Goal: Task Accomplishment & Management: Complete application form

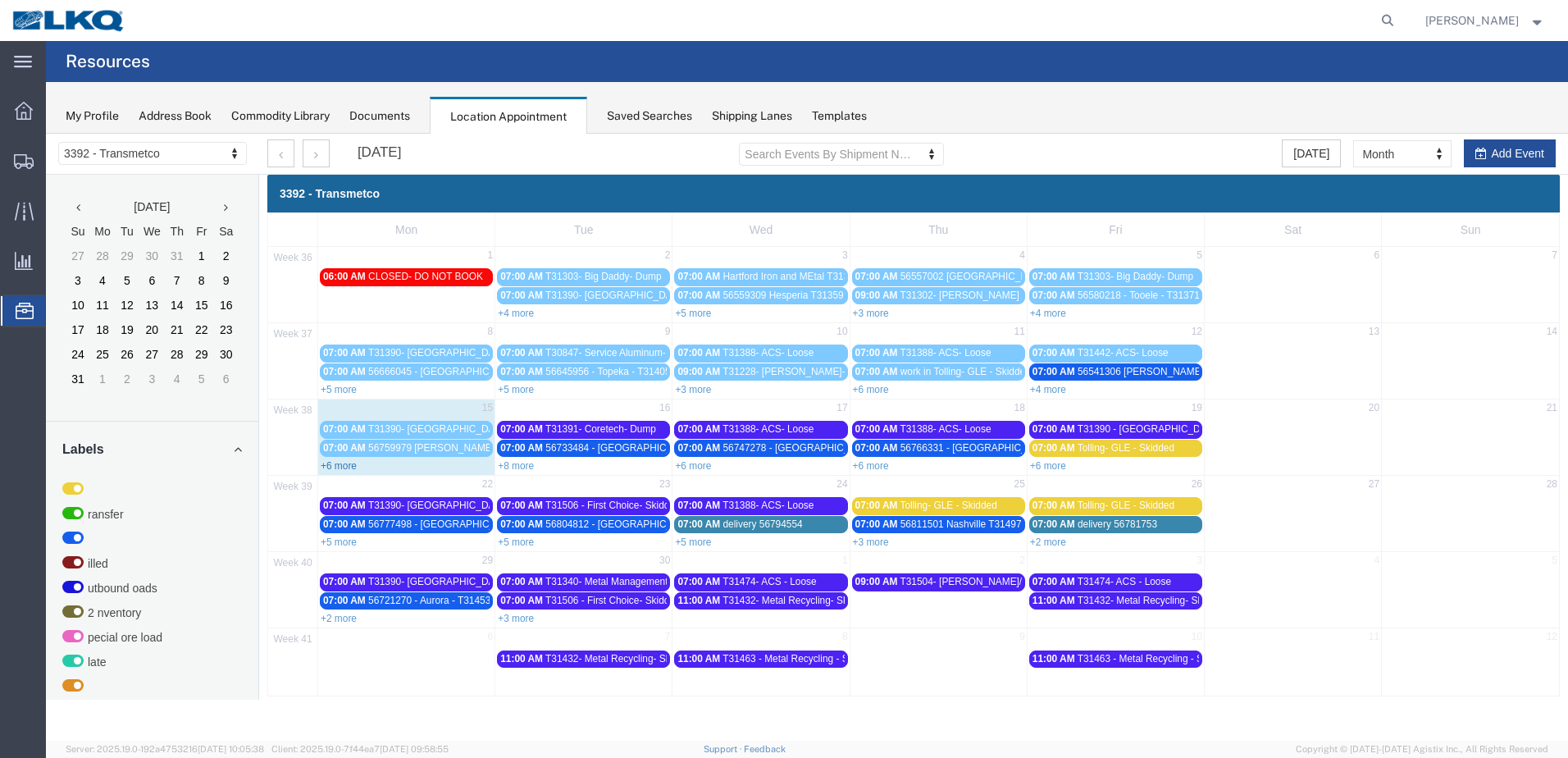
click at [343, 467] on link "+6 more" at bounding box center [339, 466] width 36 height 12
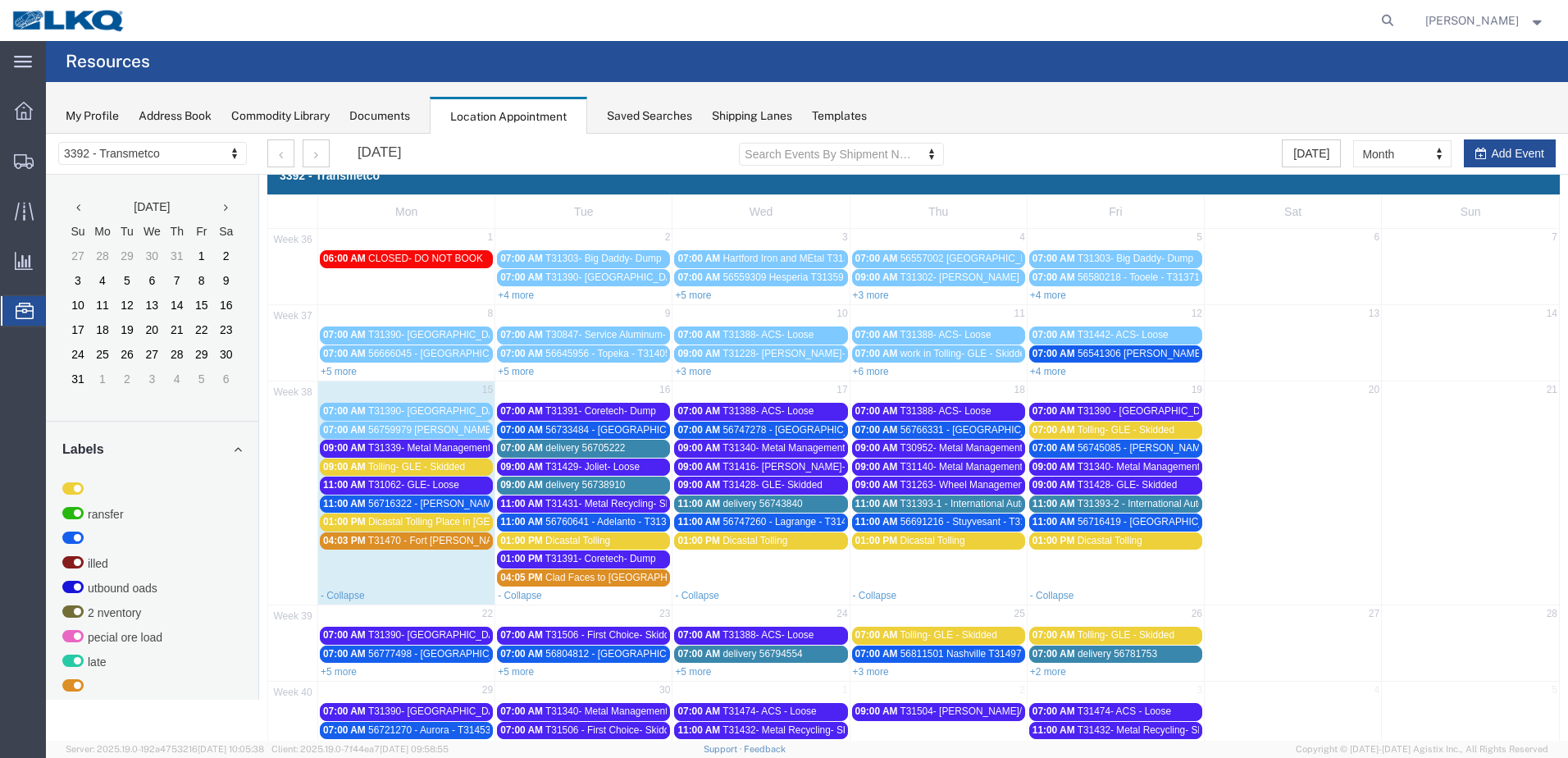
scroll to position [121, 0]
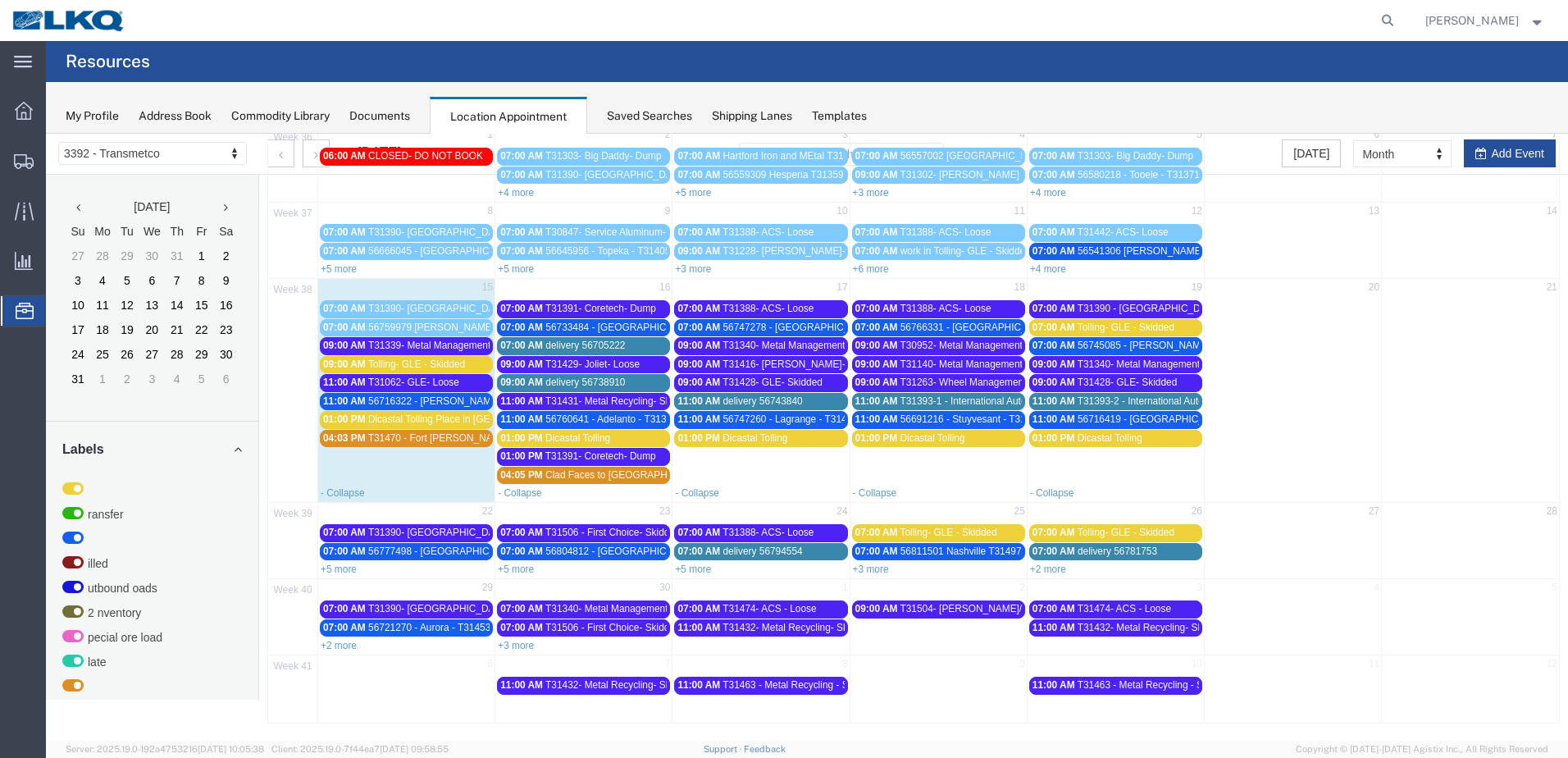
click at [513, 571] on link "+5 more" at bounding box center [516, 570] width 36 height 12
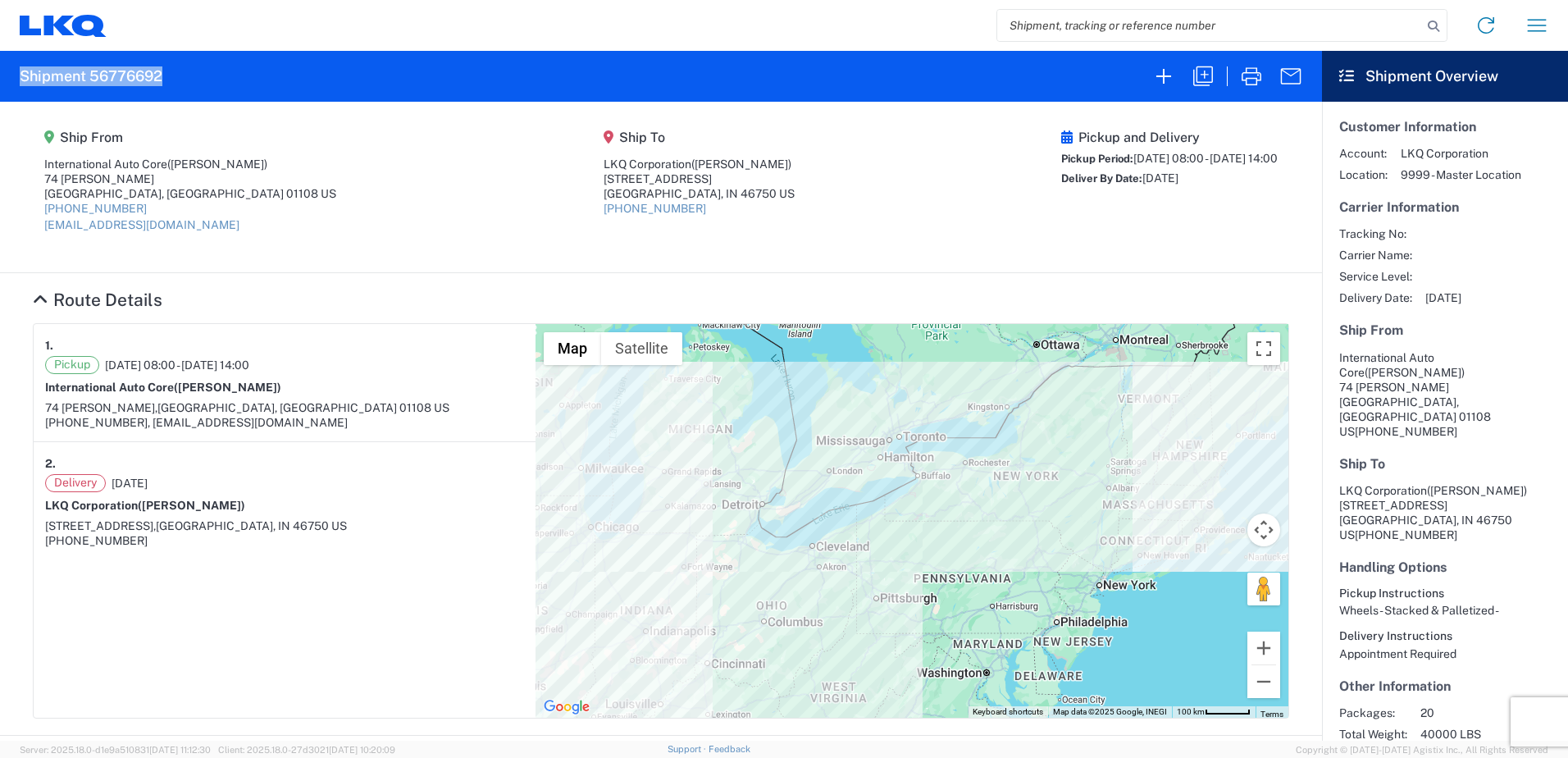
click at [64, 29] on icon at bounding box center [59, 25] width 31 height 20
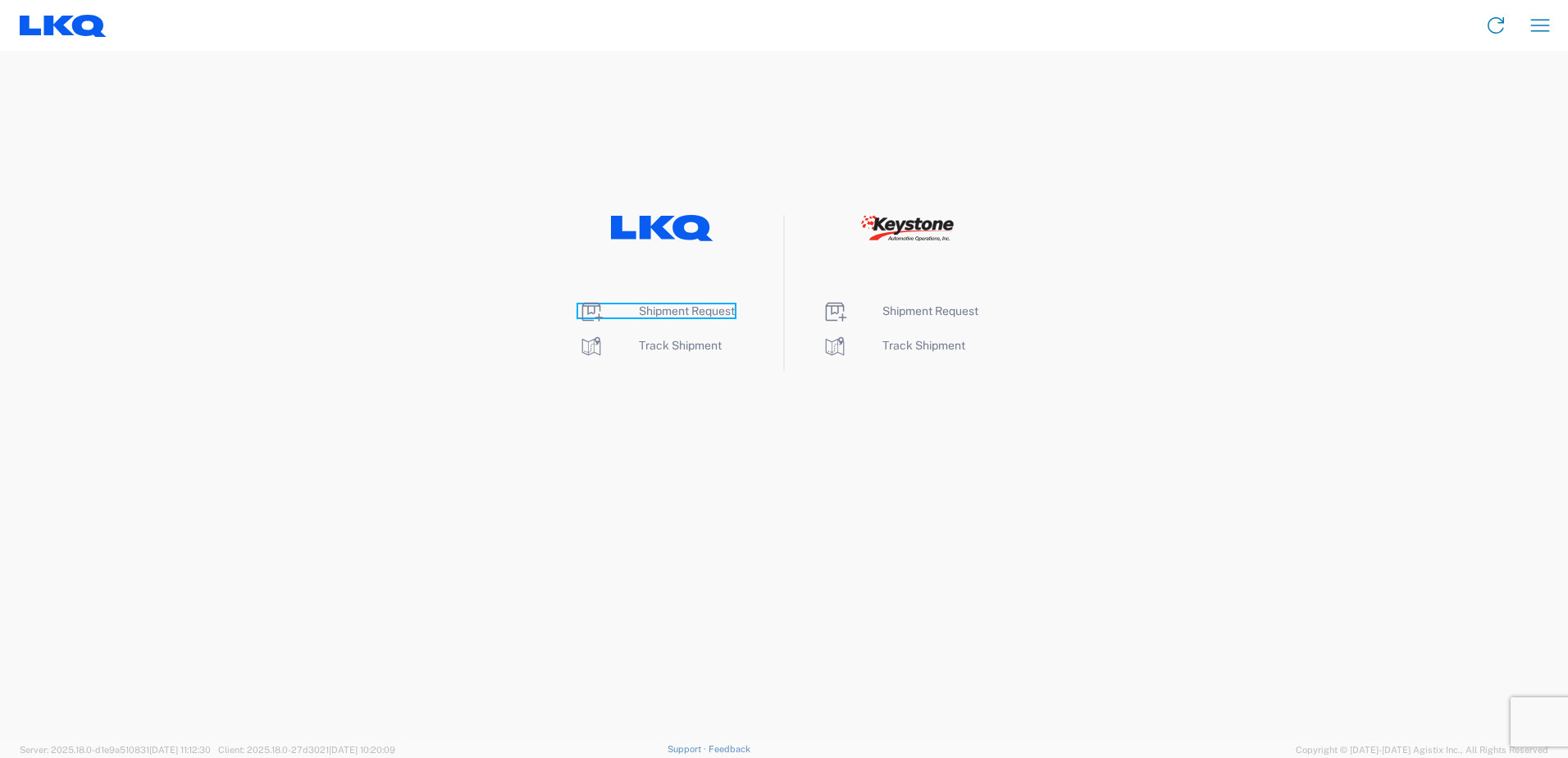
click at [696, 311] on span "Shipment Request" at bounding box center [687, 311] width 96 height 13
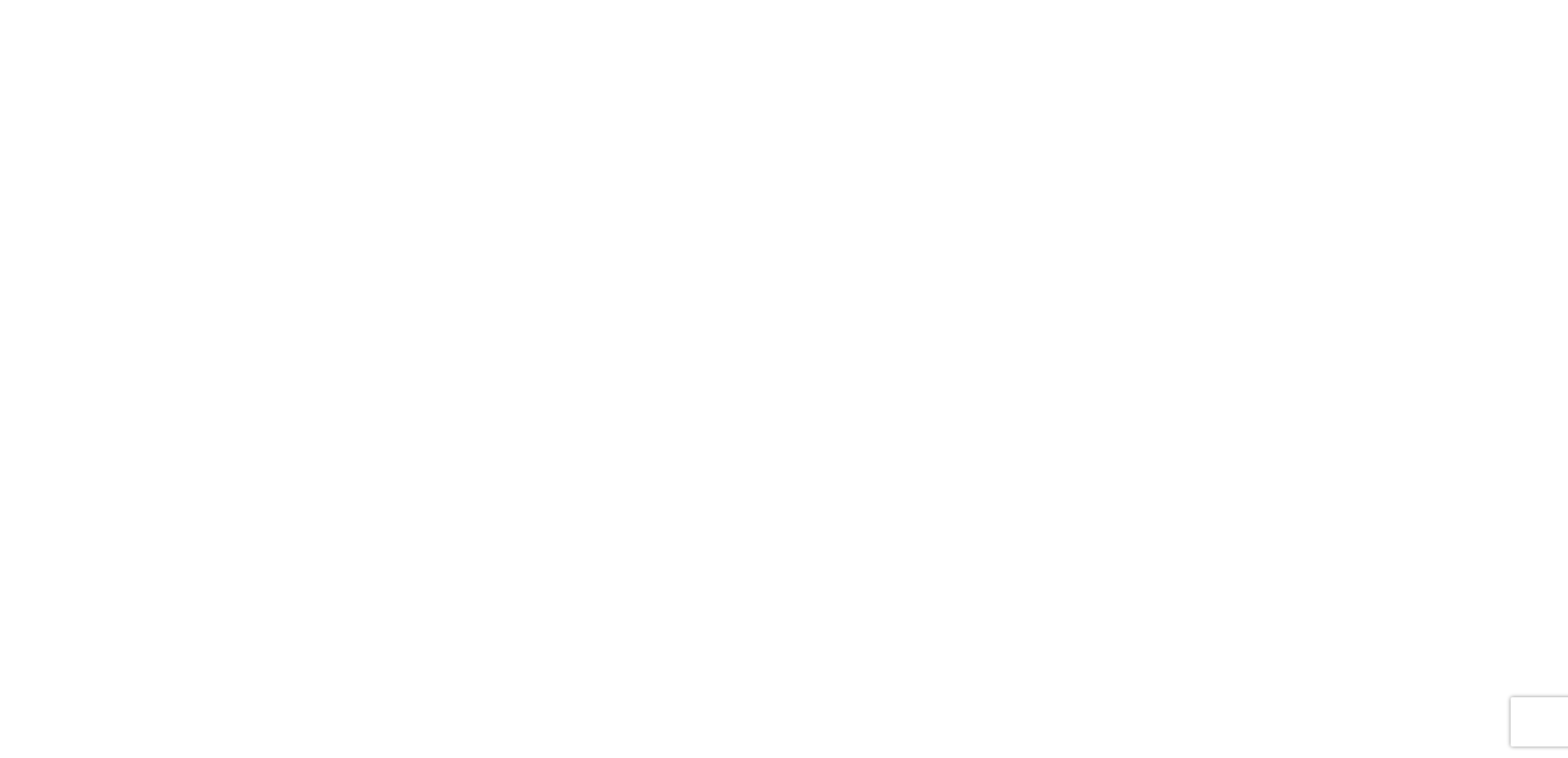
select select "FULL"
select select "LBS"
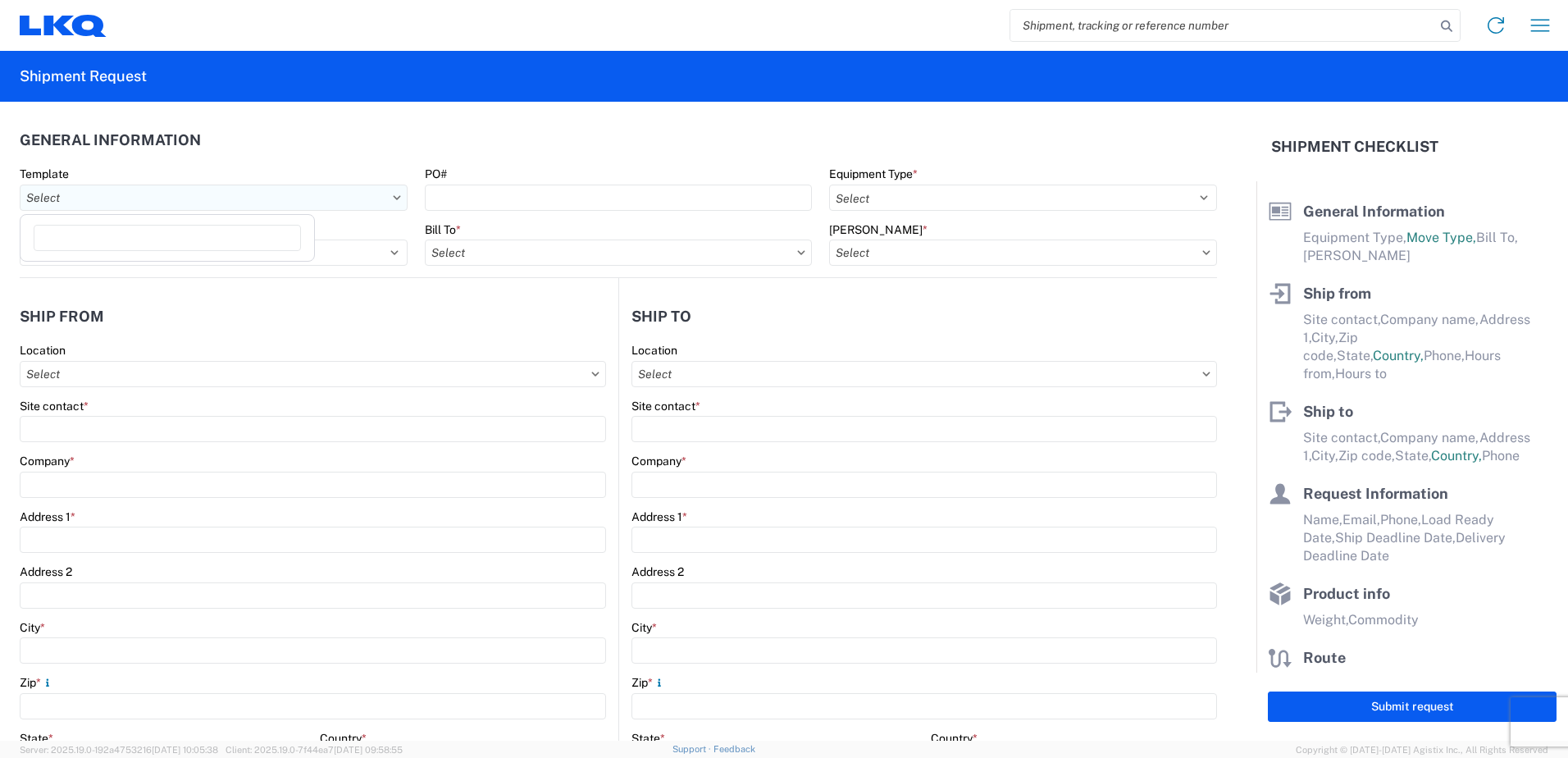
click at [226, 200] on input "text" at bounding box center [213, 198] width 388 height 26
type input "rok"
click at [141, 271] on div "Rok Brother Wheel Load Template" at bounding box center [167, 271] width 287 height 26
type input "Rok Brother Wheel Load Template"
select select "STDV"
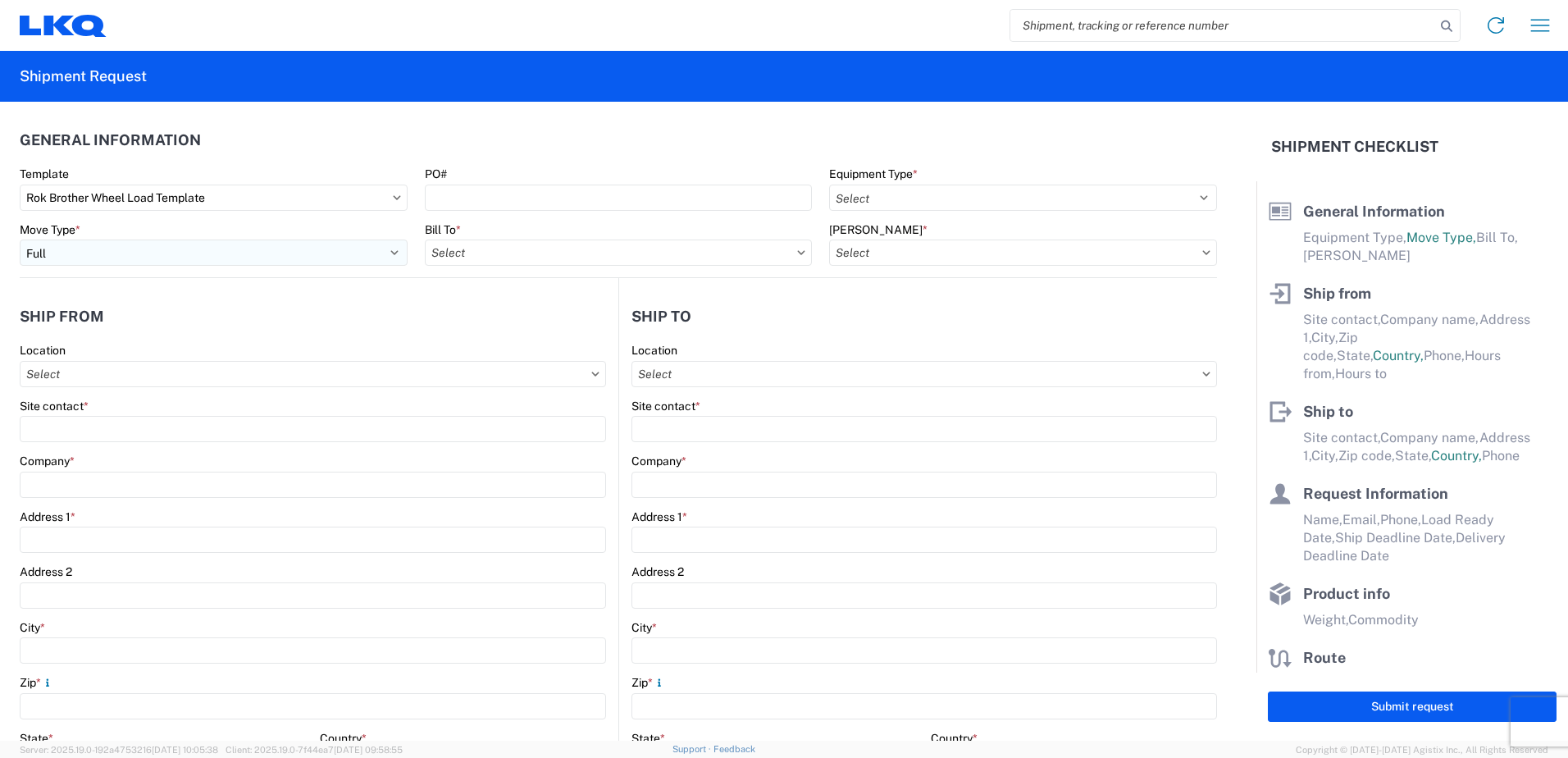
select select
type input "LKQ Company Addressbook"
type input "Rok Brothers"
type input "[STREET_ADDRESS]"
type input "[GEOGRAPHIC_DATA]"
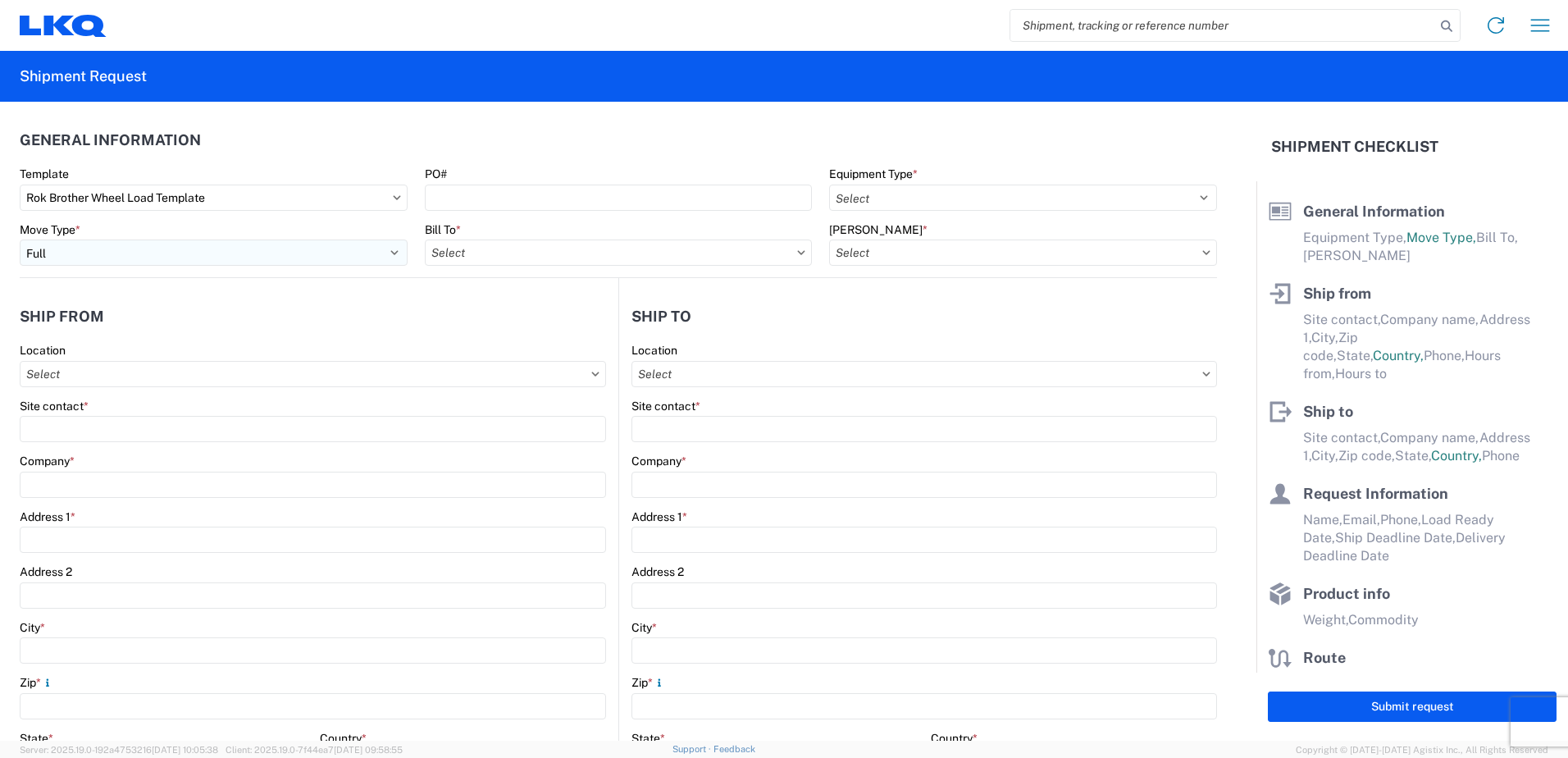
type input "21108"
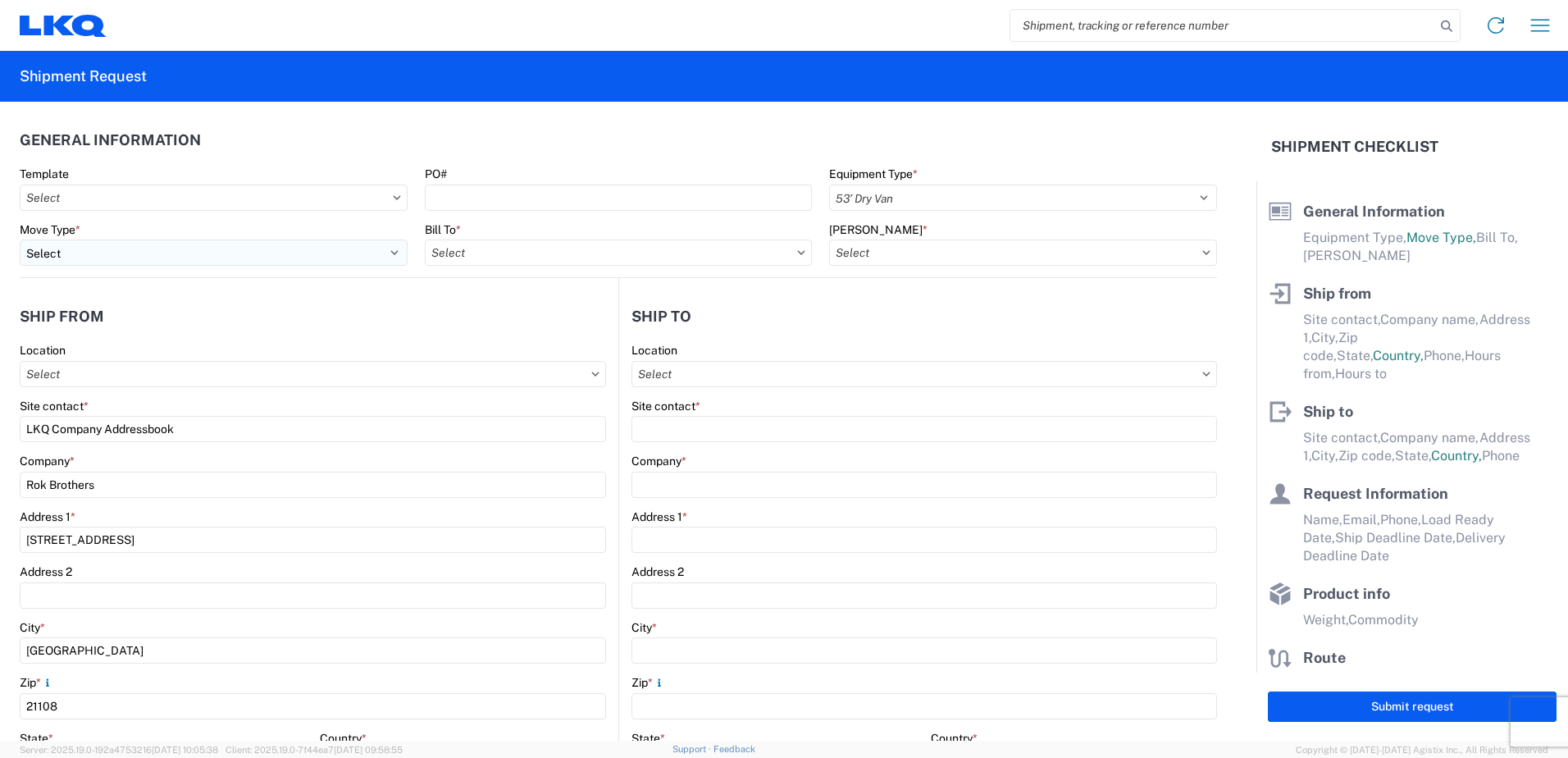
type input "[PERSON_NAME][EMAIL_ADDRESS][DOMAIN_NAME]"
type input "[PERSON_NAME]"
type input "LKQ Corporation"
type input "[STREET_ADDRESS]"
type input "Huntington"
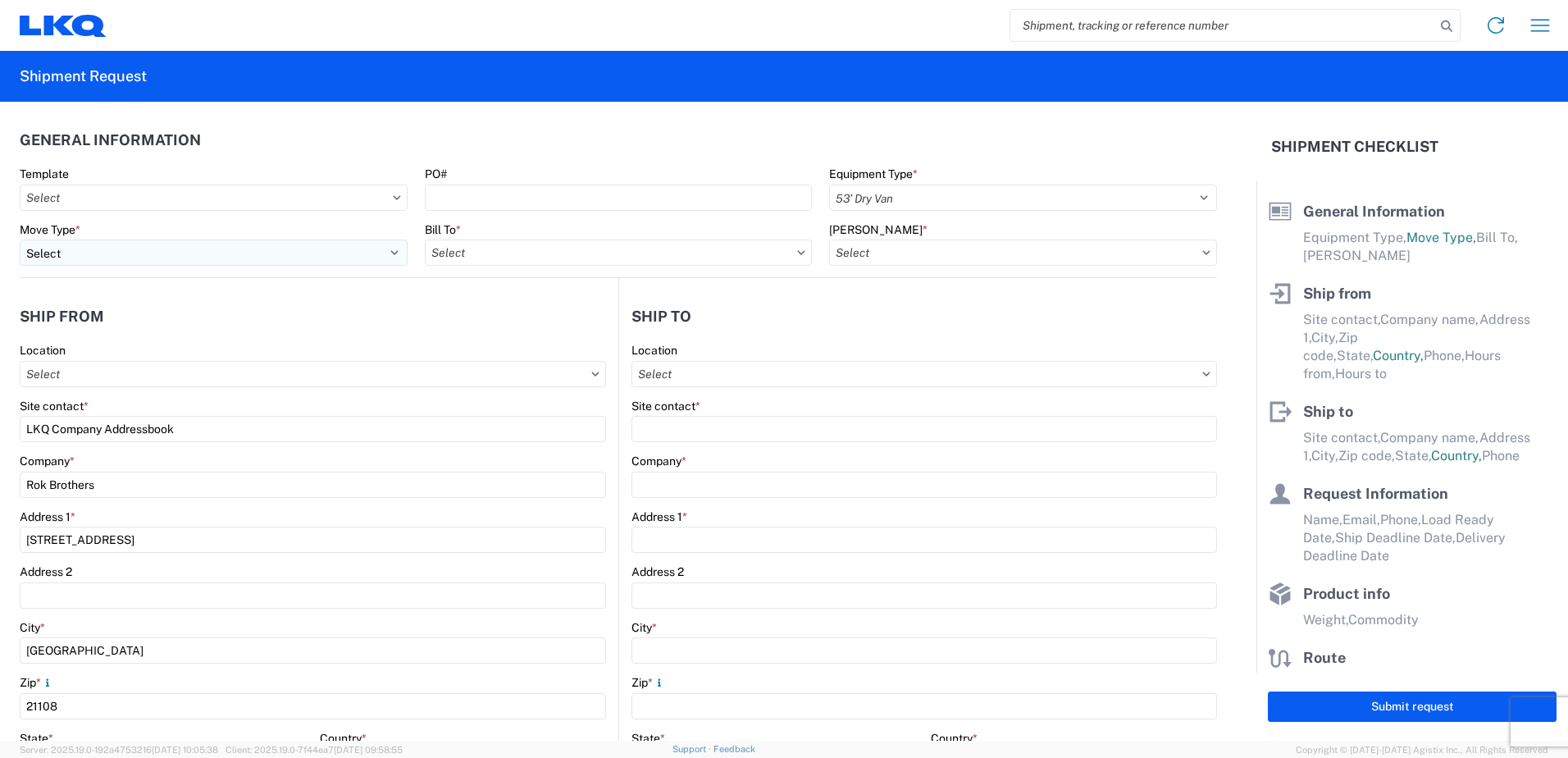
type input "46750"
type input "Sebastian"
type input "sdeckert@lkqcorp.com"
type input "2602245817"
type input "2024-02-14"
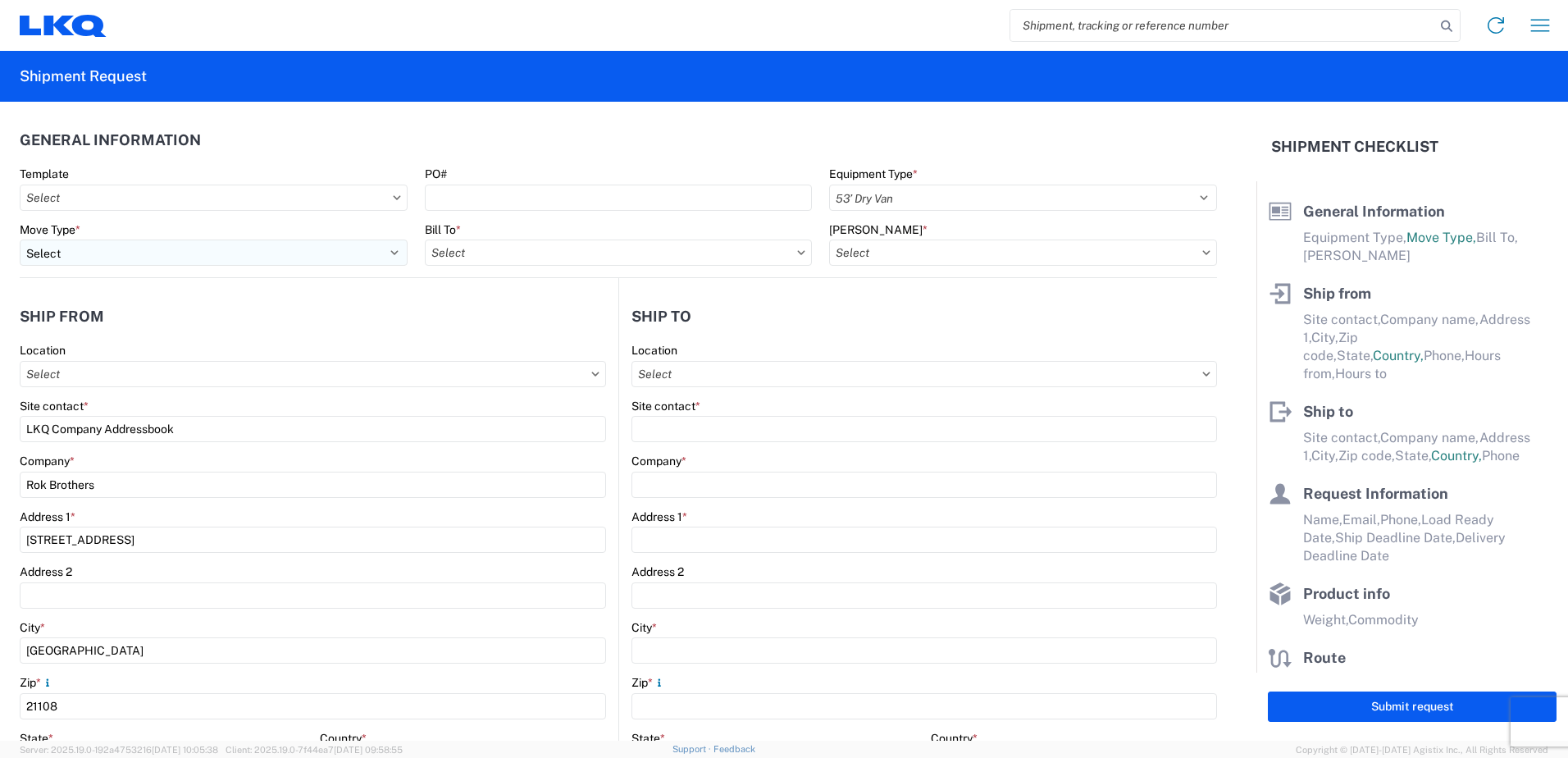
type input "2024-02-14"
type textarea "Transmetco operates production 24/7 but only ships or receives on day shift"
type input "44000"
type input "Wheels - Stacked & Palletized"
type input "44"
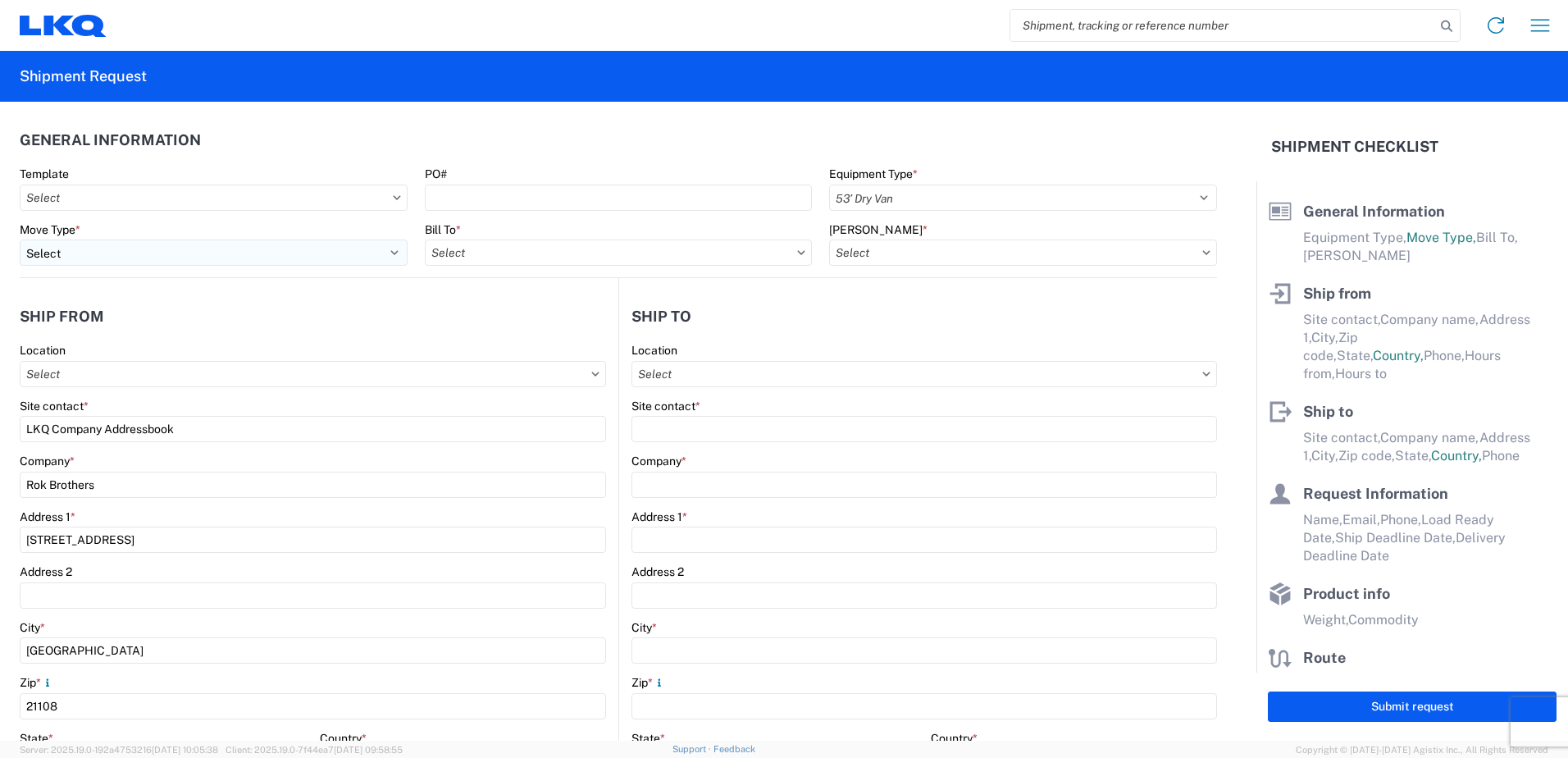
type input "1"
type input "3392 - Transmetco"
select select "MD"
select select "US"
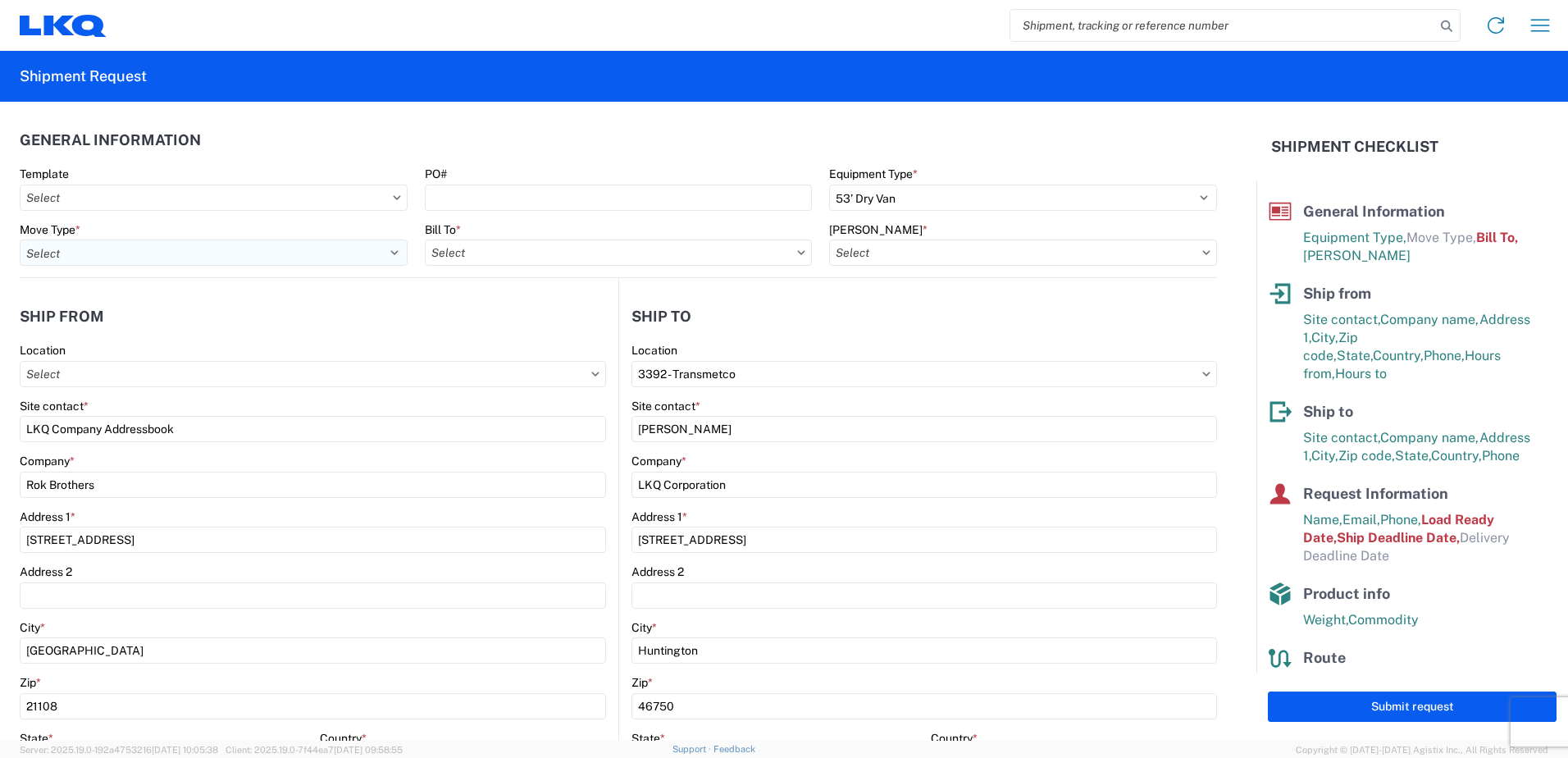
type input "3392-3015-50180-0000 - 3392 Freight In - Wheel Cores"
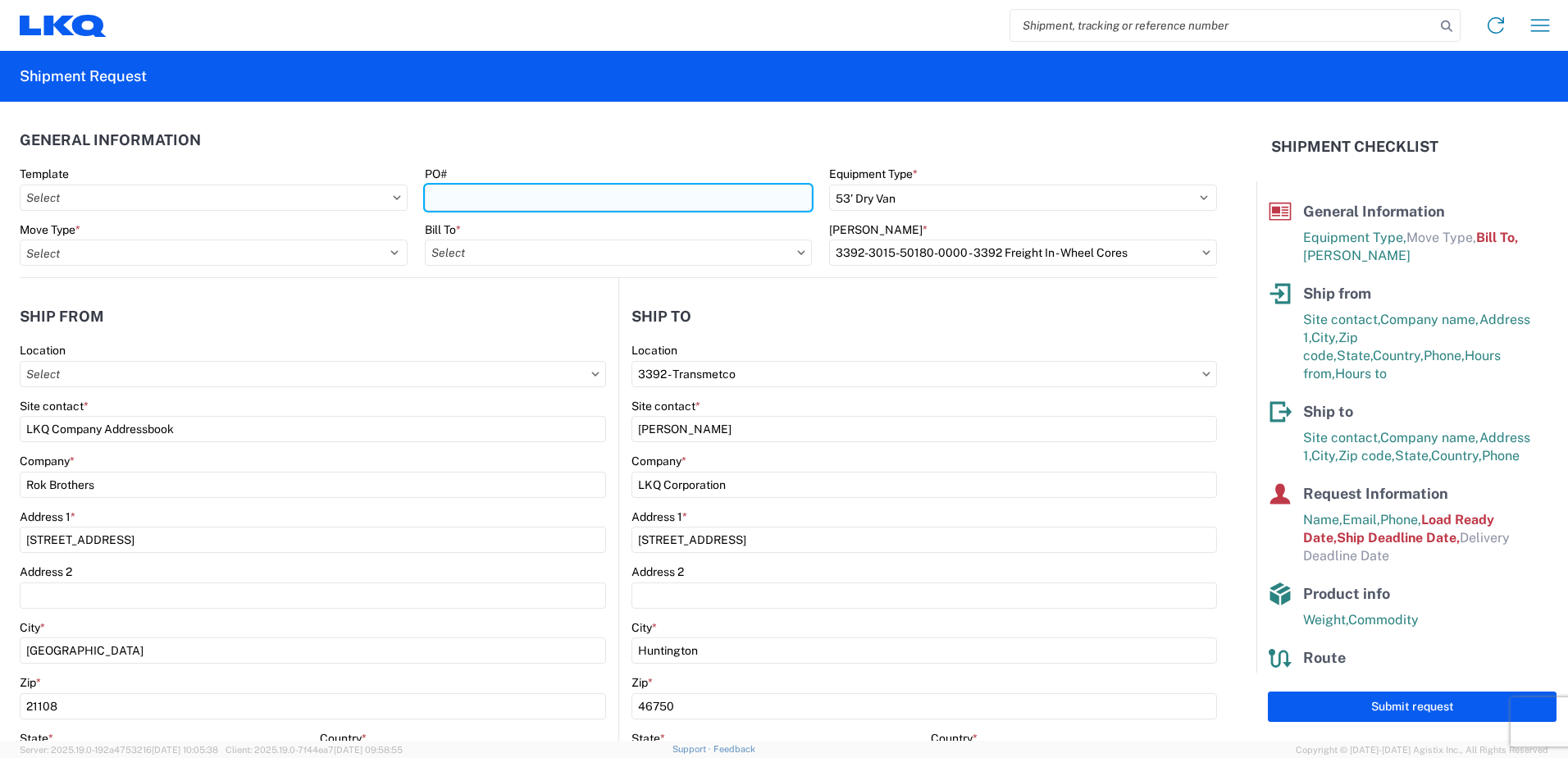
click at [473, 205] on input "PO#" at bounding box center [618, 198] width 388 height 26
type input "T31437"
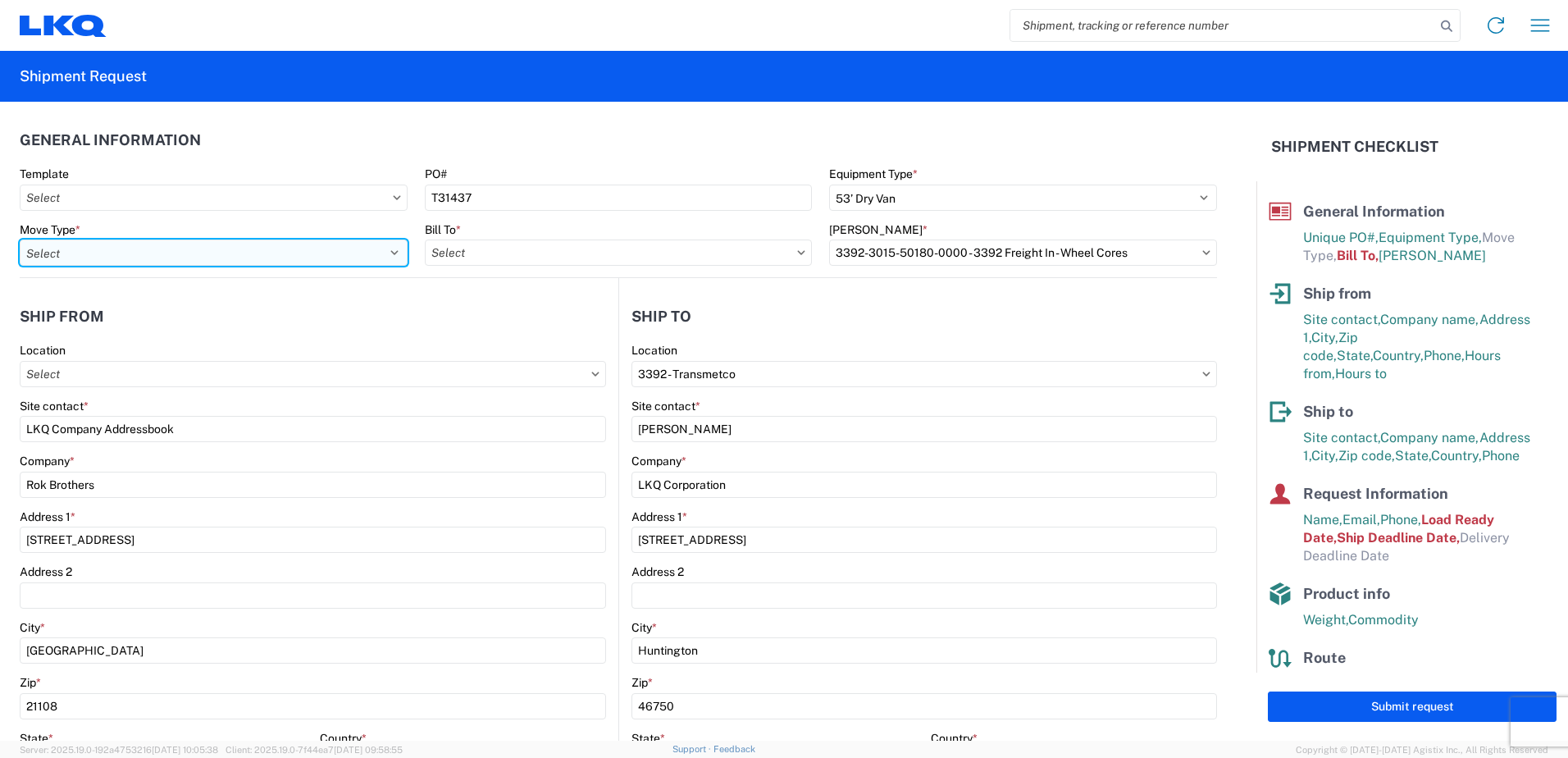
click at [231, 259] on select "Select Full Partial TL" at bounding box center [213, 253] width 388 height 26
select select "FULL"
click at [20, 240] on select "Select Full Partial TL" at bounding box center [213, 253] width 388 height 26
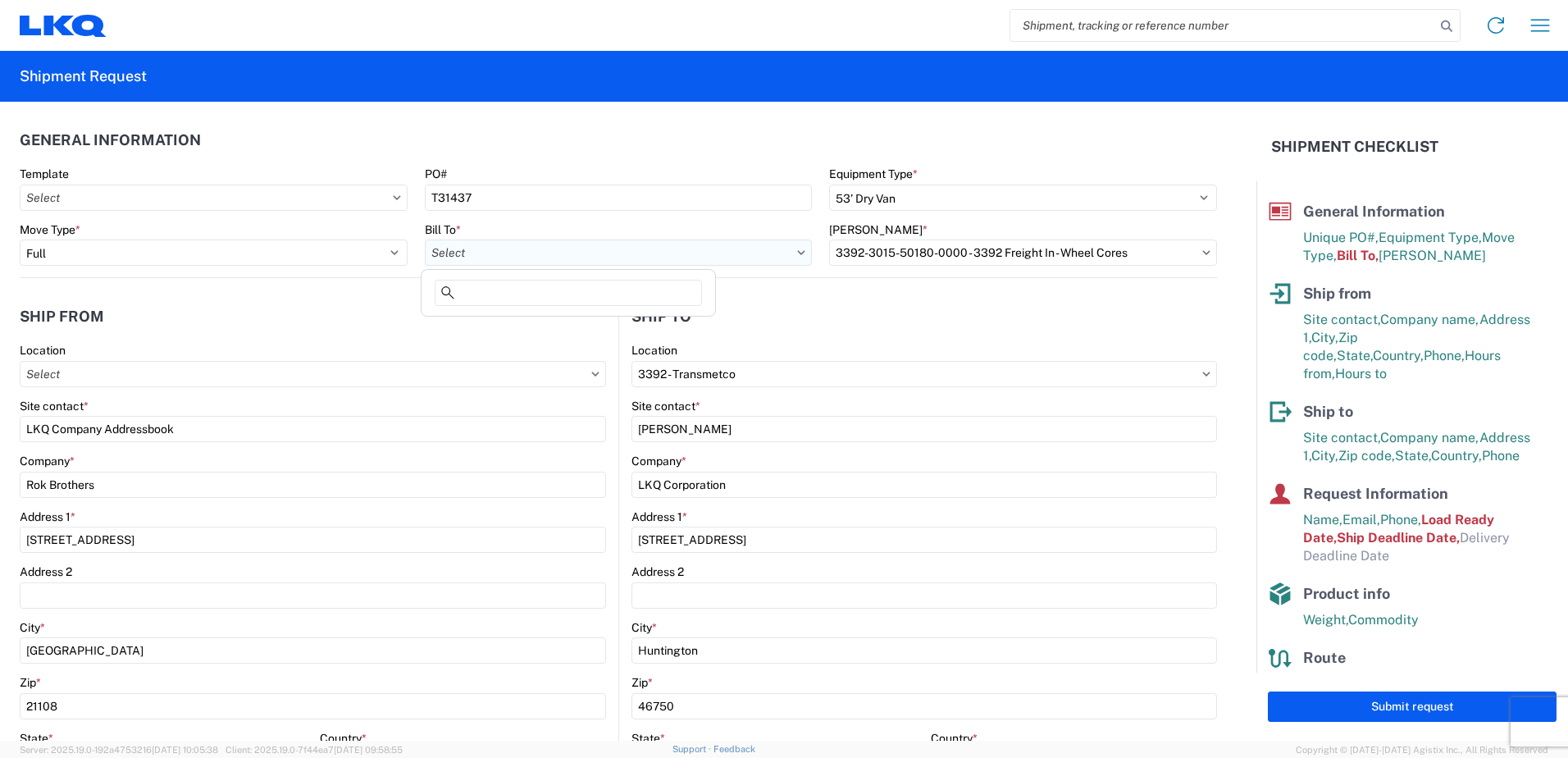
click at [503, 259] on input "text" at bounding box center [618, 253] width 388 height 26
type input "f"
type input "3392"
click at [522, 331] on div "3392 - Transmetco" at bounding box center [568, 326] width 287 height 26
type input "3392 - Transmetco"
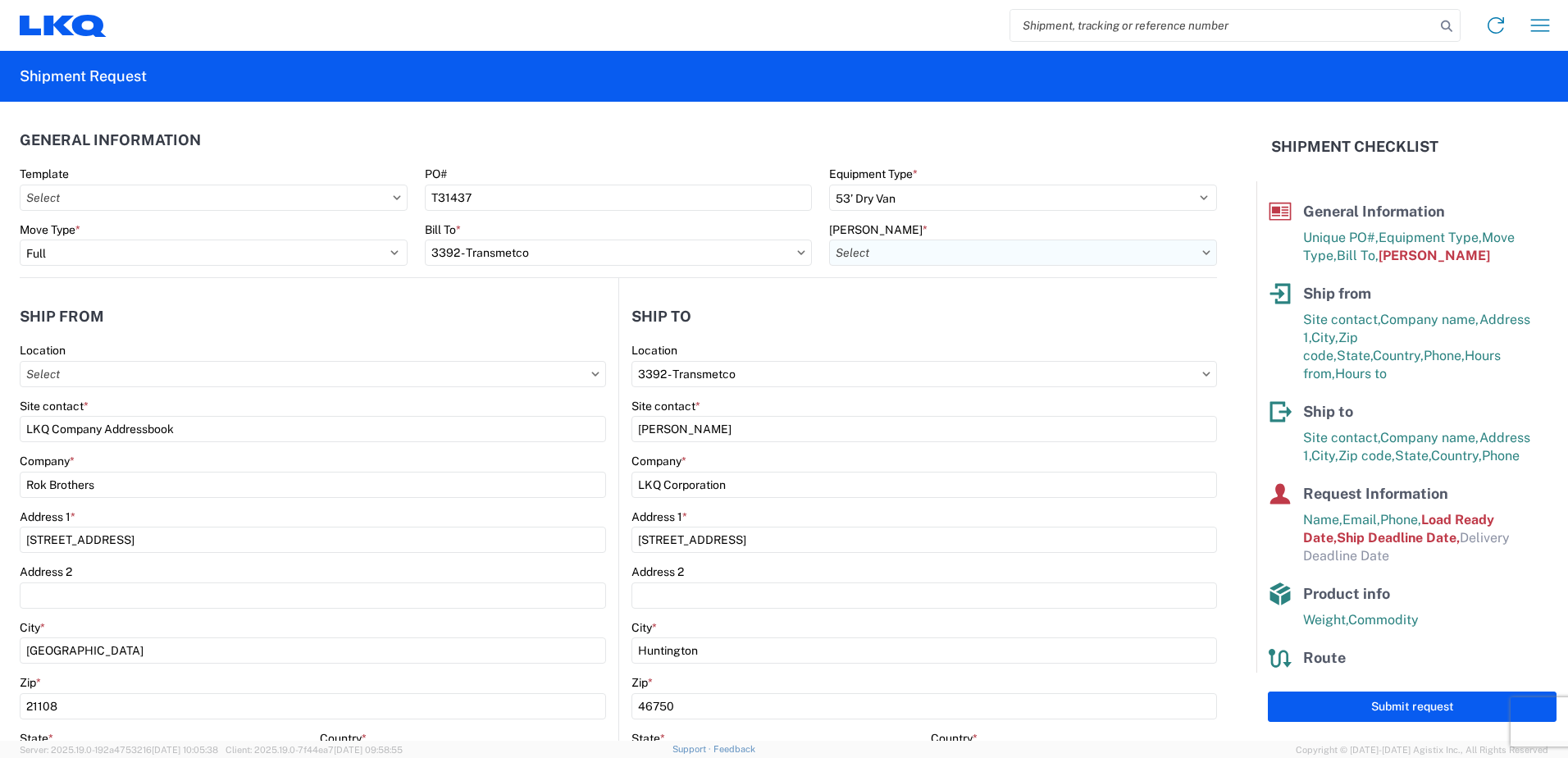
click at [903, 257] on input "text" at bounding box center [1022, 253] width 388 height 26
type input "3392"
click at [909, 319] on div "3392-3015-50180-0000 - 3392 Freight In - Wheel Cores" at bounding box center [977, 326] width 305 height 26
type input "3392-3015-50180-0000 - 3392 Freight In - Wheel Cores"
click at [387, 310] on header "Ship from" at bounding box center [319, 316] width 598 height 37
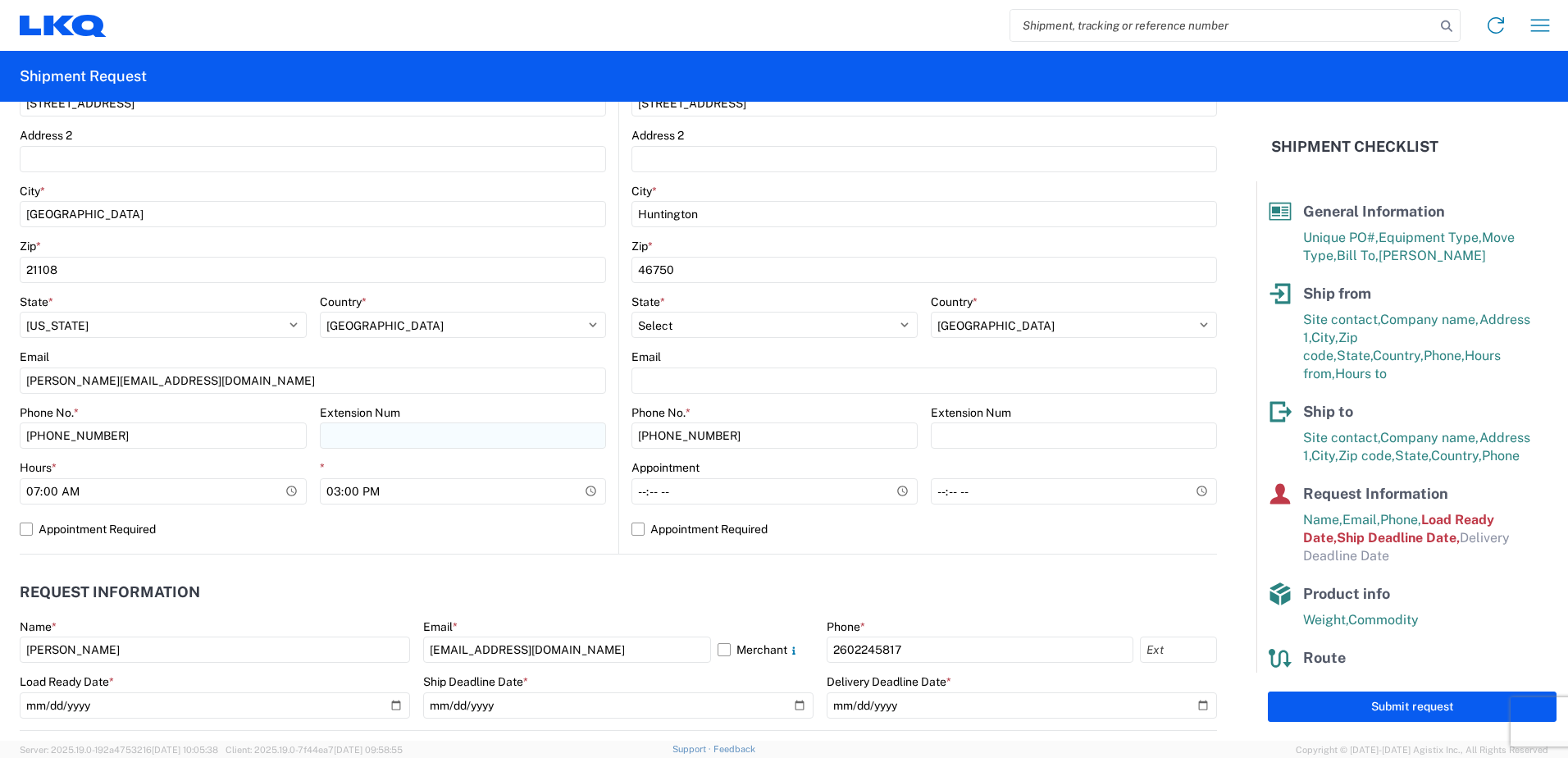
scroll to position [492, 0]
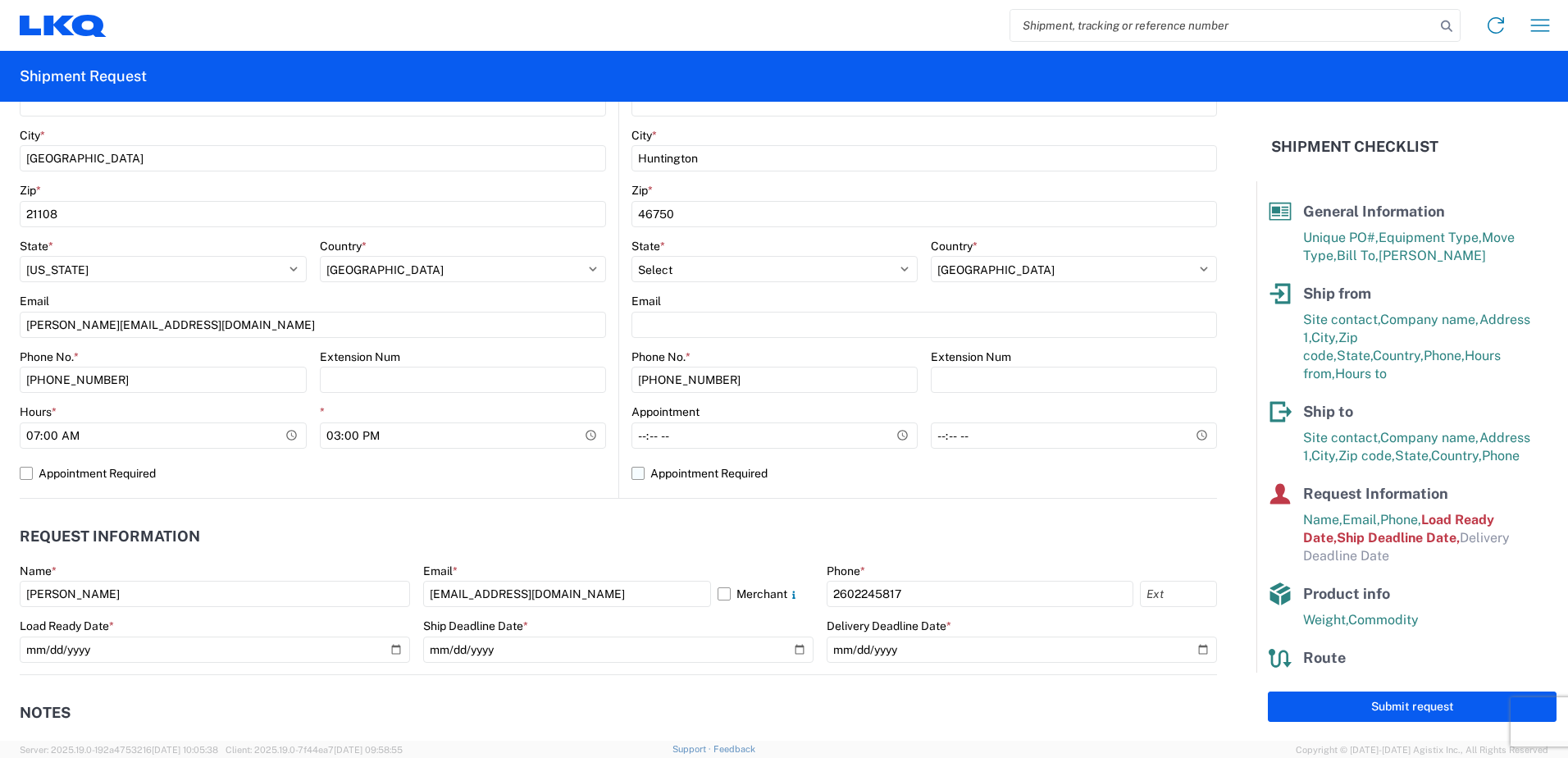
click at [631, 476] on label "Appointment Required" at bounding box center [924, 474] width 585 height 26
click at [0, 0] on input "Appointment Required" at bounding box center [0, 0] width 0 height 0
select select "IN"
select select "US"
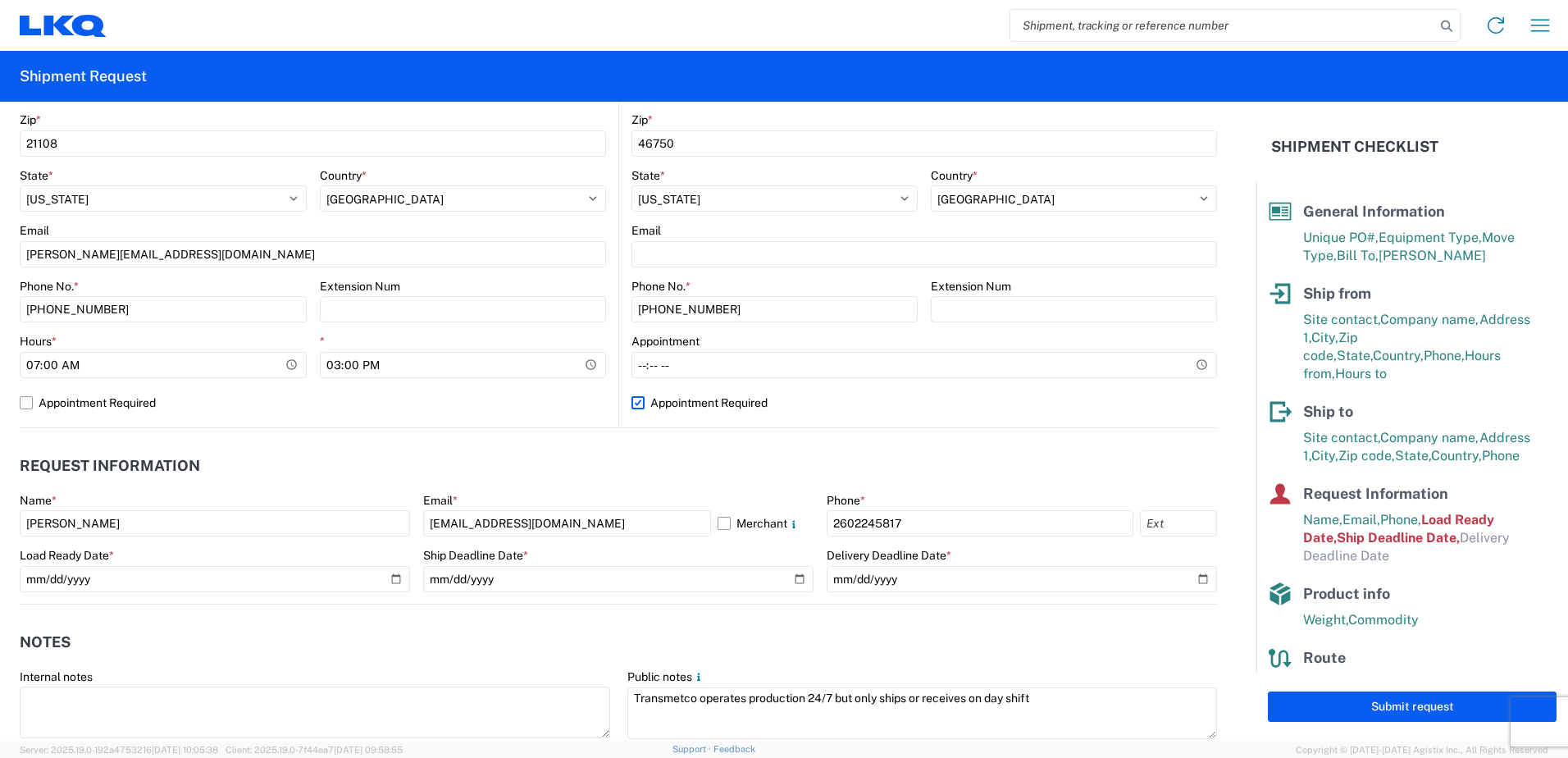
scroll to position [656, 0]
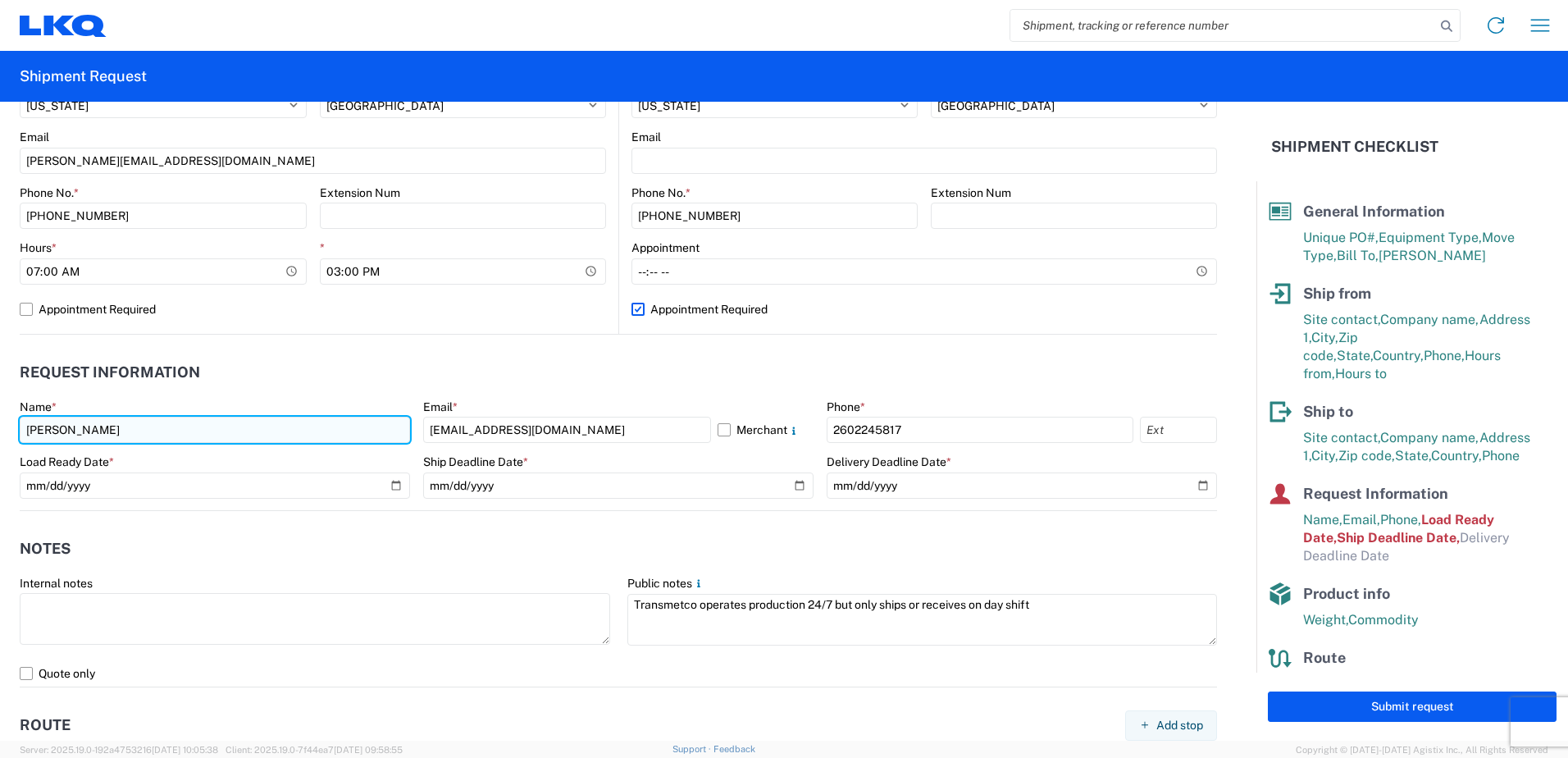
click at [341, 438] on input "Sebastian" at bounding box center [215, 430] width 390 height 26
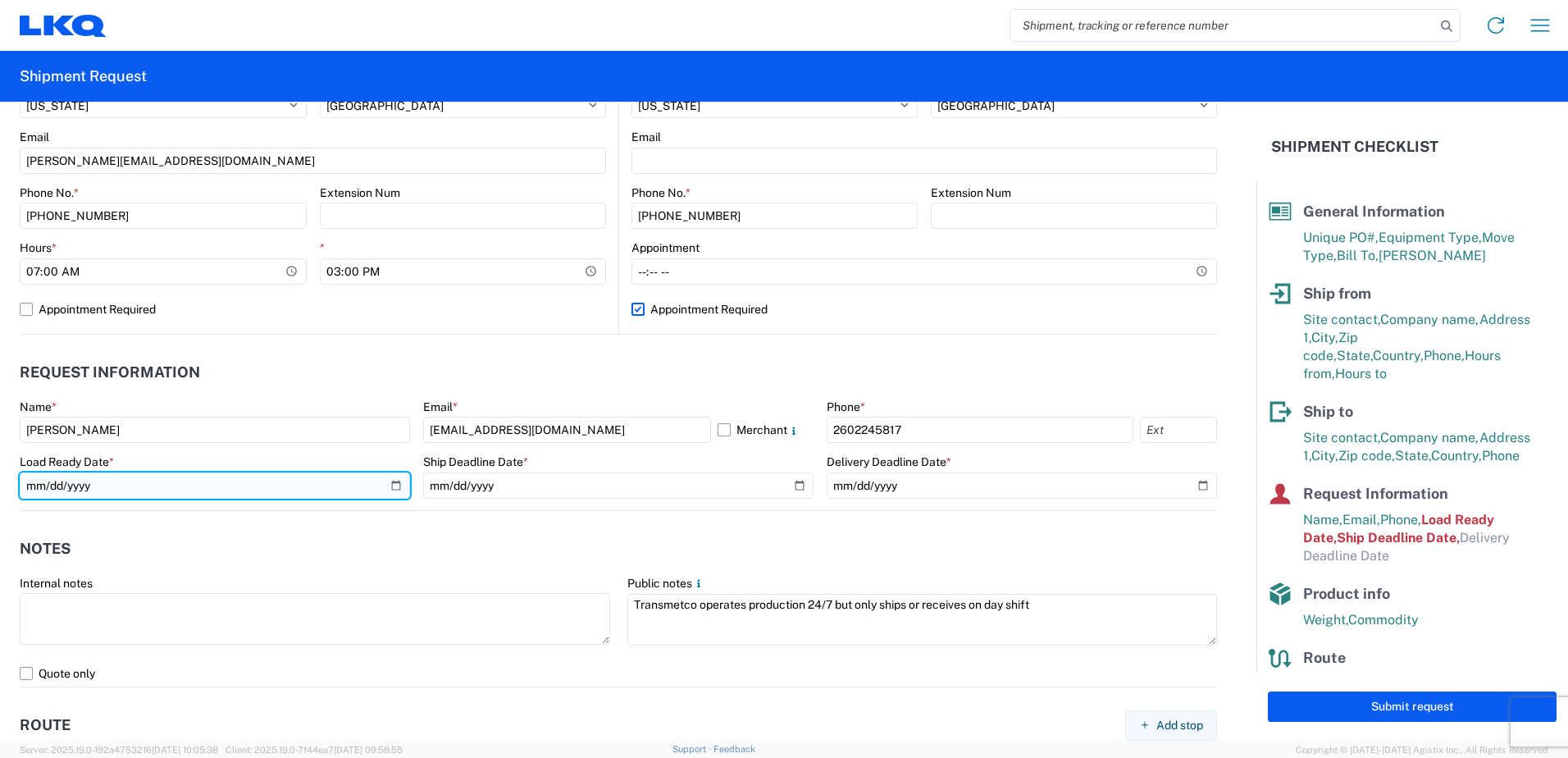
click at [388, 487] on input "2024-02-14" at bounding box center [215, 486] width 390 height 26
type input "2025-09-23"
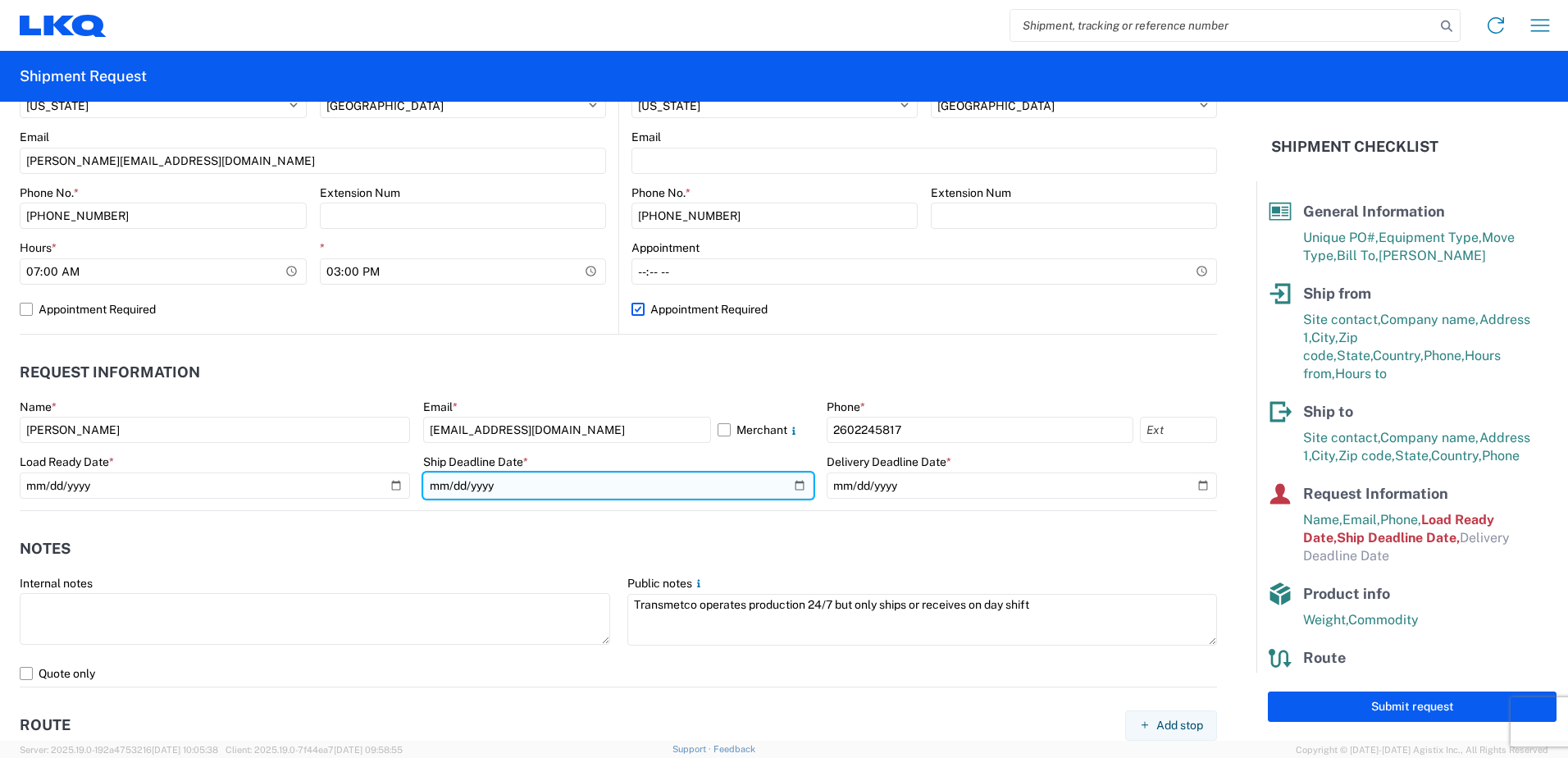
click at [799, 484] on input "2024-02-14" at bounding box center [618, 486] width 390 height 26
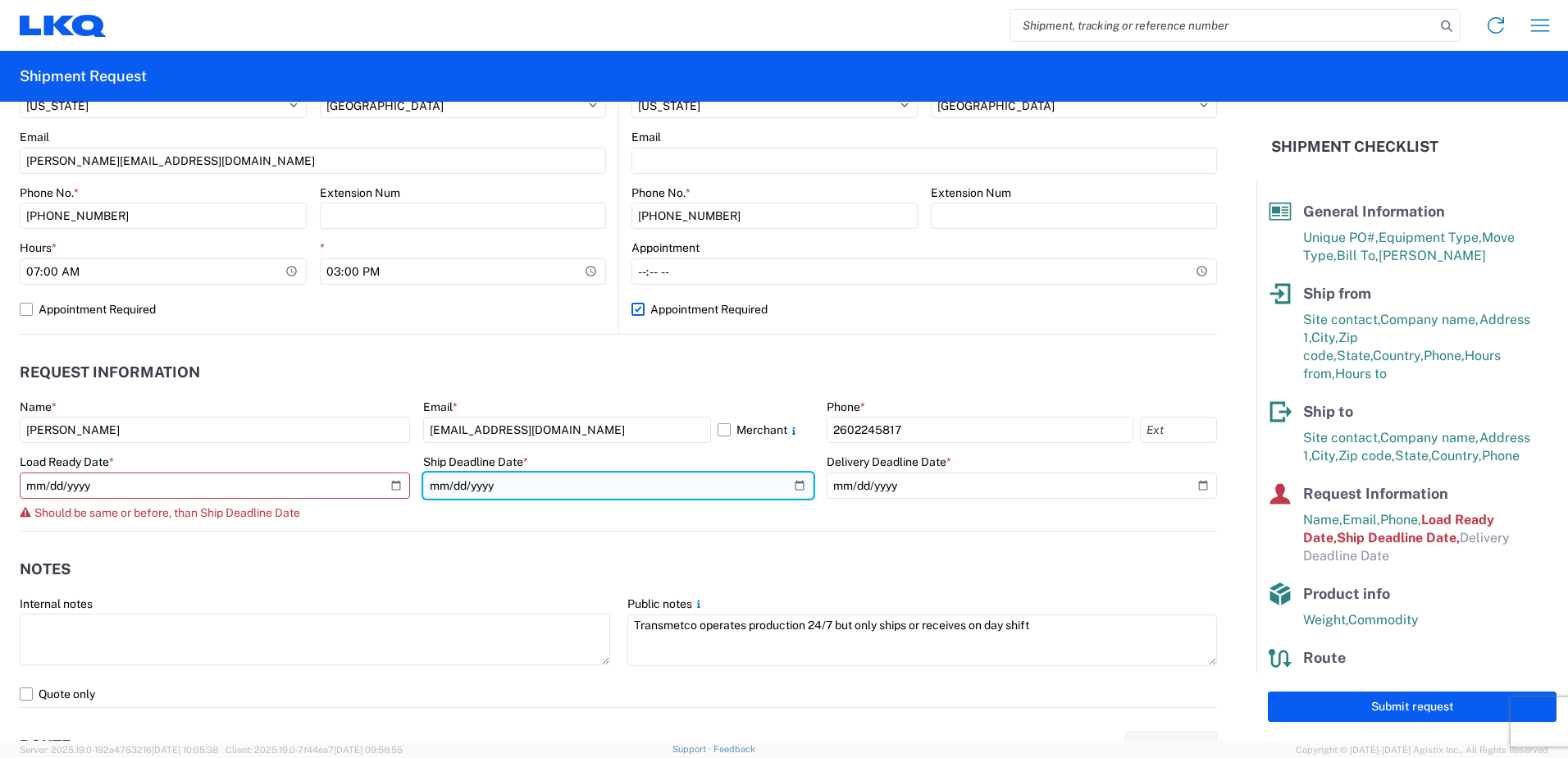
click at [790, 488] on input "2024-02-14" at bounding box center [618, 486] width 390 height 26
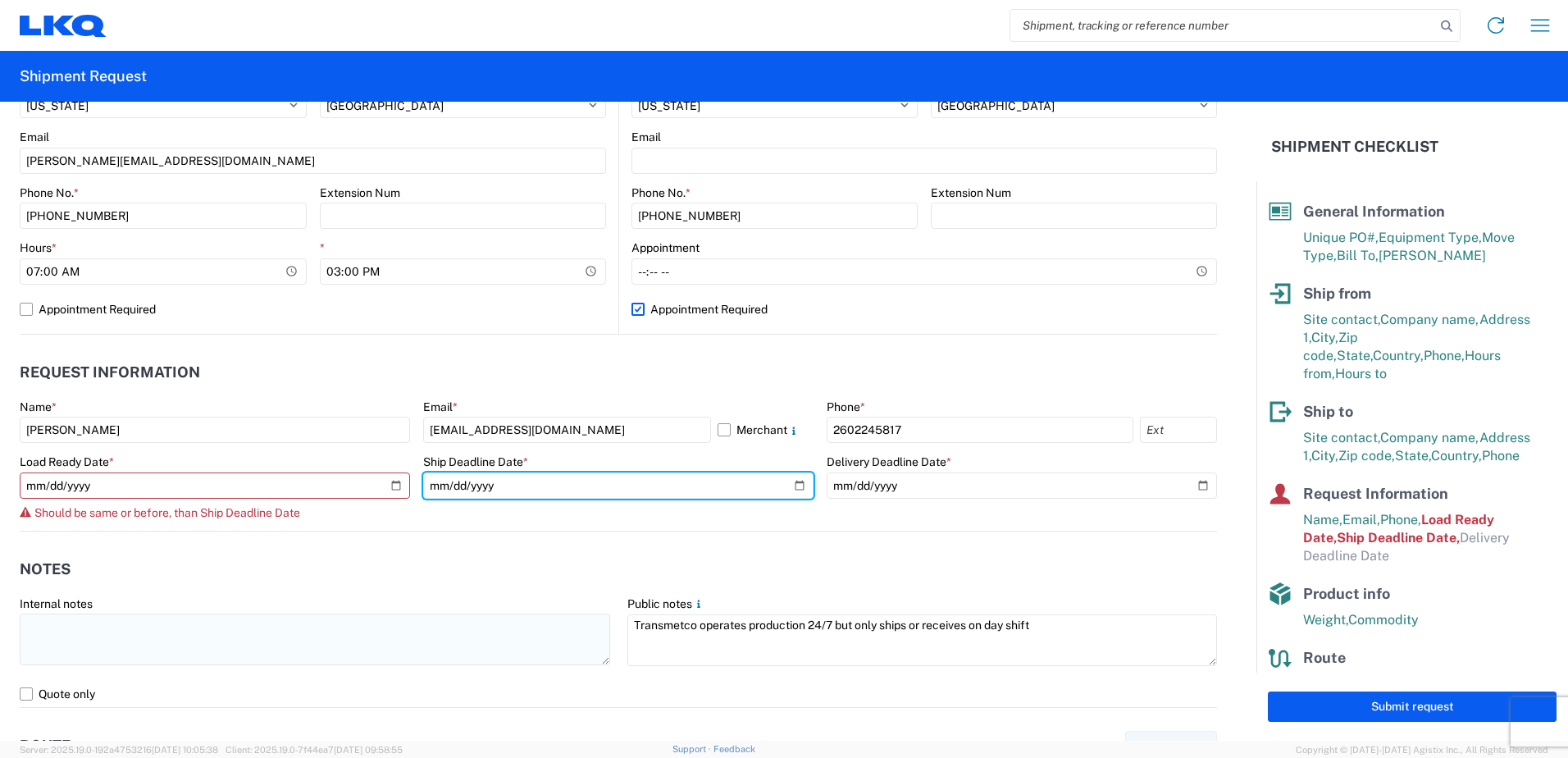
type input "2025-09-23"
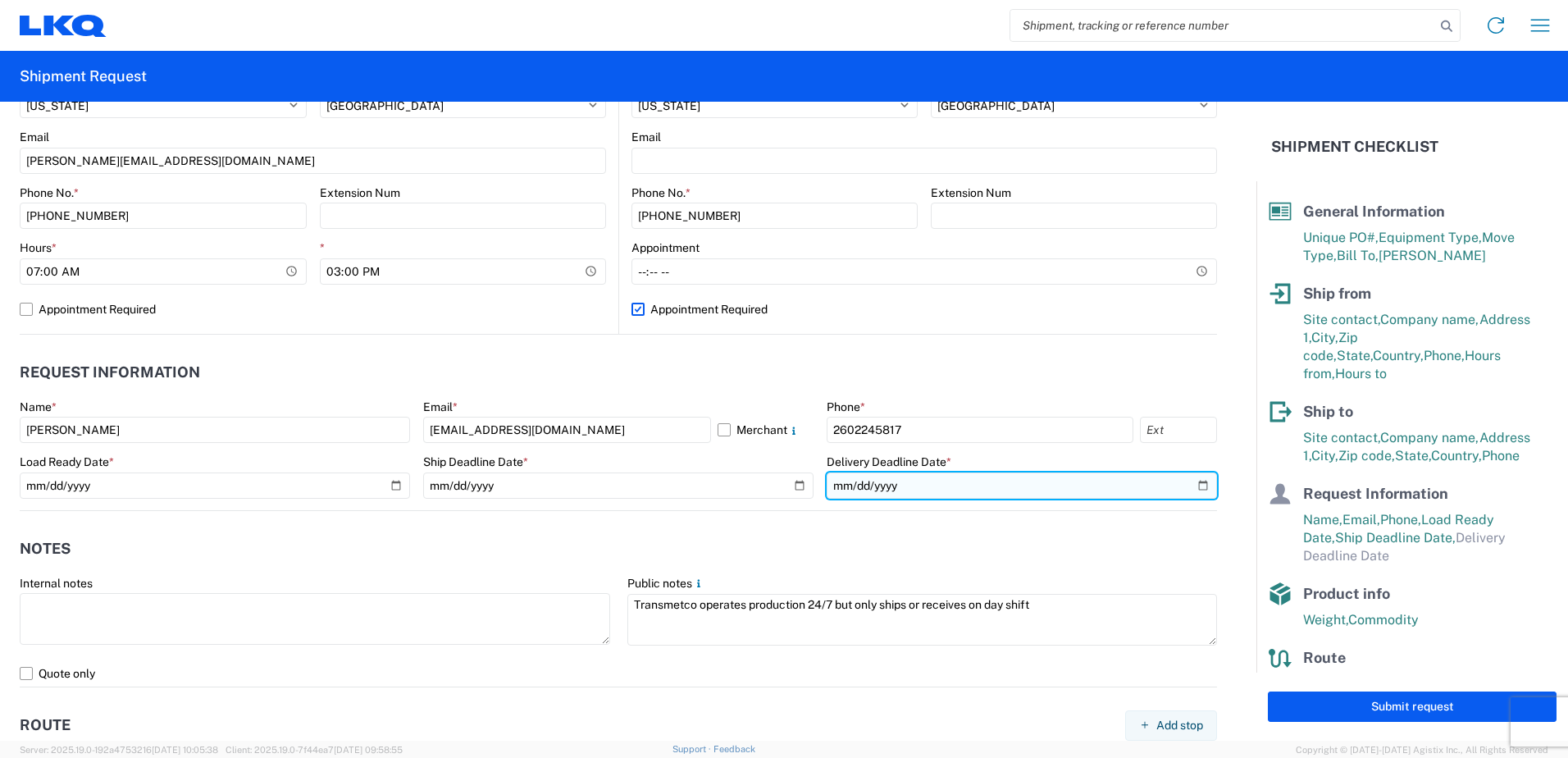
click at [1190, 485] on input "date" at bounding box center [1022, 486] width 390 height 26
type input "2025-09-25"
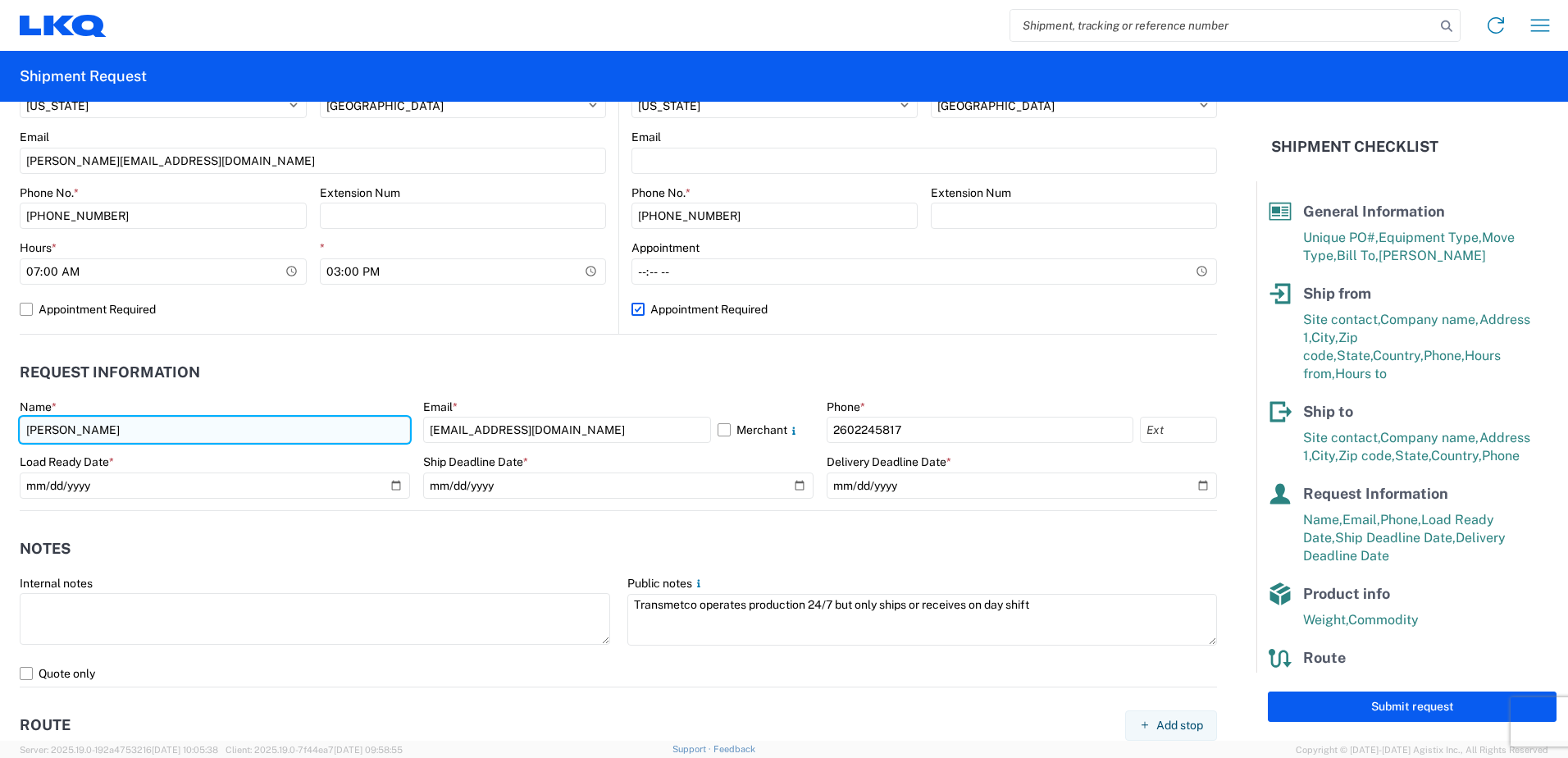
click at [188, 433] on input "Sebastian" at bounding box center [215, 430] width 390 height 26
type input "Ryan"
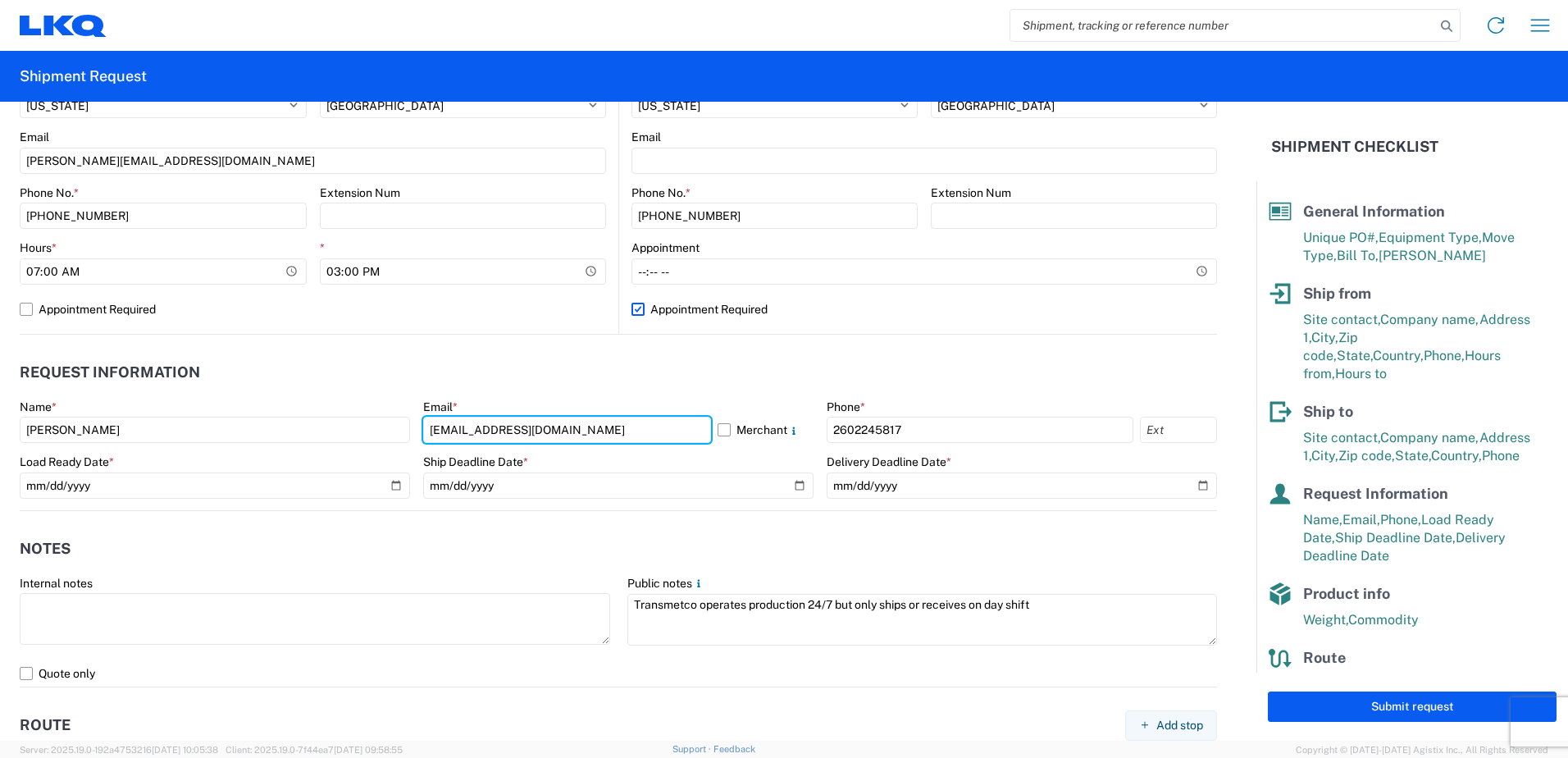
type input "Rxgledhill@lkqcorp.com"
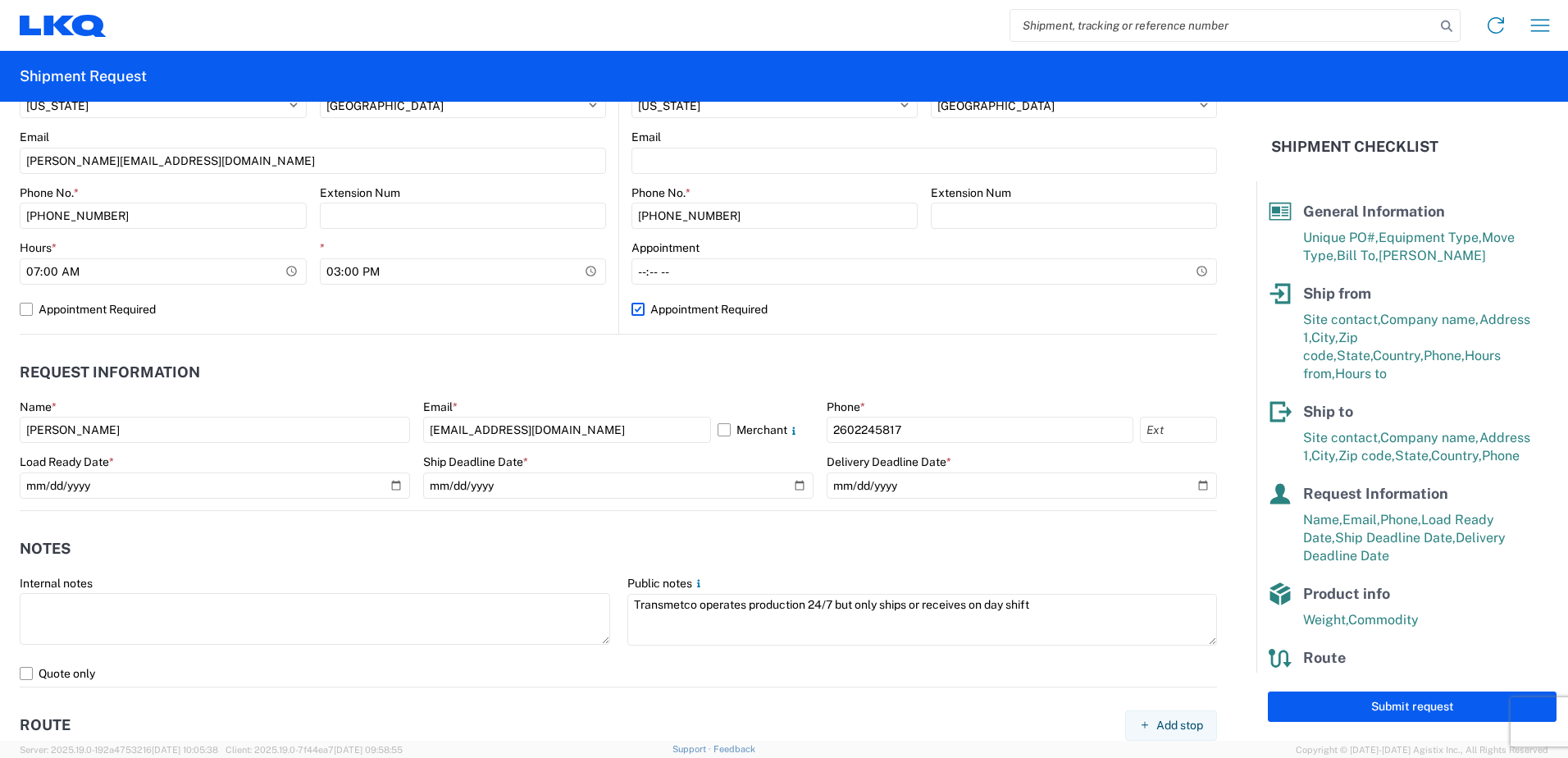
click at [654, 376] on header "Request Information" at bounding box center [618, 373] width 1198 height 37
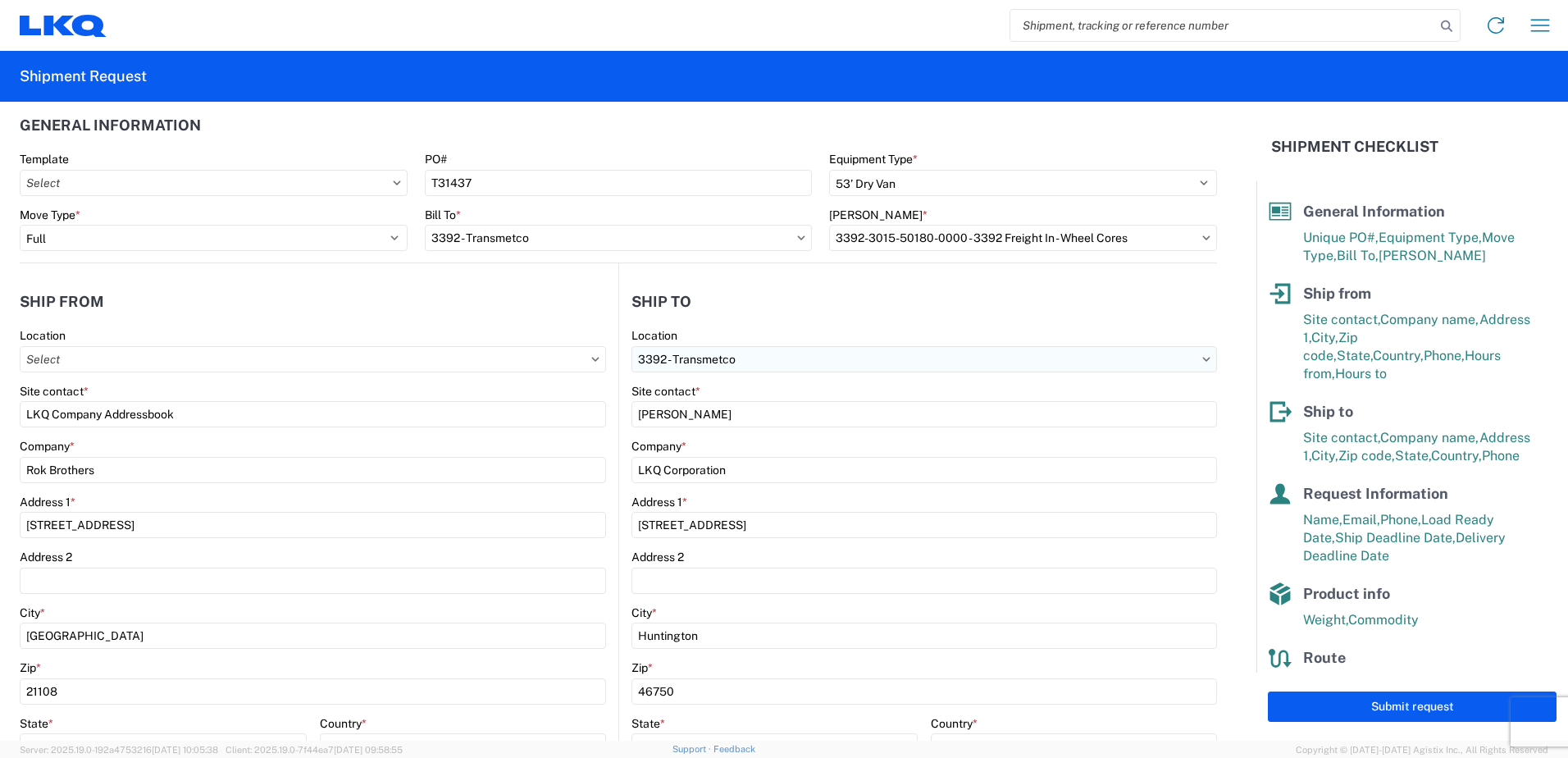
scroll to position [0, 0]
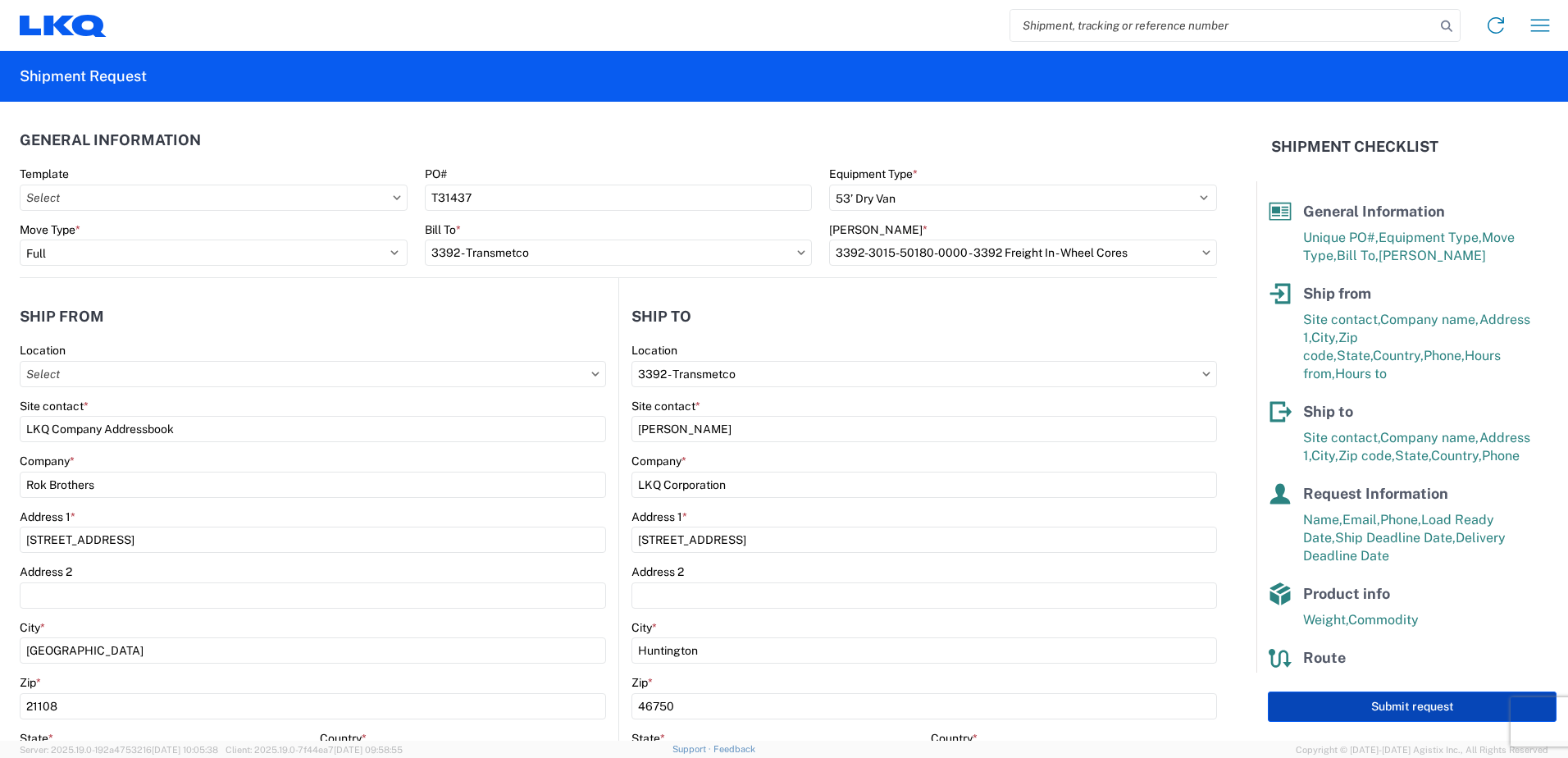
click at [1342, 703] on button "Submit request" at bounding box center [1412, 706] width 288 height 31
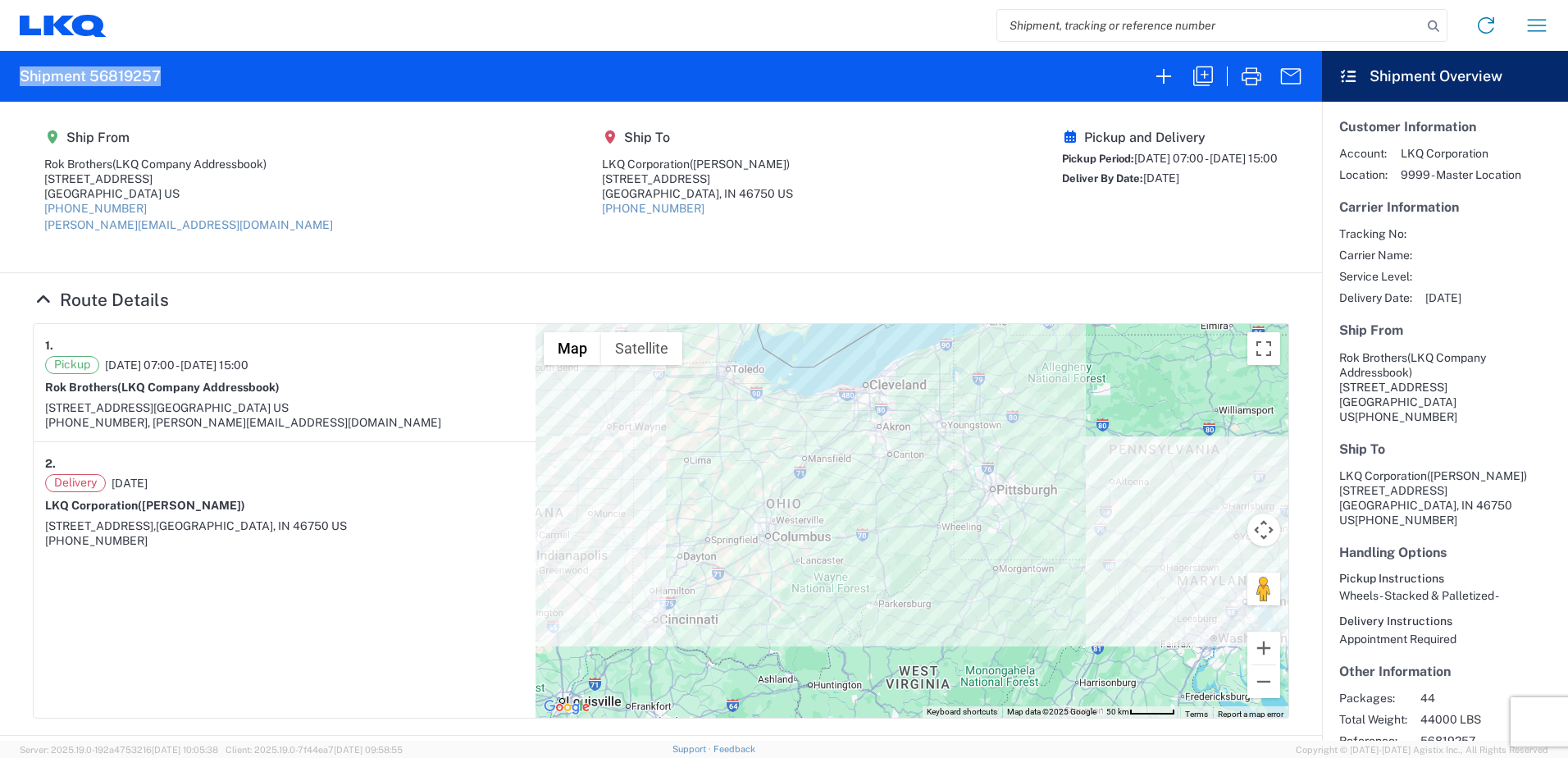
drag, startPoint x: 160, startPoint y: 74, endPoint x: 18, endPoint y: 75, distance: 142.0
click at [18, 75] on agx-form-header "Shipment 56819257" at bounding box center [661, 77] width 1323 height 51
copy h2 "Shipment 56819257"
click at [53, 31] on icon at bounding box center [59, 25] width 31 height 20
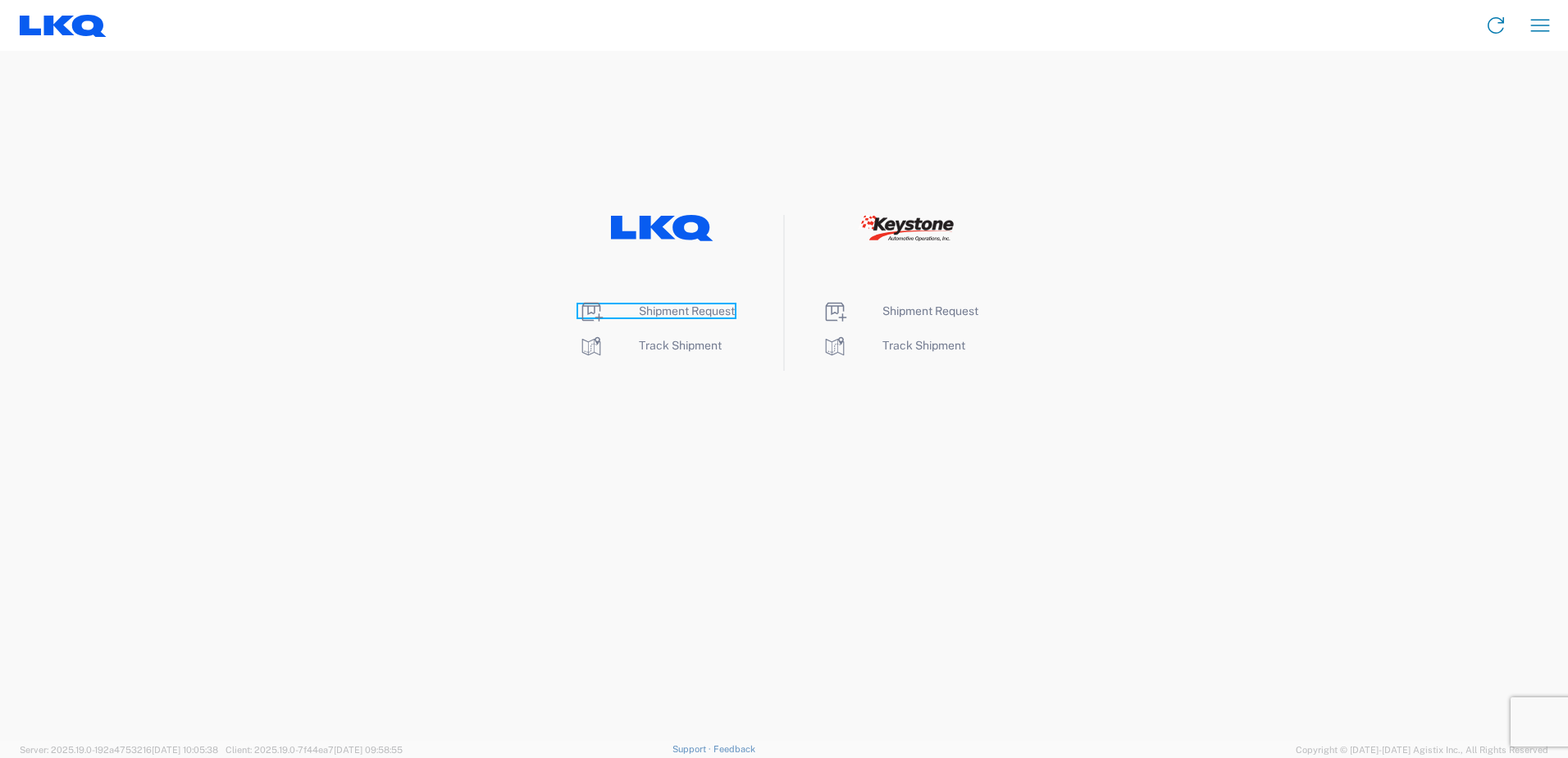
click at [687, 312] on span "Shipment Request" at bounding box center [687, 311] width 96 height 13
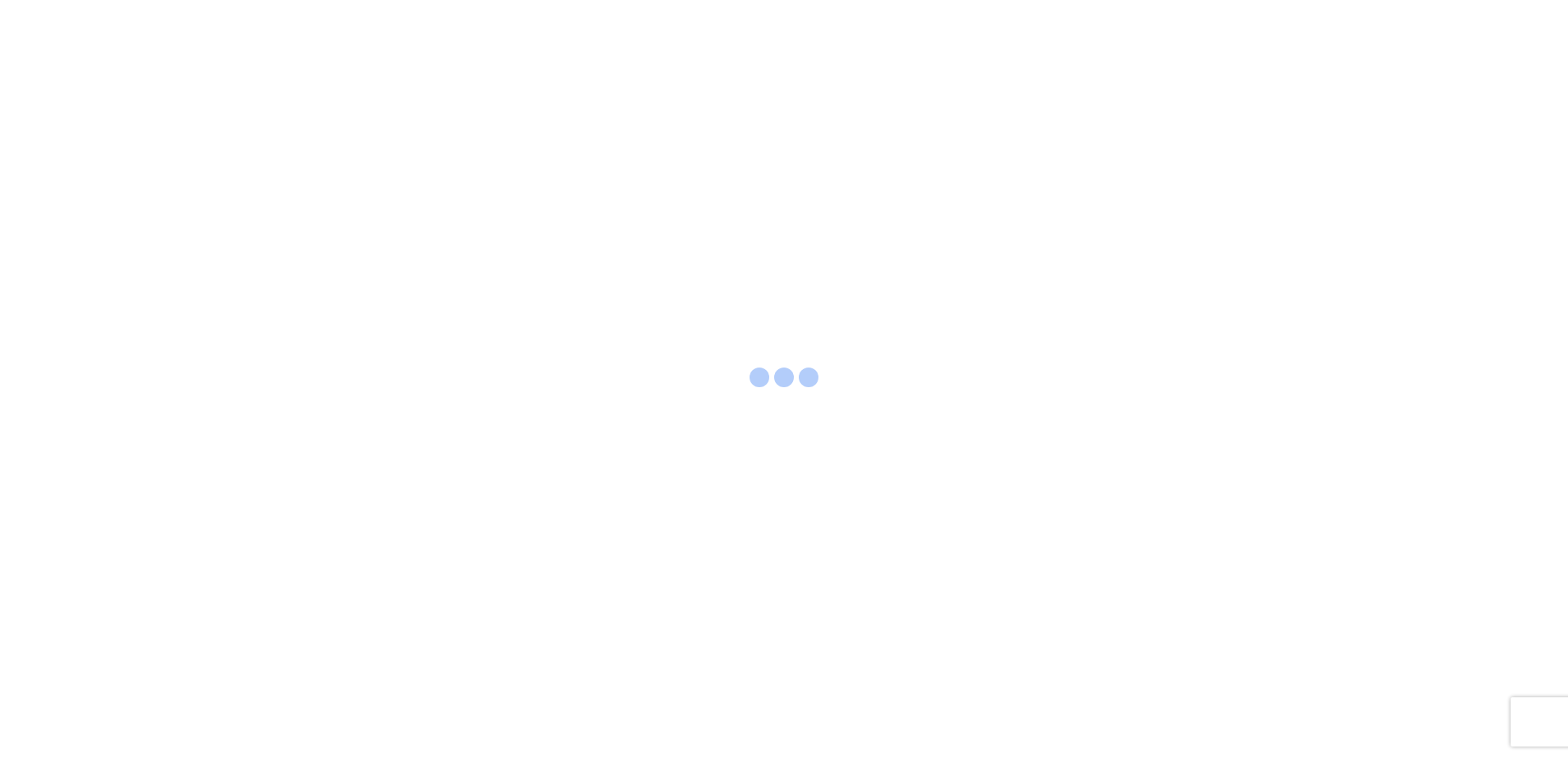
select select "FULL"
select select "LBS"
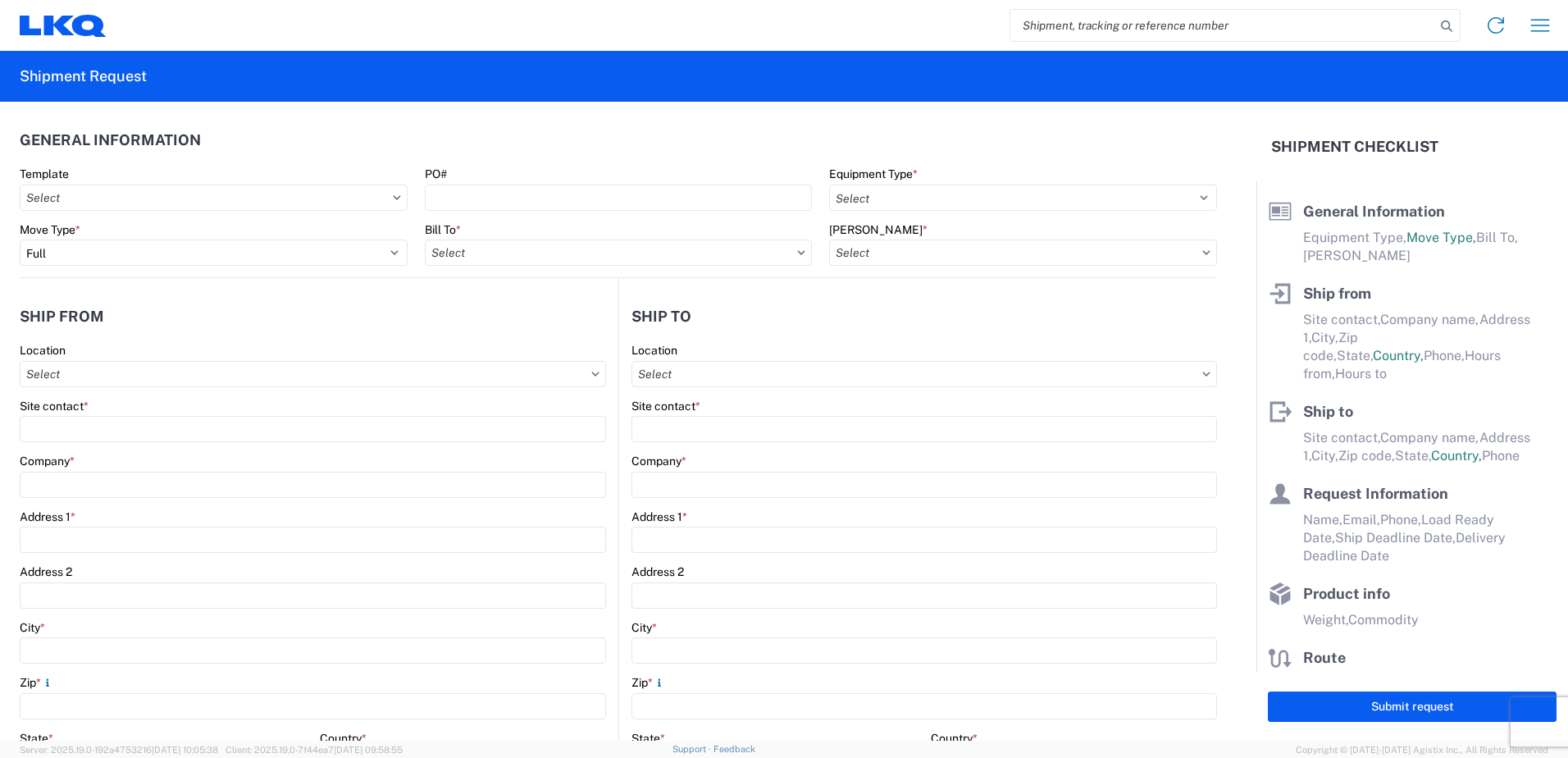
click at [393, 198] on icon at bounding box center [397, 198] width 8 height 5
click at [326, 196] on input "text" at bounding box center [213, 198] width 388 height 26
type input "internation"
click at [206, 268] on div "International Auto_3392_Wheel Cores" at bounding box center [167, 271] width 287 height 26
type input "International Auto_3392_Wheel Cores"
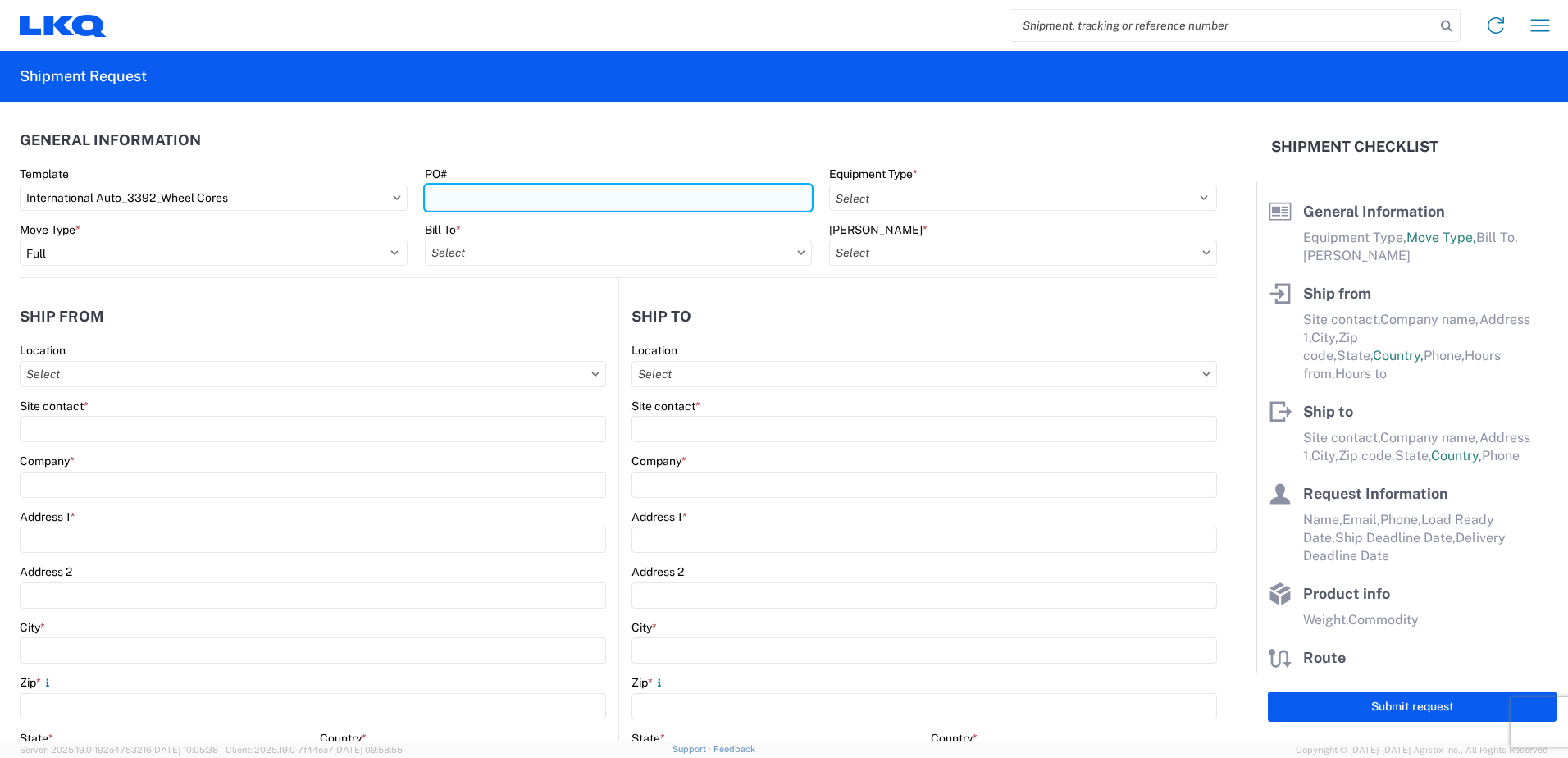
click at [476, 200] on input "PO#" at bounding box center [618, 198] width 388 height 26
select select "STDV"
select select
type input "Armando"
type input "International Auto Core"
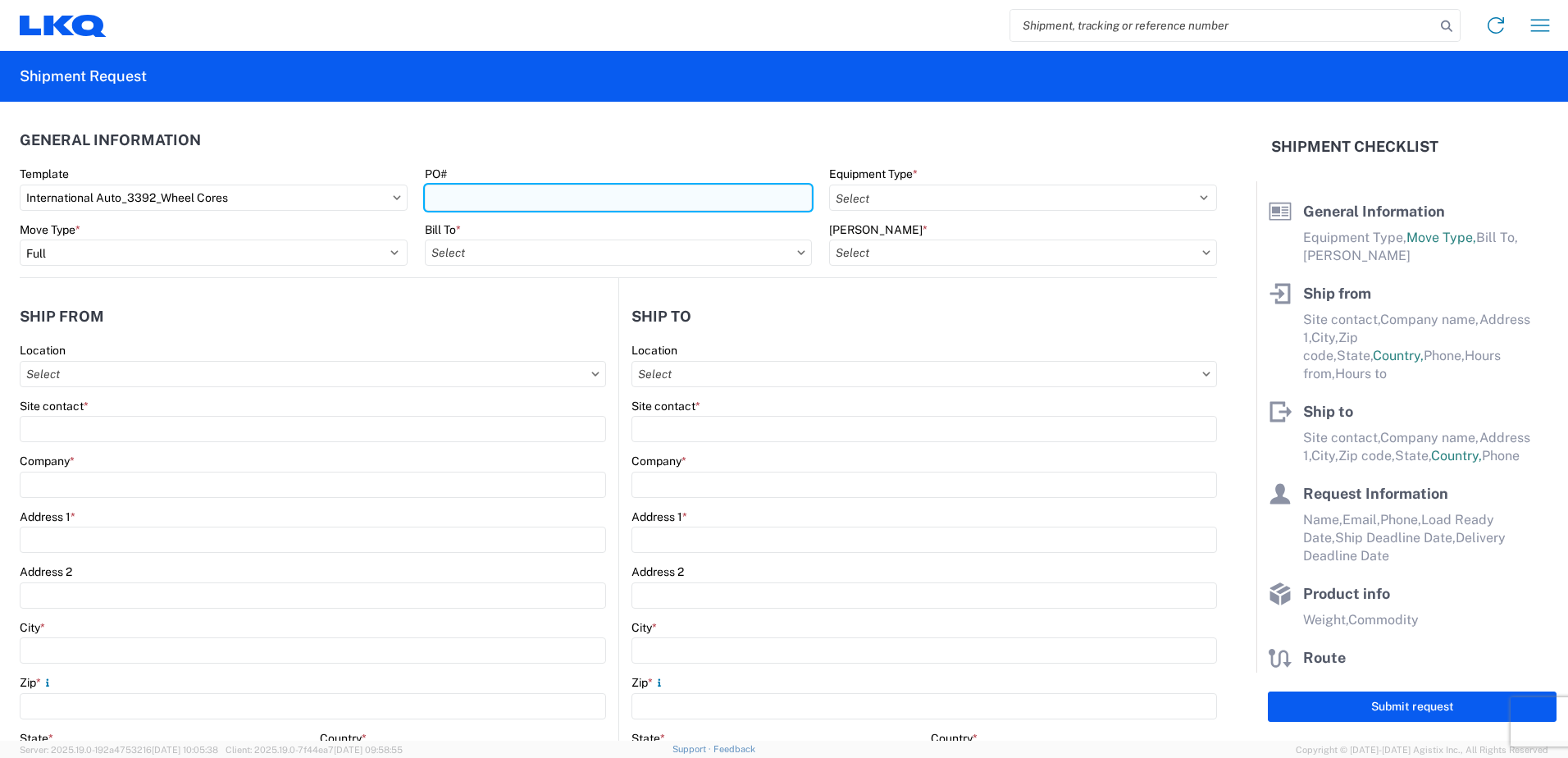
type input "74 Randall PLace"
type input "Springfield"
type input "01108"
type input "internationalcores@gmail.com"
type input "C.Reynolds"
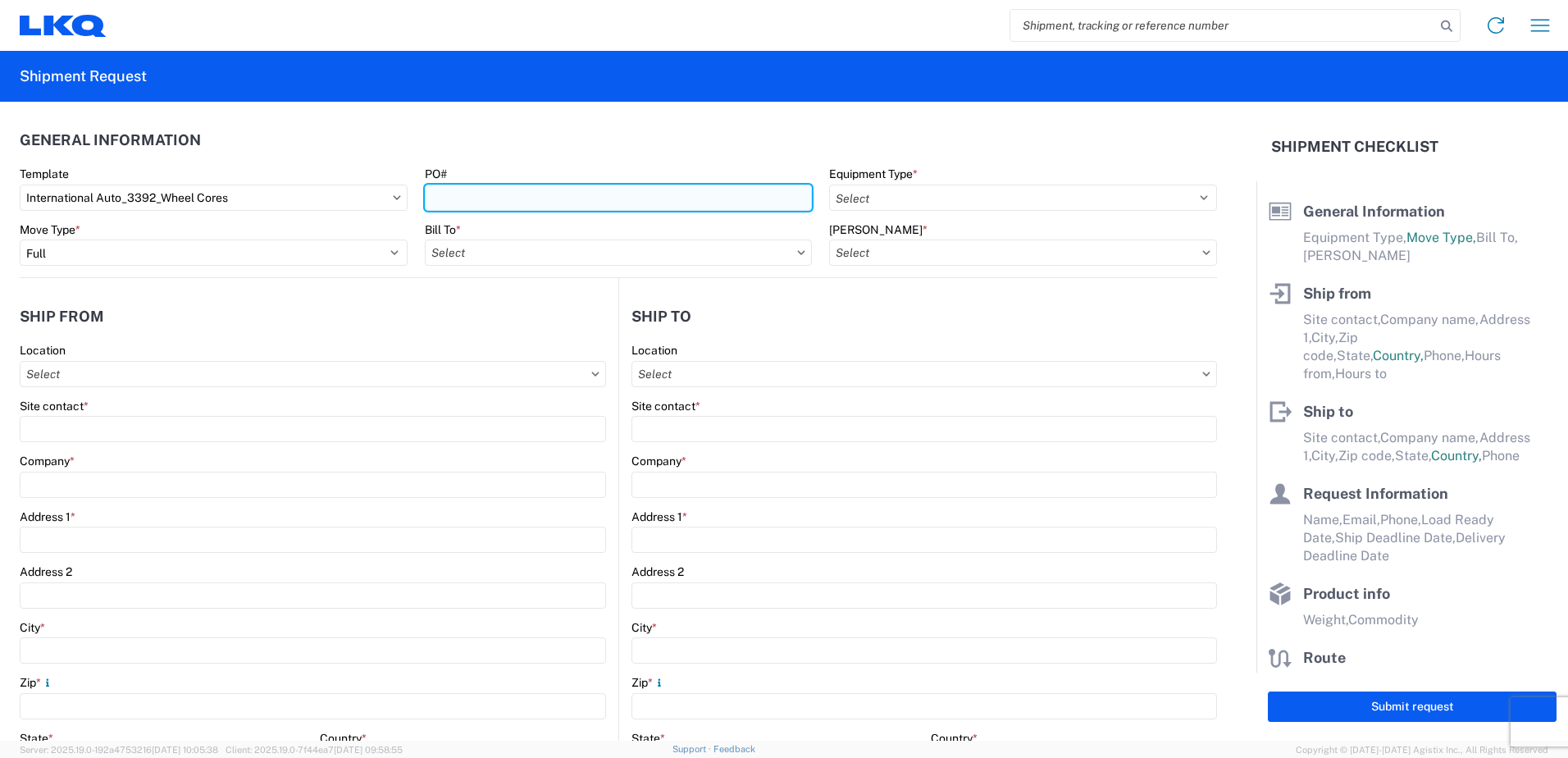
type input "LKQ Corporation"
type input "1750 Riverfork Dr"
type input "Huntington"
type input "46750"
type input "C.Reynolds"
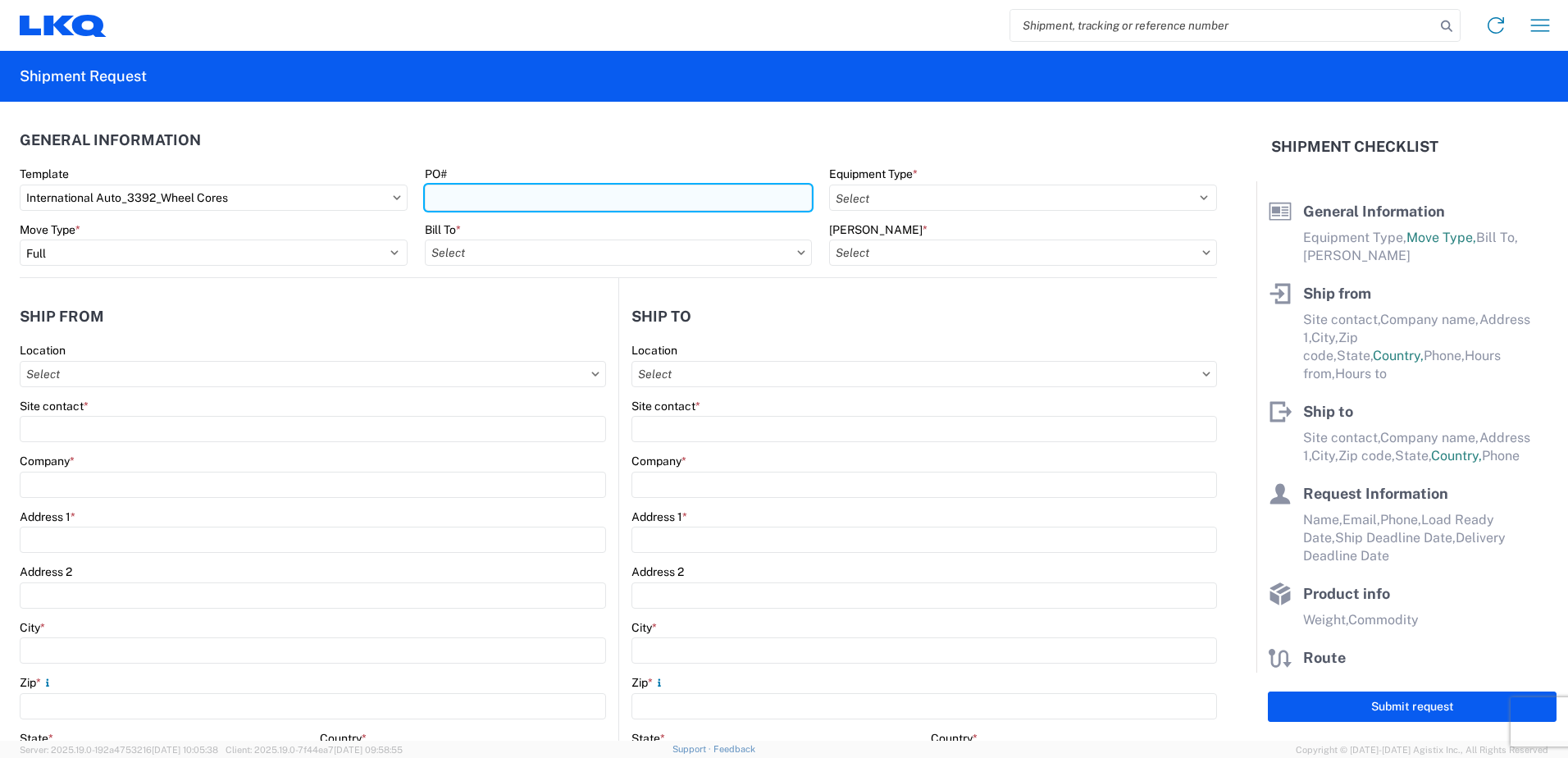
type input "ctreynolds@lkqcorp.com"
type input "2602245817"
type input "2021-12-09"
type input "40000"
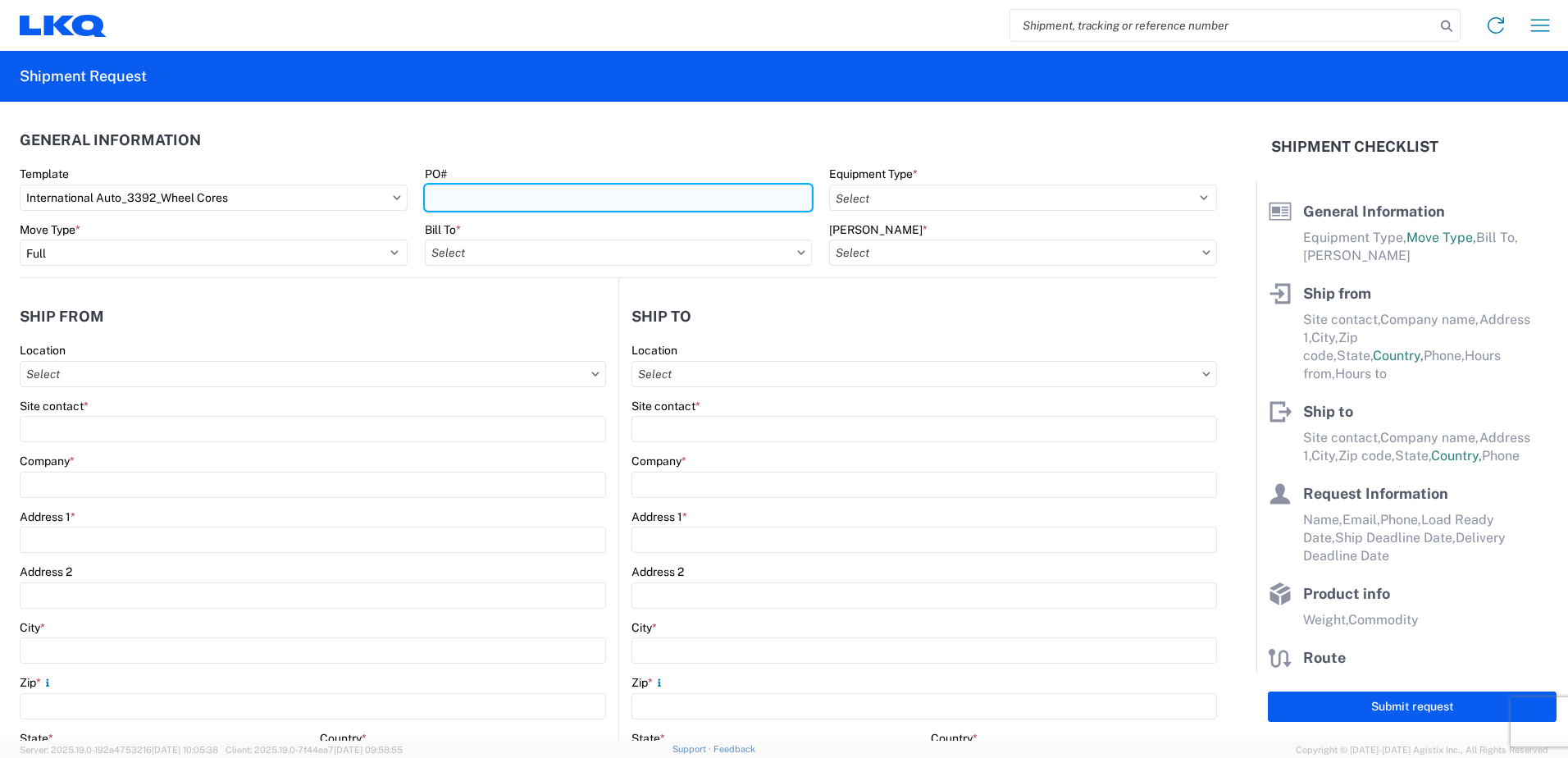
type input "Wheels - Stacked & Palletized"
type input "20"
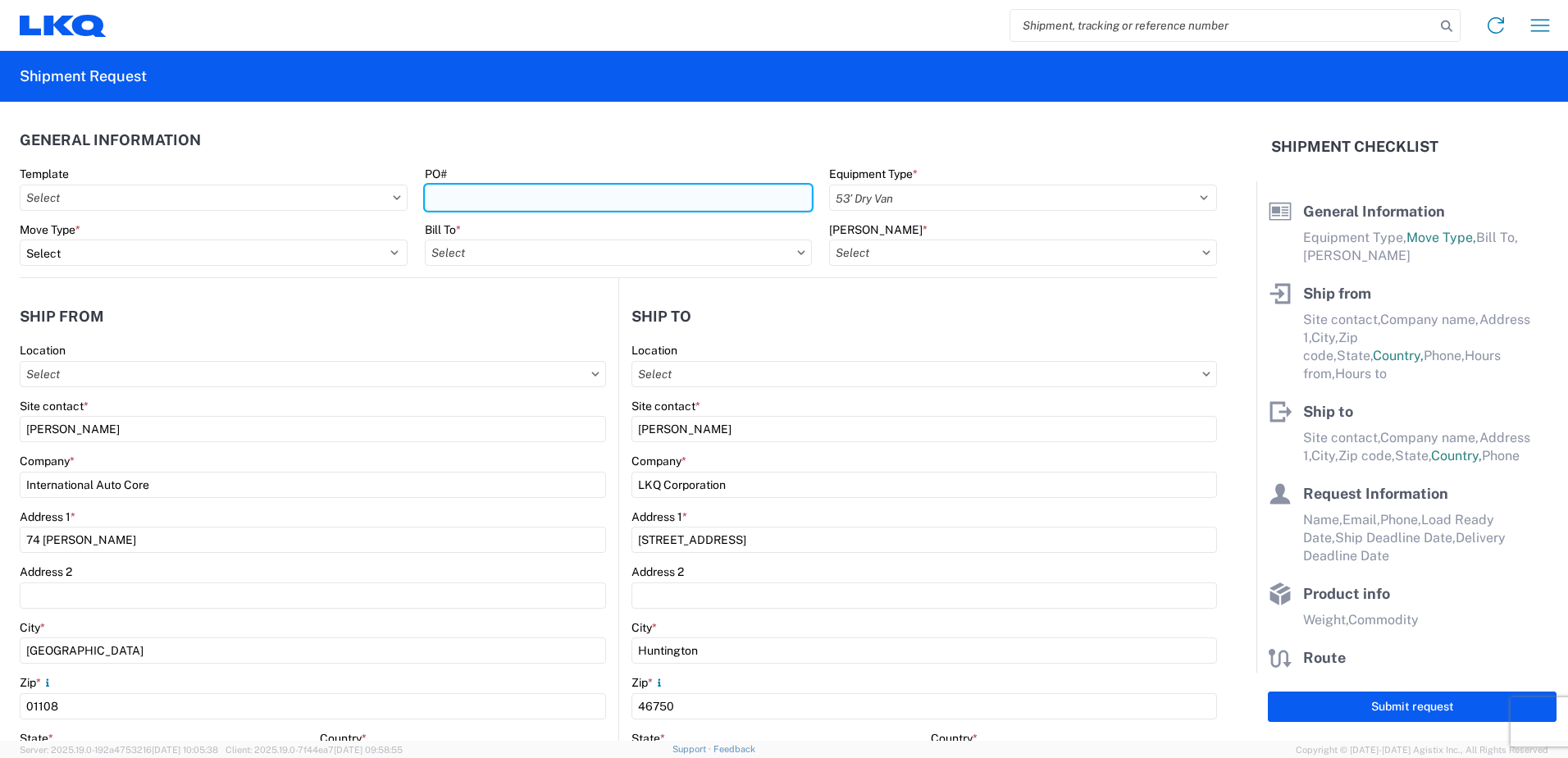
select select "US"
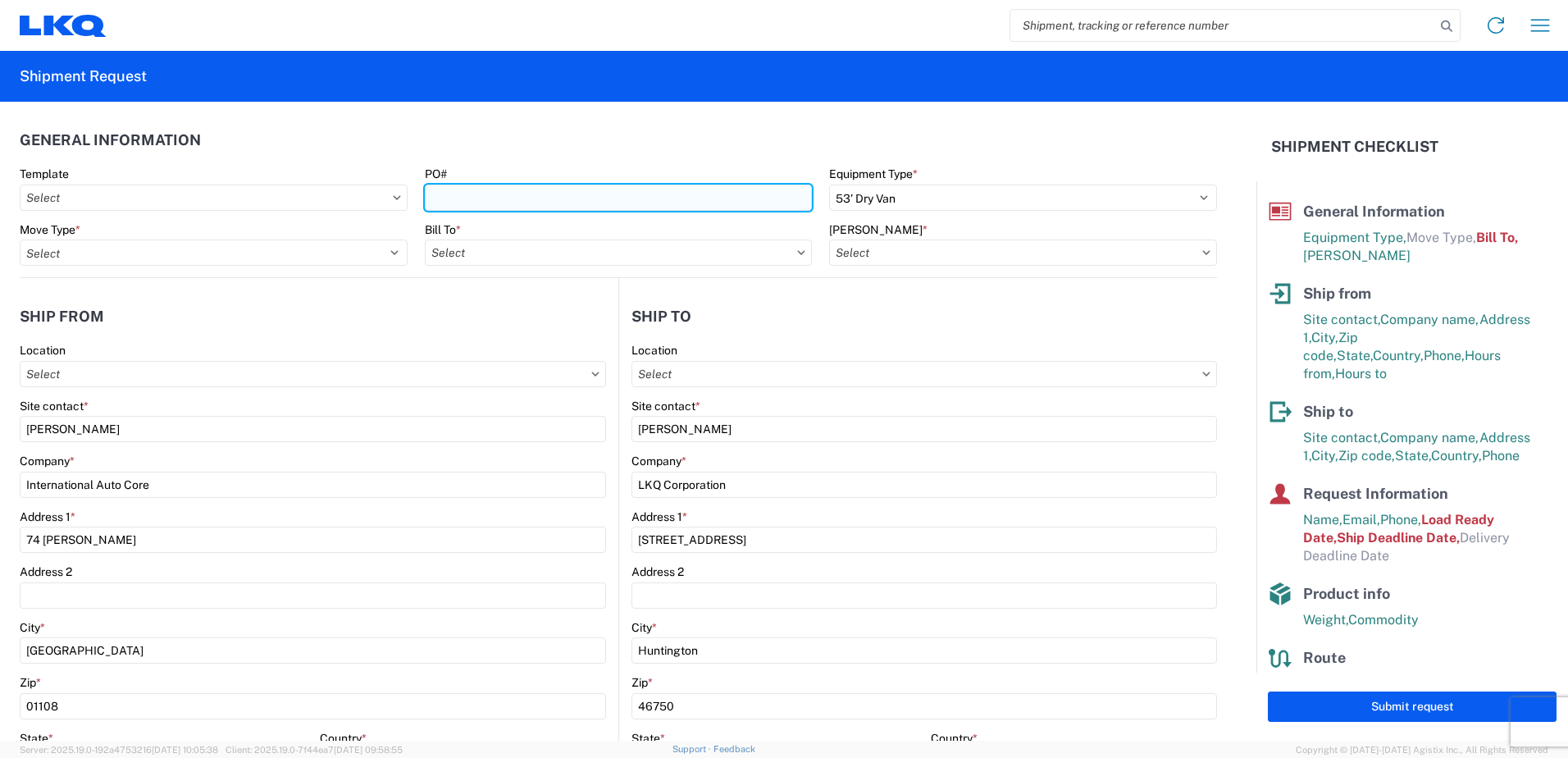
type input "3392-3015-50180-0000 - 3392 Freight In - Wheel Cores"
type input "3392 - Transmetco"
type input "T31393"
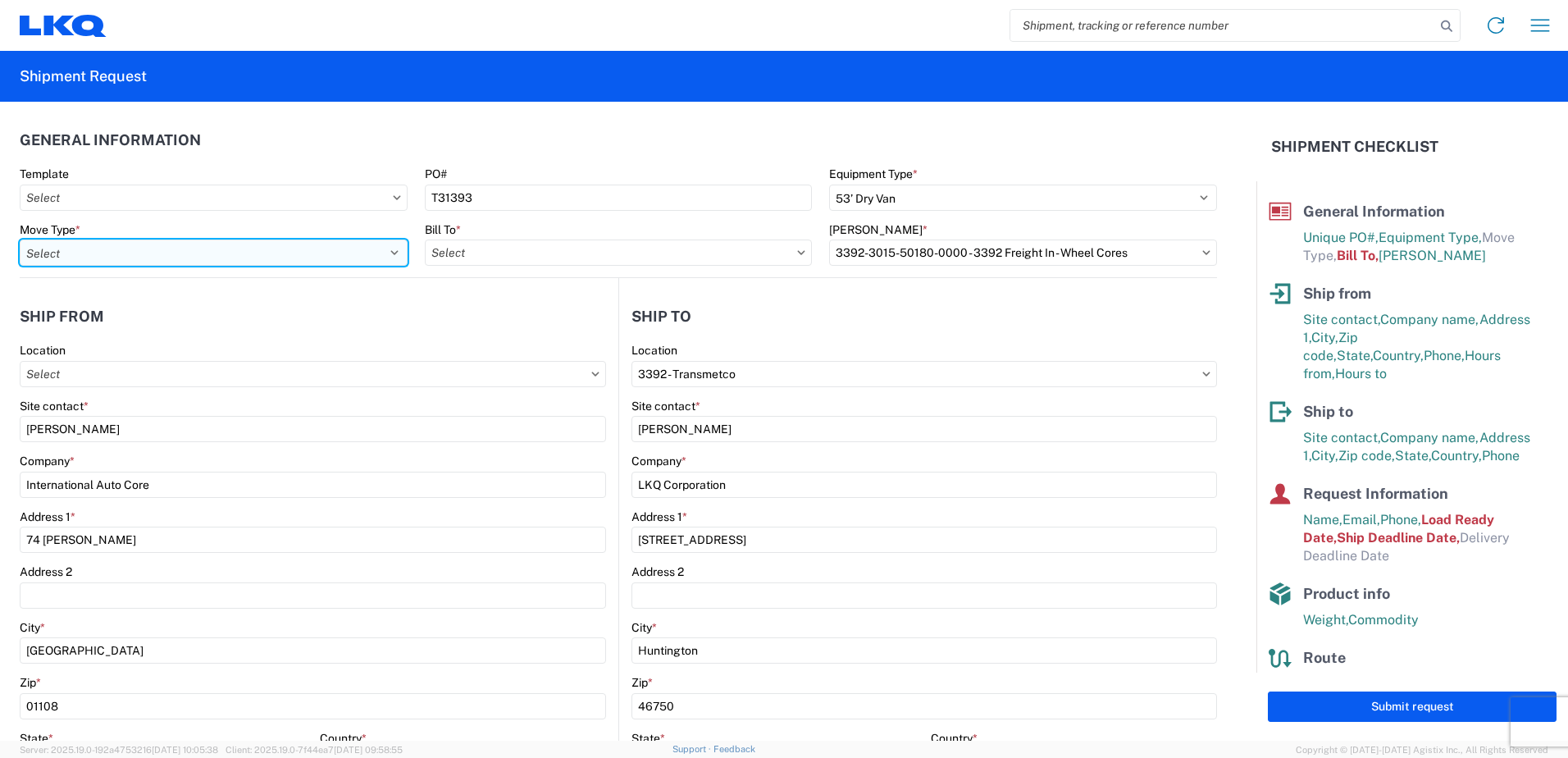
click at [226, 246] on select "Select Full Partial TL" at bounding box center [213, 253] width 388 height 26
select select "FULL"
click at [20, 240] on select "Select Full Partial TL" at bounding box center [213, 253] width 388 height 26
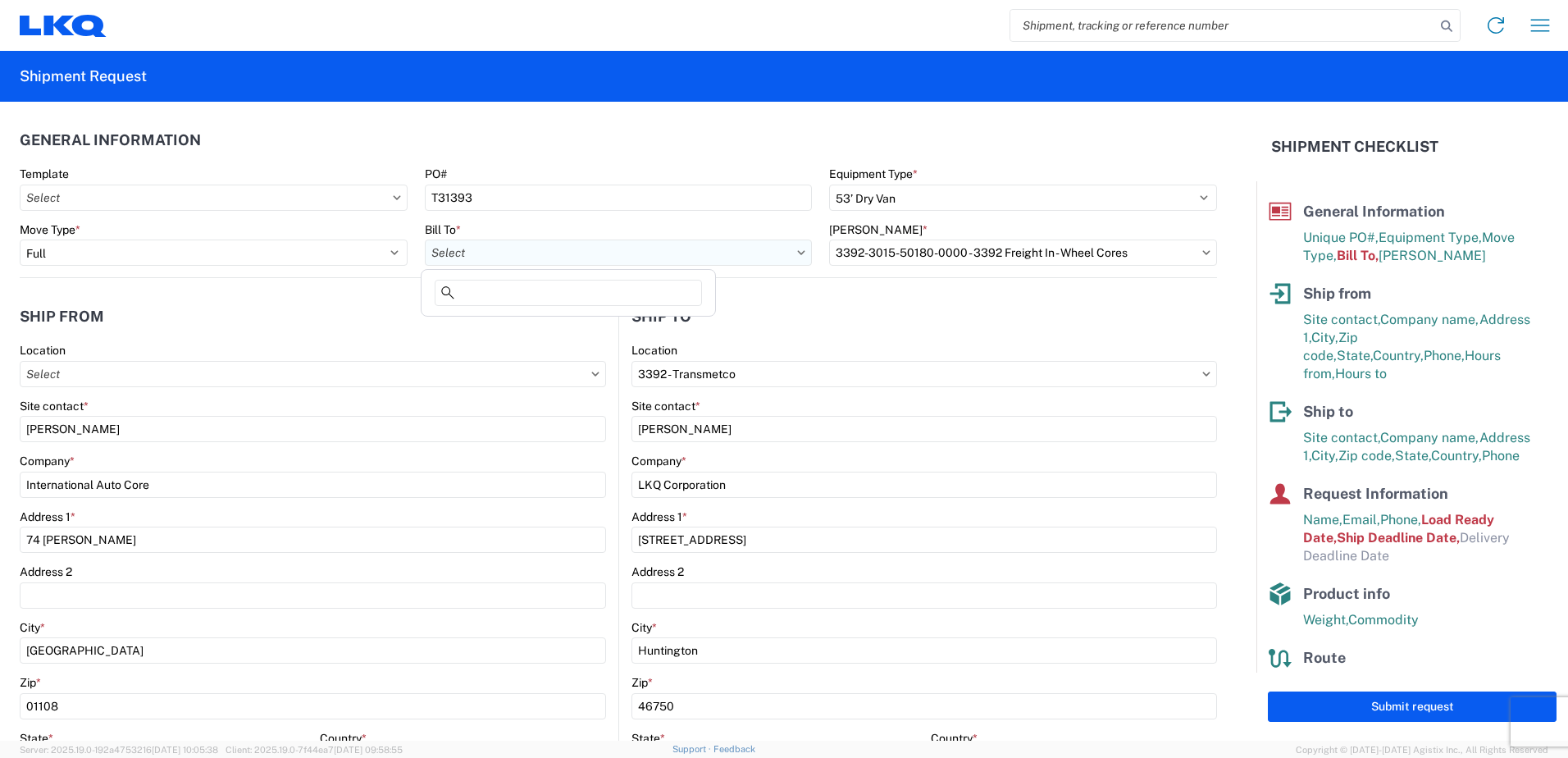
click at [518, 258] on input "text" at bounding box center [618, 253] width 388 height 26
type input "3392"
click at [493, 319] on div "3392 - Transmetco" at bounding box center [568, 326] width 287 height 26
type input "3392 - Transmetco"
click at [951, 257] on input "text" at bounding box center [1022, 253] width 388 height 26
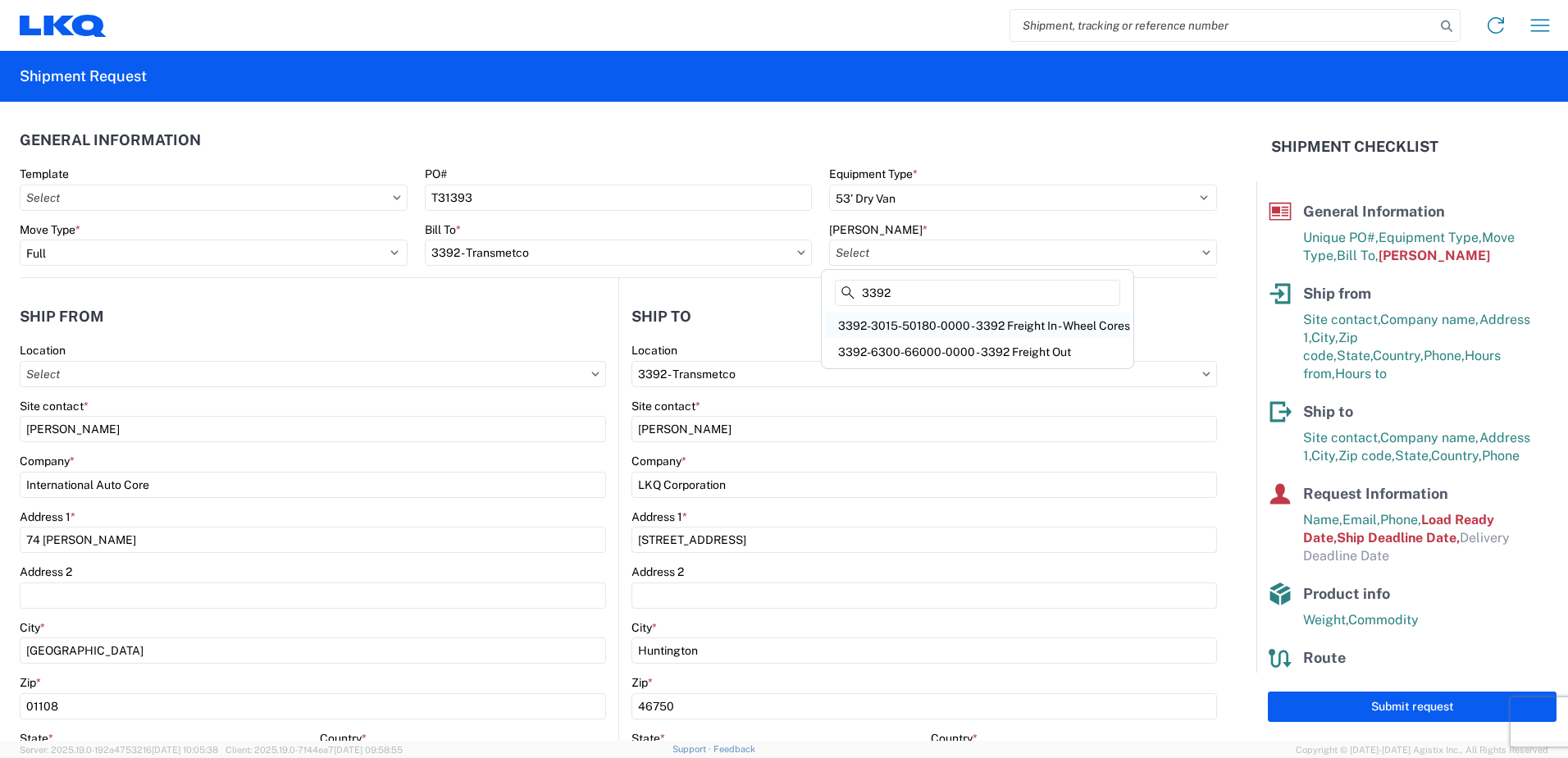
type input "3392"
click at [1024, 328] on div "3392-3015-50180-0000 - 3392 Freight In - Wheel Cores" at bounding box center [977, 326] width 305 height 26
type input "3392-3015-50180-0000 - 3392 Freight In - Wheel Cores"
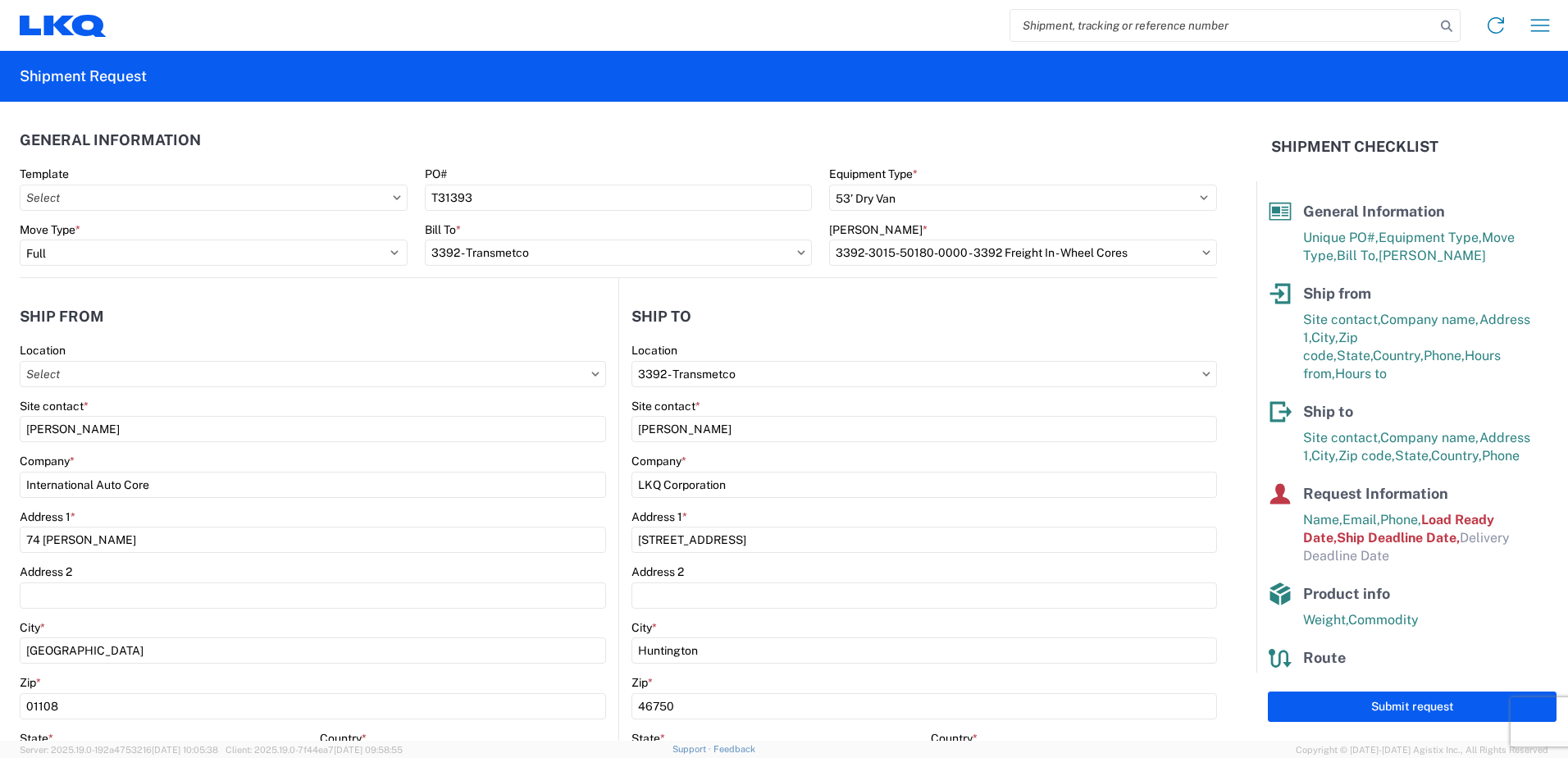
click at [434, 305] on header "Ship from" at bounding box center [319, 316] width 598 height 37
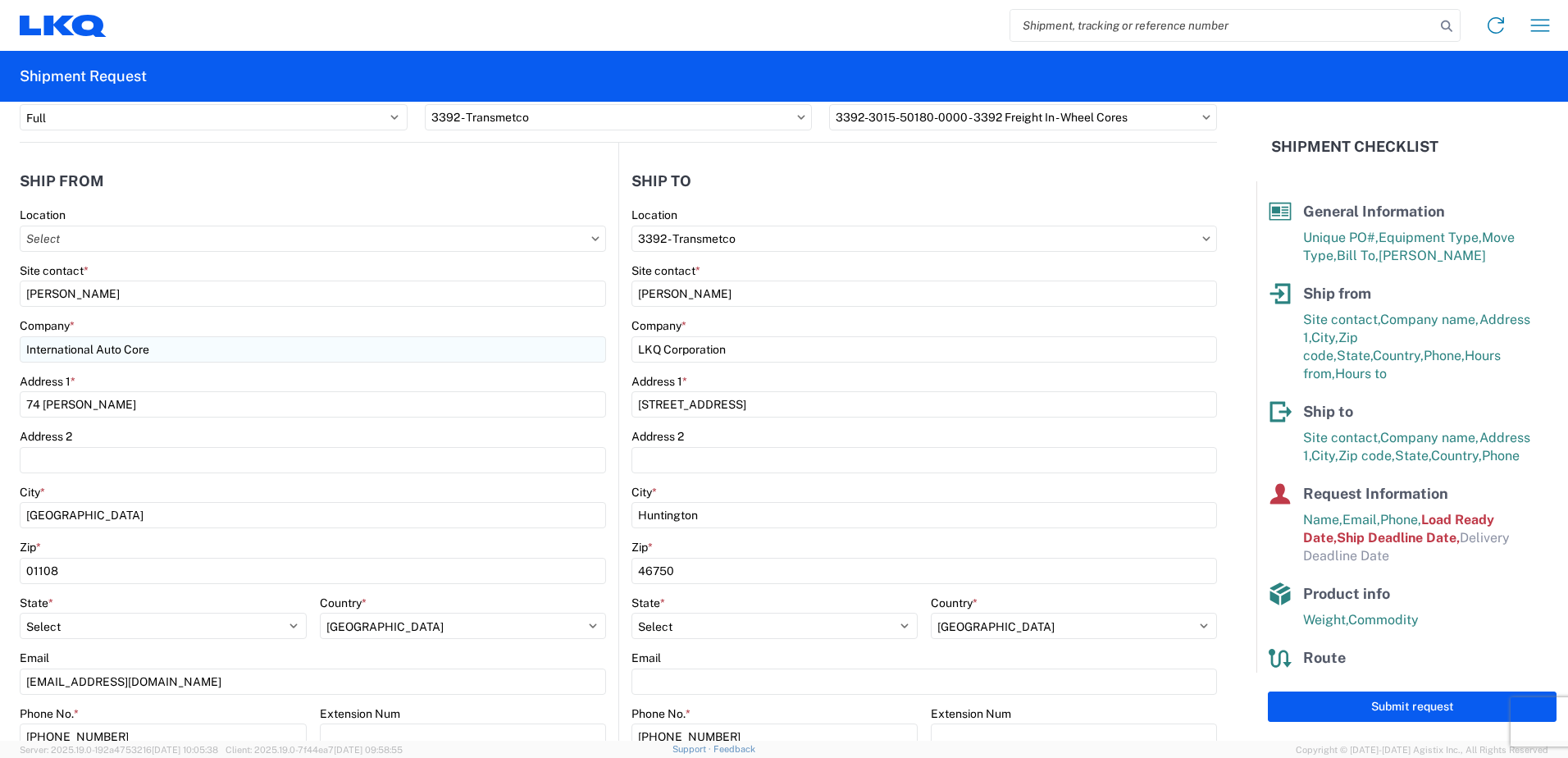
scroll to position [164, 0]
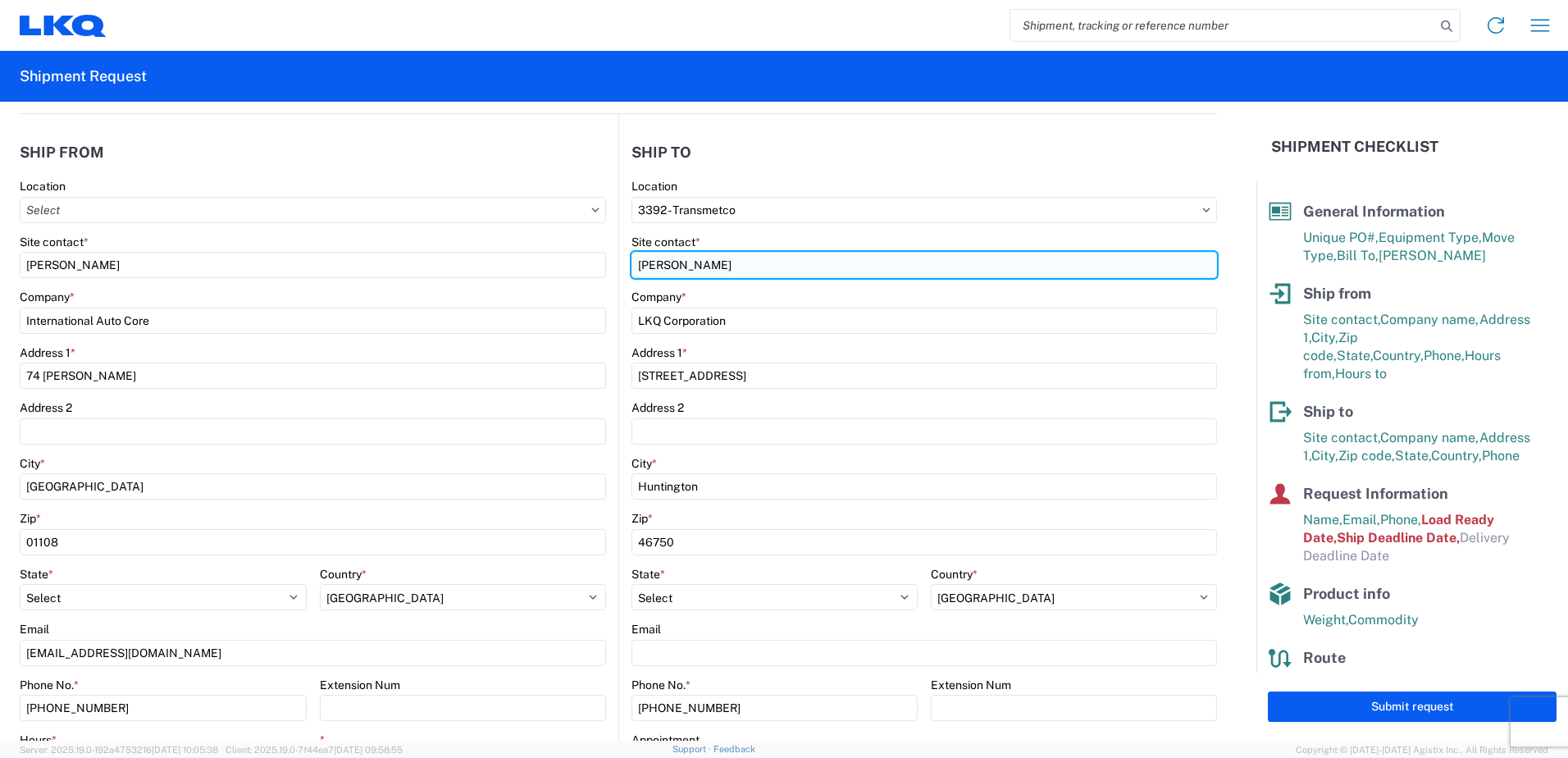
click at [722, 269] on input "C.Reynolds" at bounding box center [924, 265] width 585 height 26
type input "C"
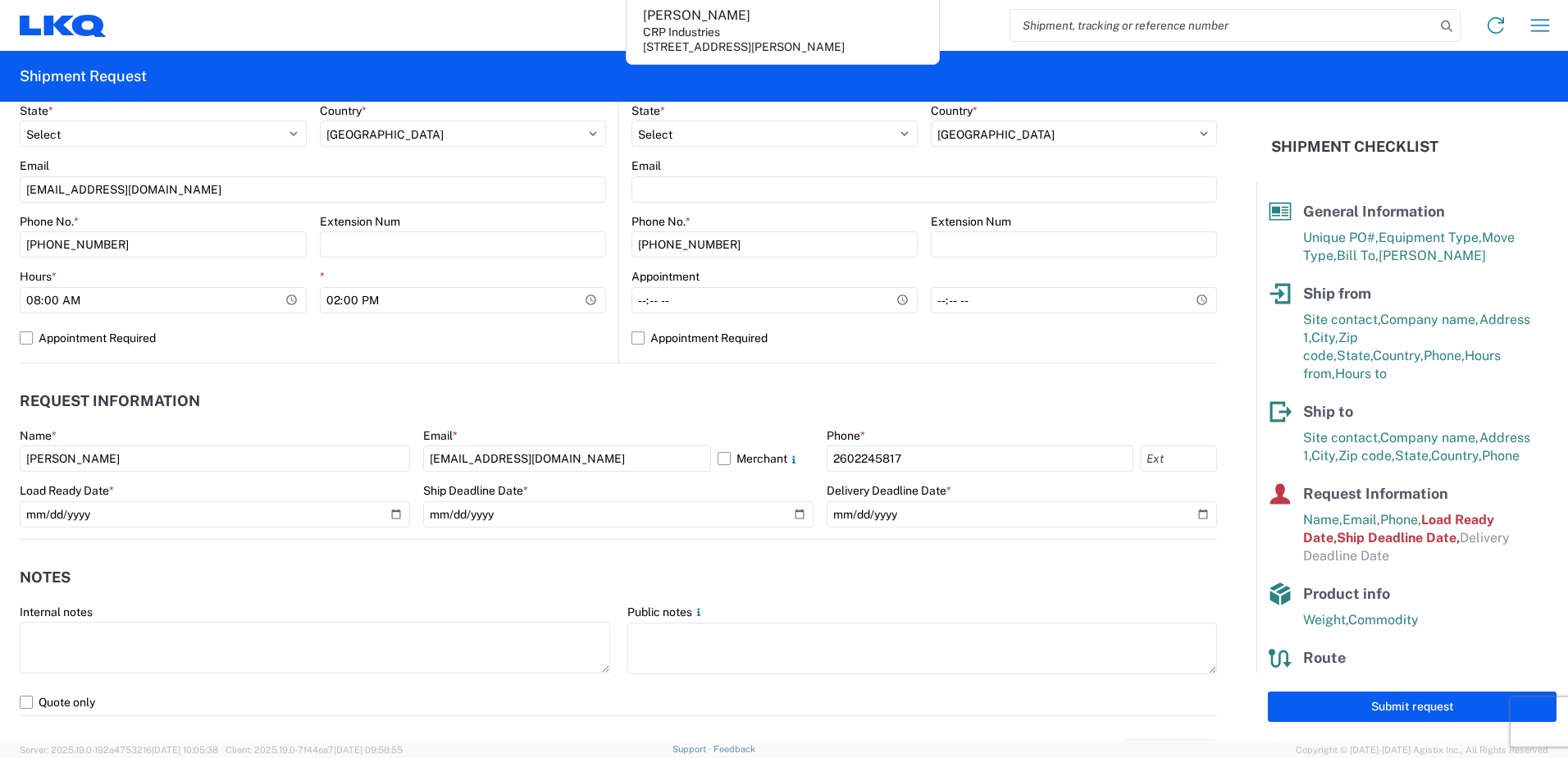
scroll to position [656, 0]
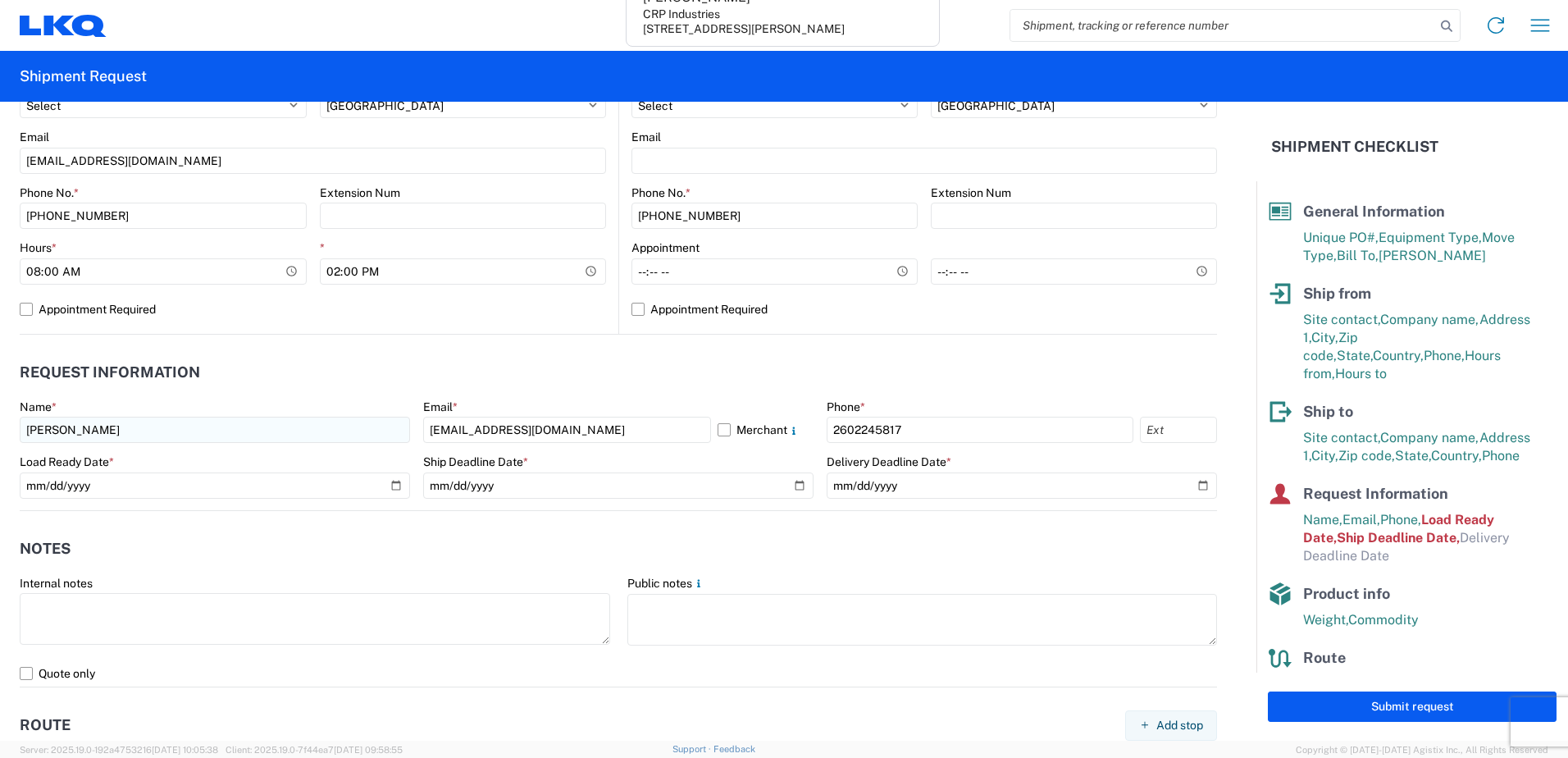
type input "Ryan"
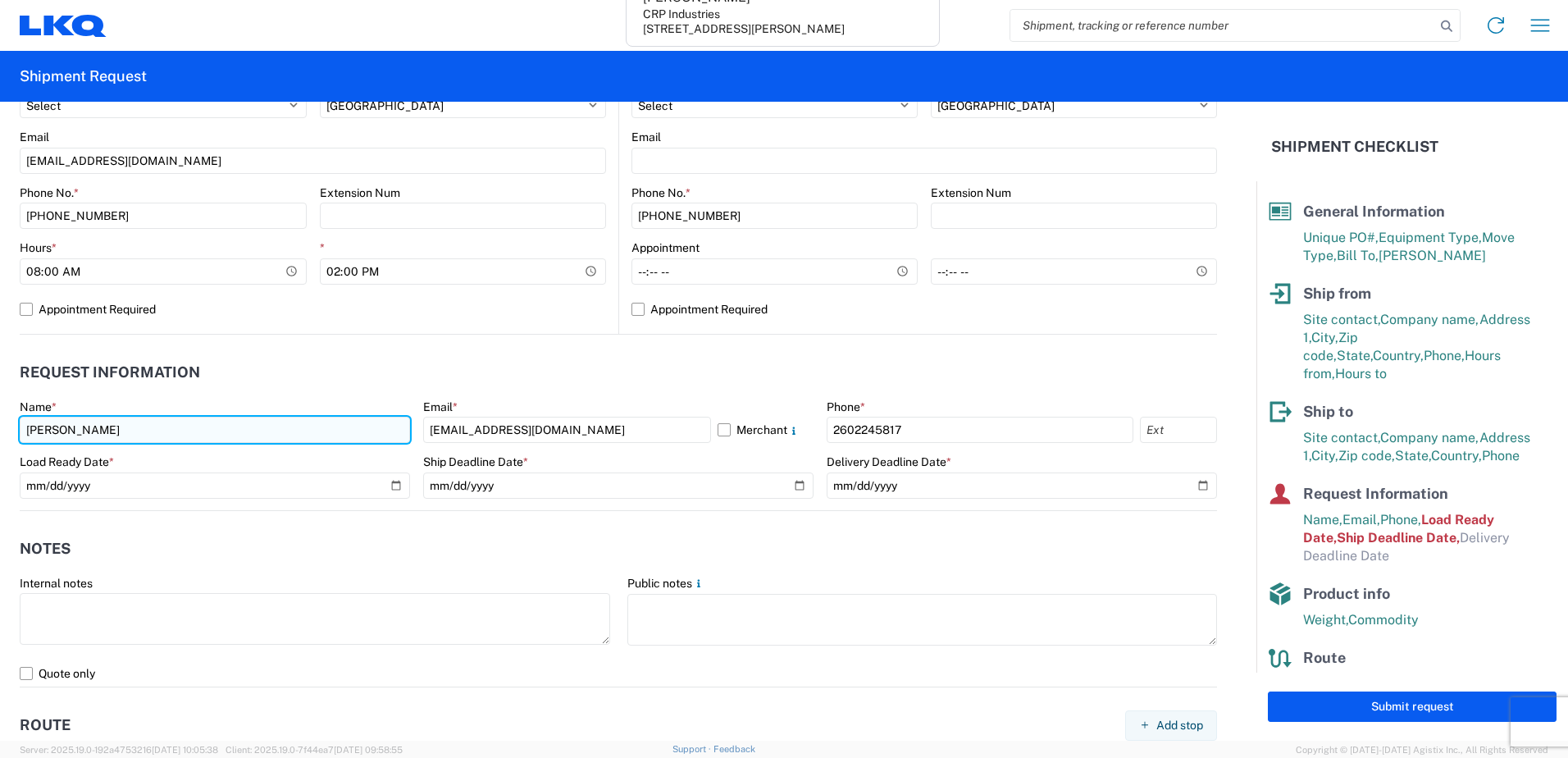
click at [212, 434] on input "C.Reynolds" at bounding box center [215, 430] width 390 height 26
type input "C"
type input "Ryan"
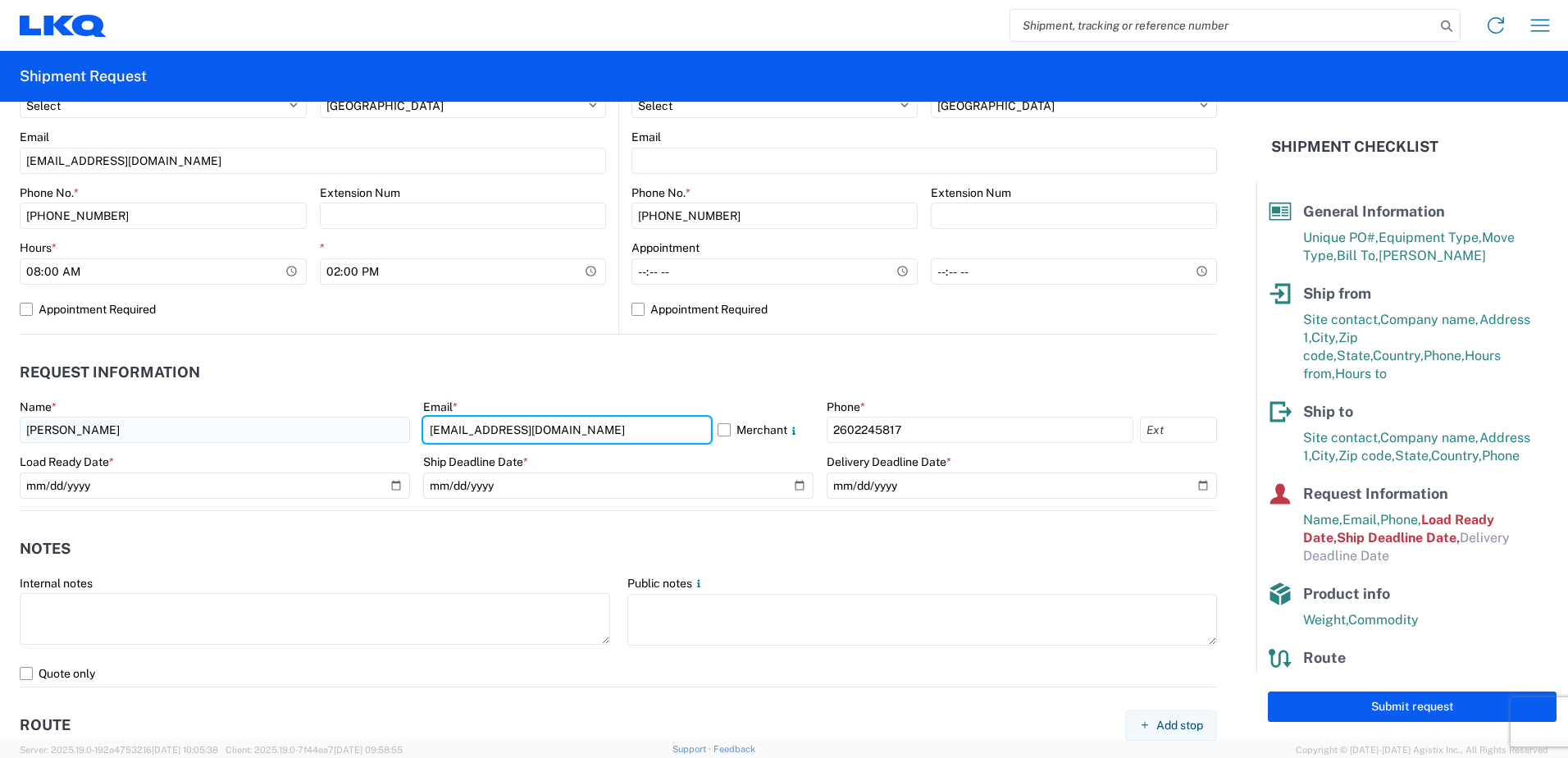
type input "rxgledhill@lkqcorp.com"
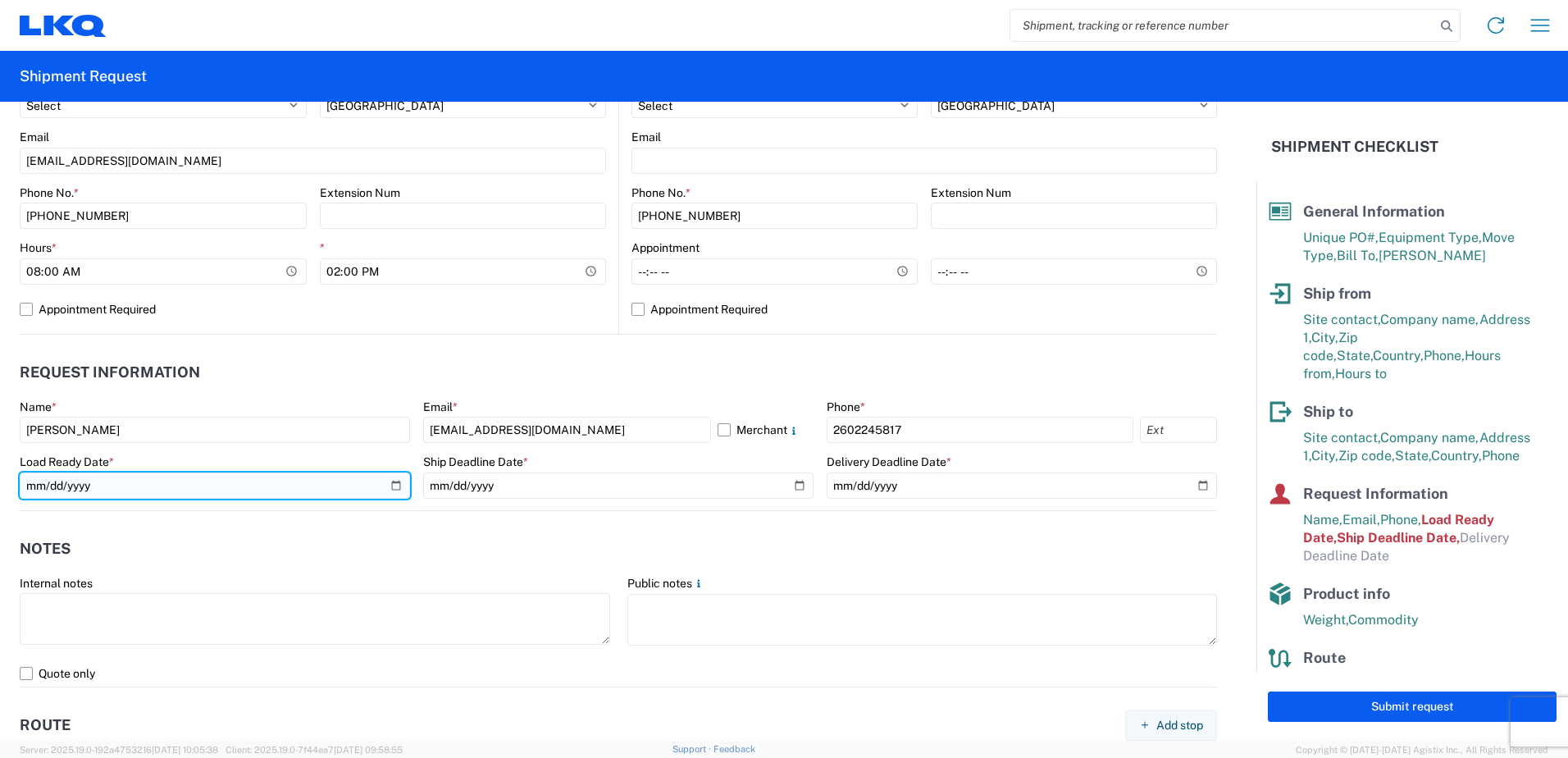
click at [392, 489] on input "2021-12-09" at bounding box center [215, 486] width 390 height 26
type input "2025-09-24"
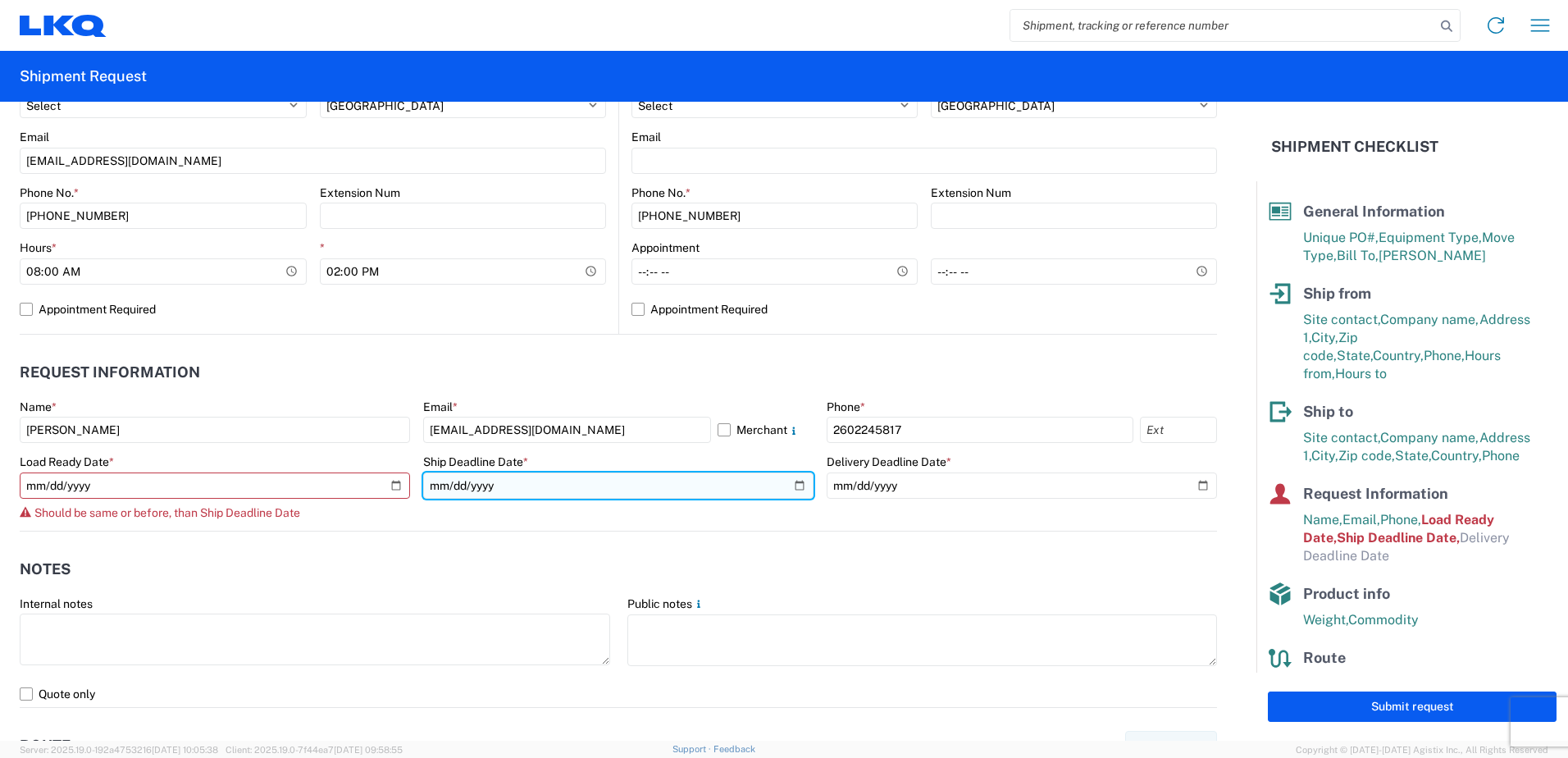
click at [794, 483] on input "2021-12-09" at bounding box center [618, 486] width 390 height 26
type input "2025-09-24"
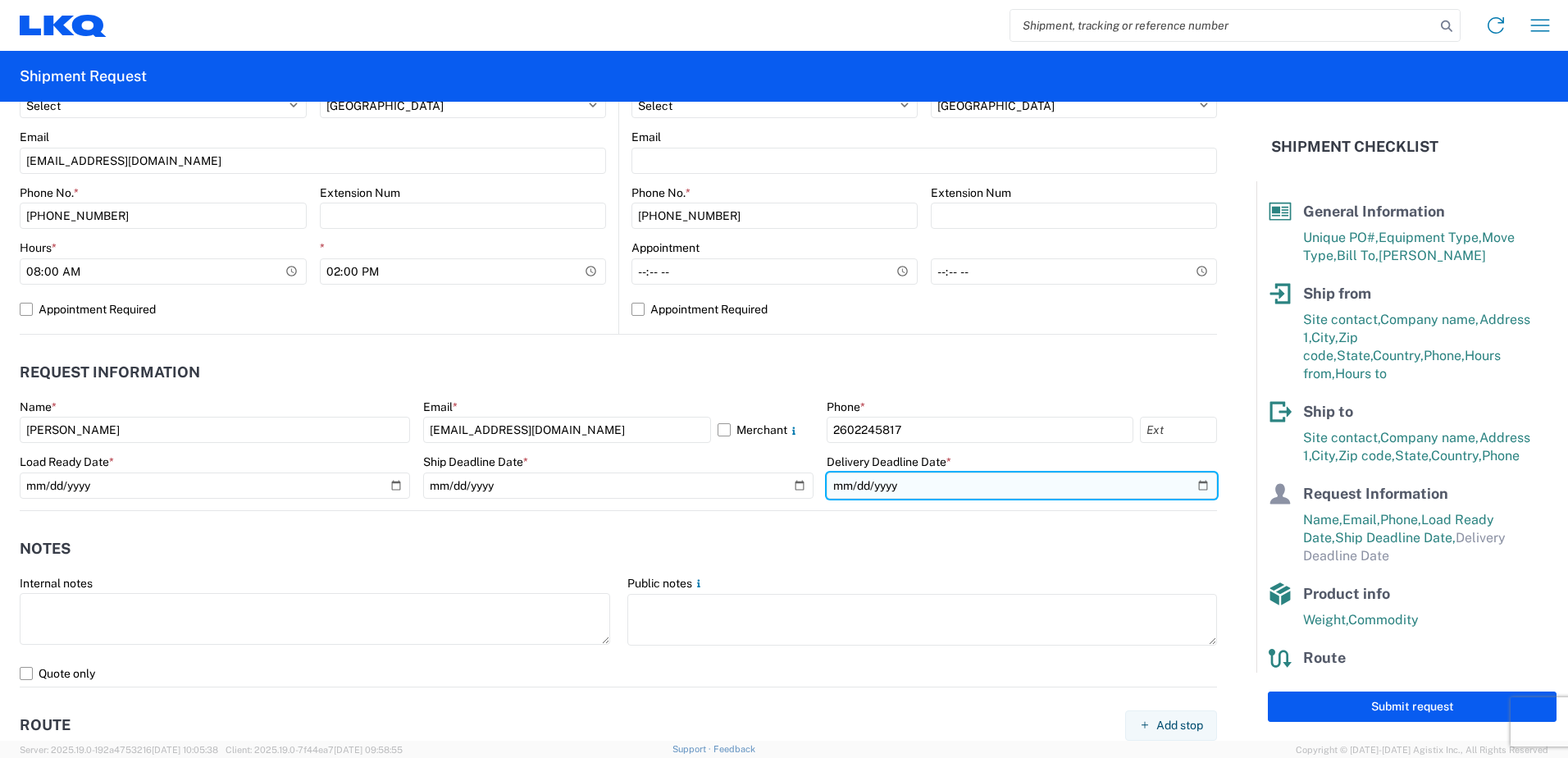
click at [1194, 484] on input "date" at bounding box center [1022, 486] width 390 height 26
type input "2025-09-26"
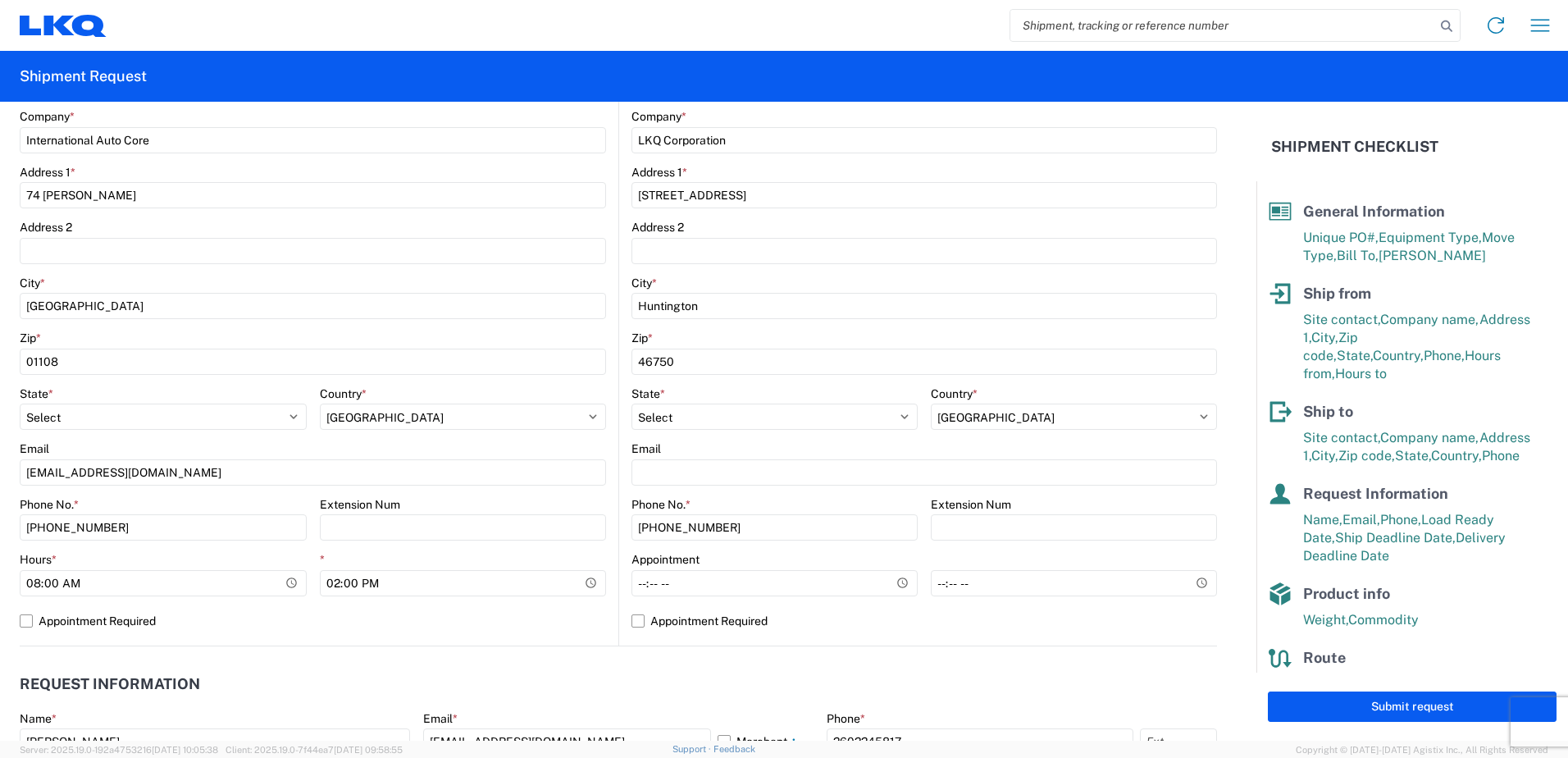
scroll to position [0, 0]
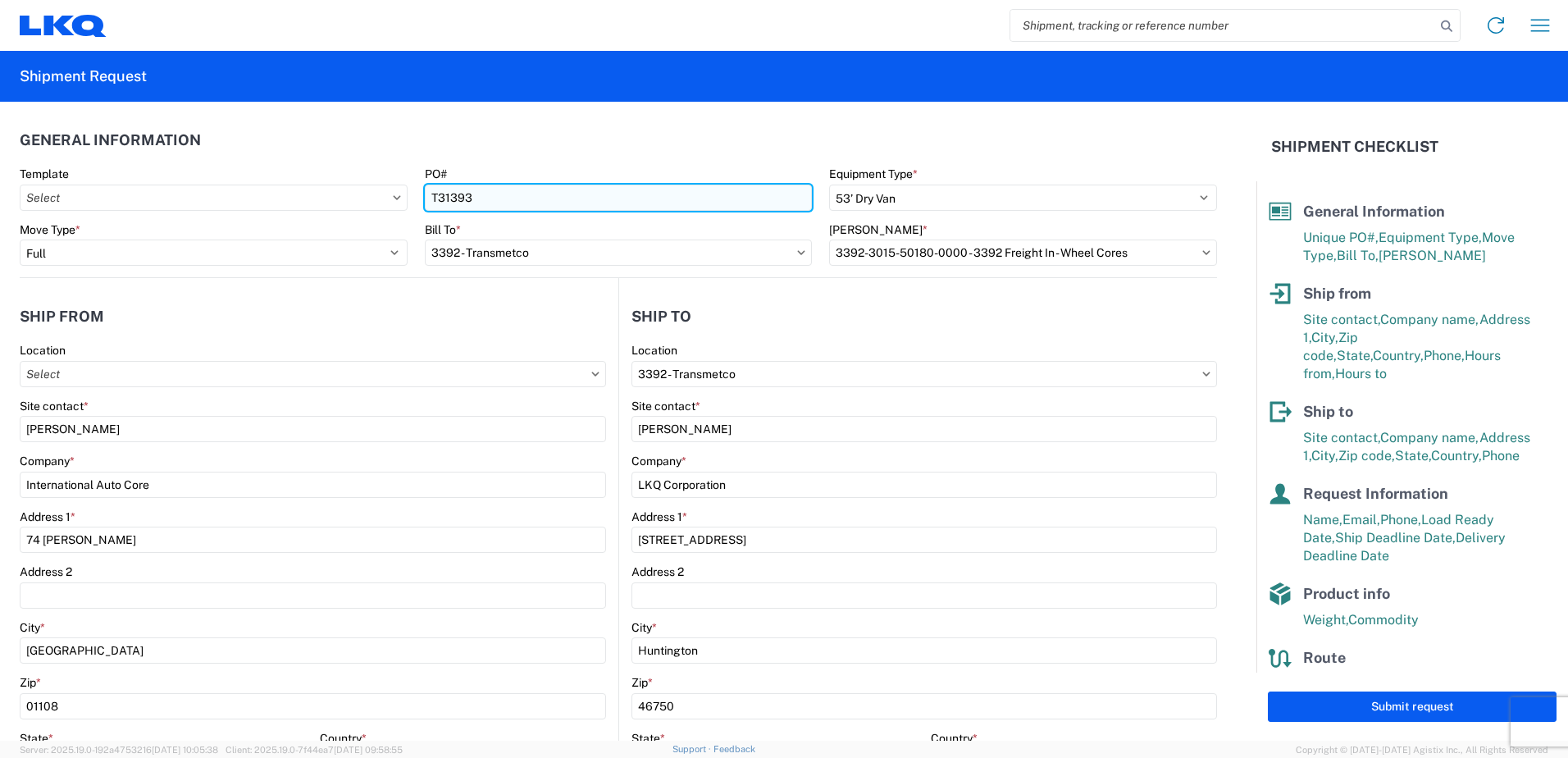
click at [500, 198] on input "T31393" at bounding box center [618, 198] width 388 height 26
type input "T31393-3"
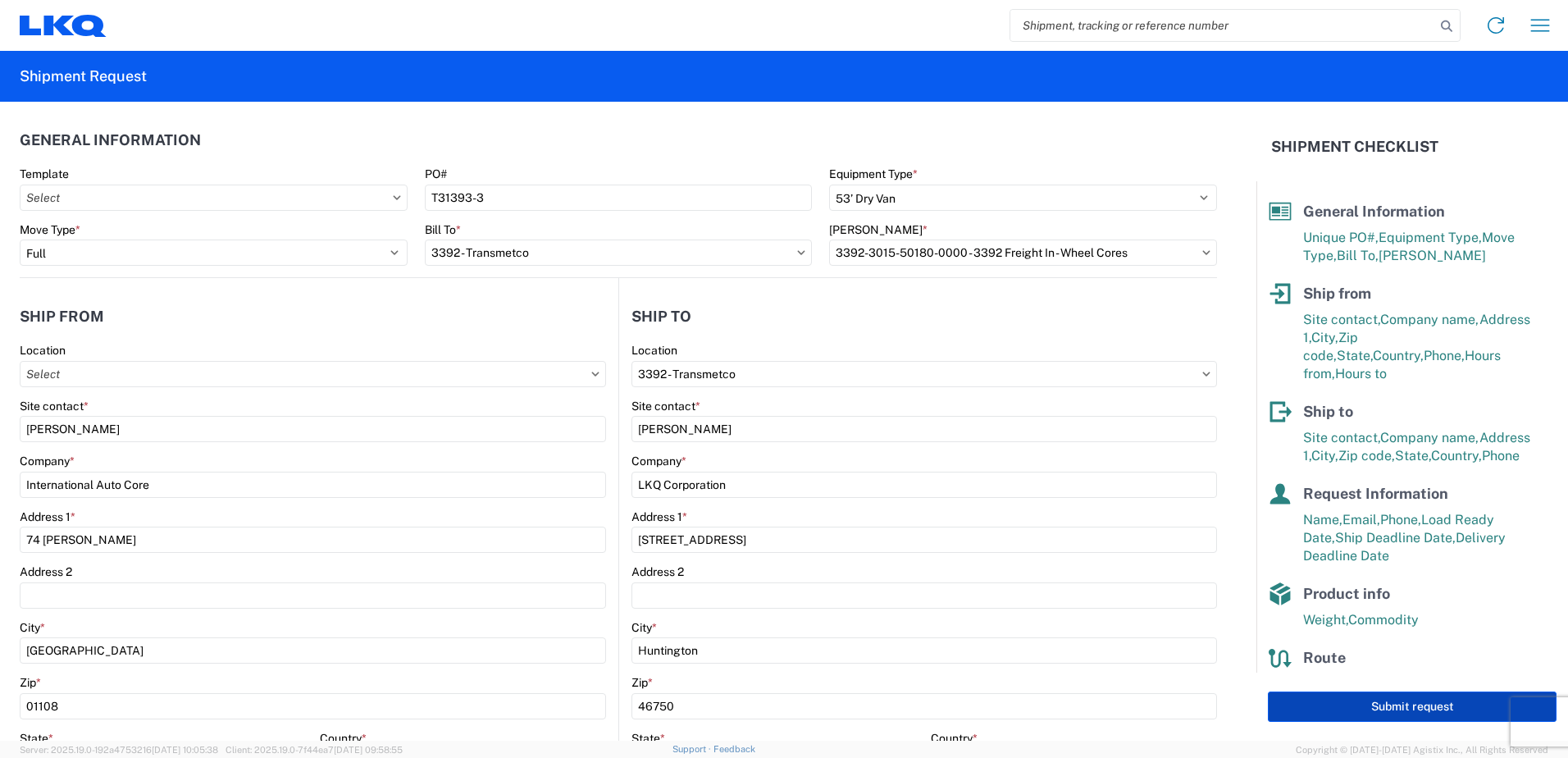
click at [1388, 703] on button "Submit request" at bounding box center [1412, 706] width 288 height 31
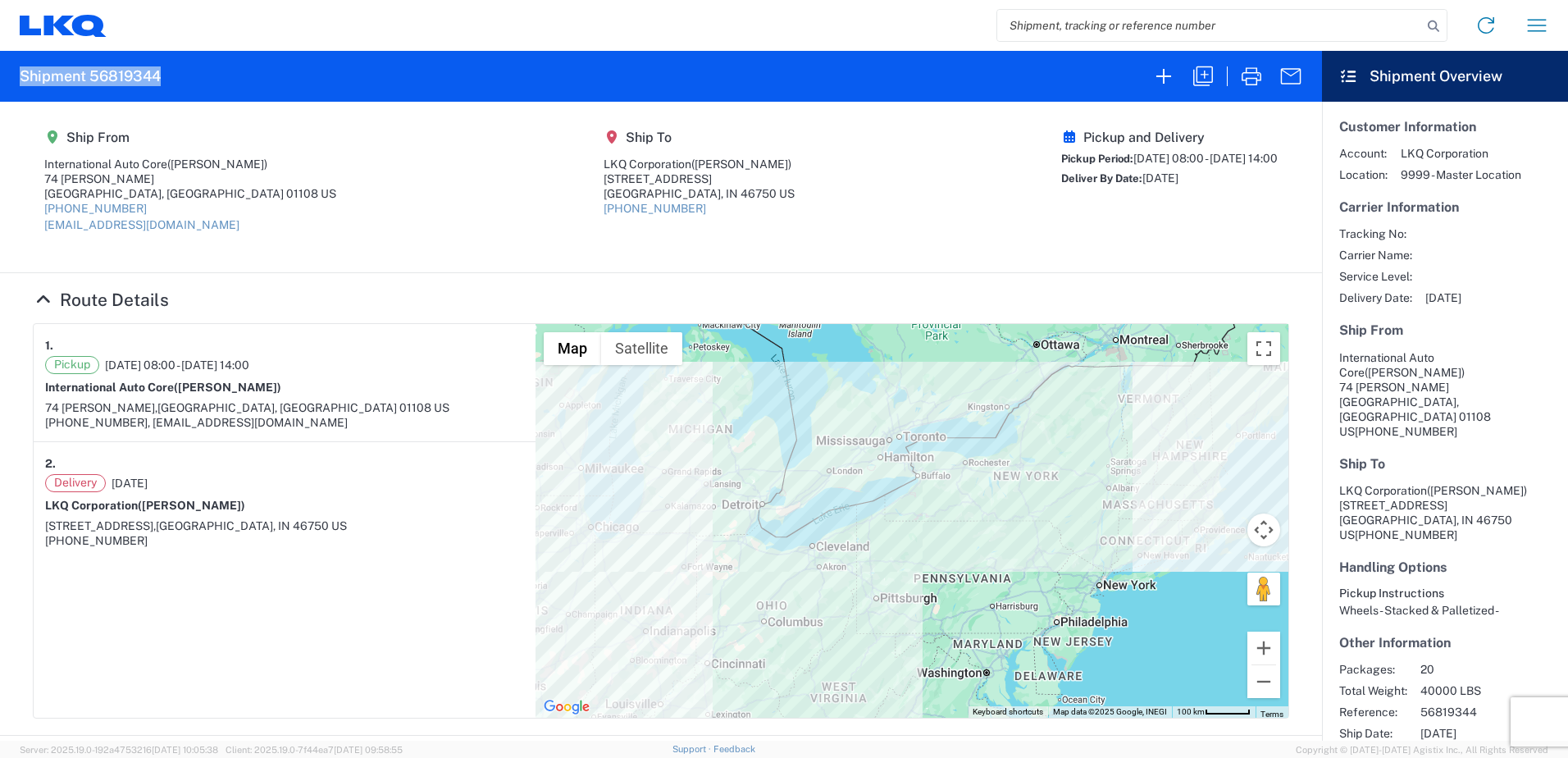
drag, startPoint x: 167, startPoint y: 75, endPoint x: 21, endPoint y: 79, distance: 146.1
click at [21, 79] on agx-form-header "Shipment 56819344" at bounding box center [661, 77] width 1323 height 51
copy h2 "Shipment 56819344"
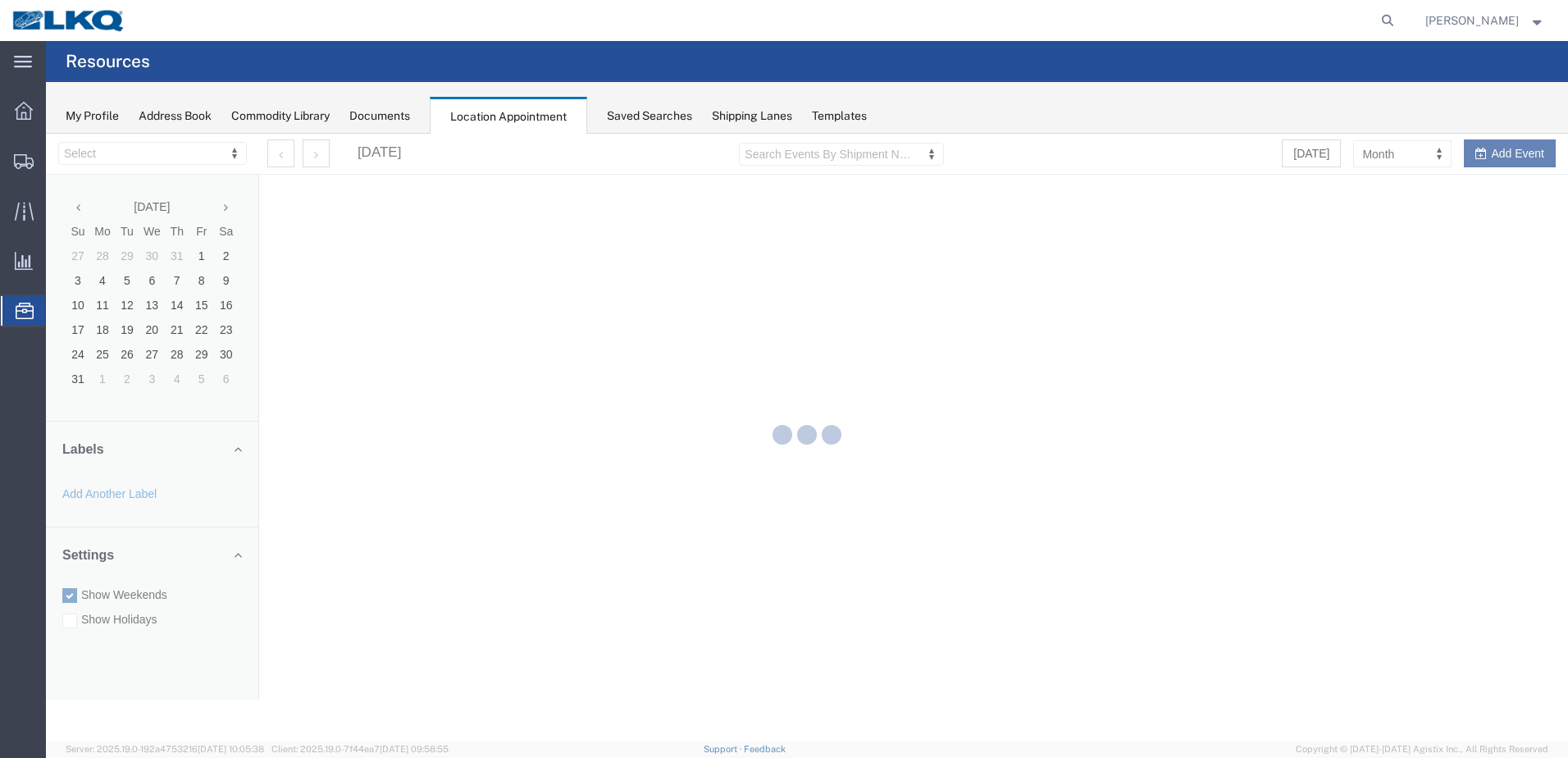
select select "28018"
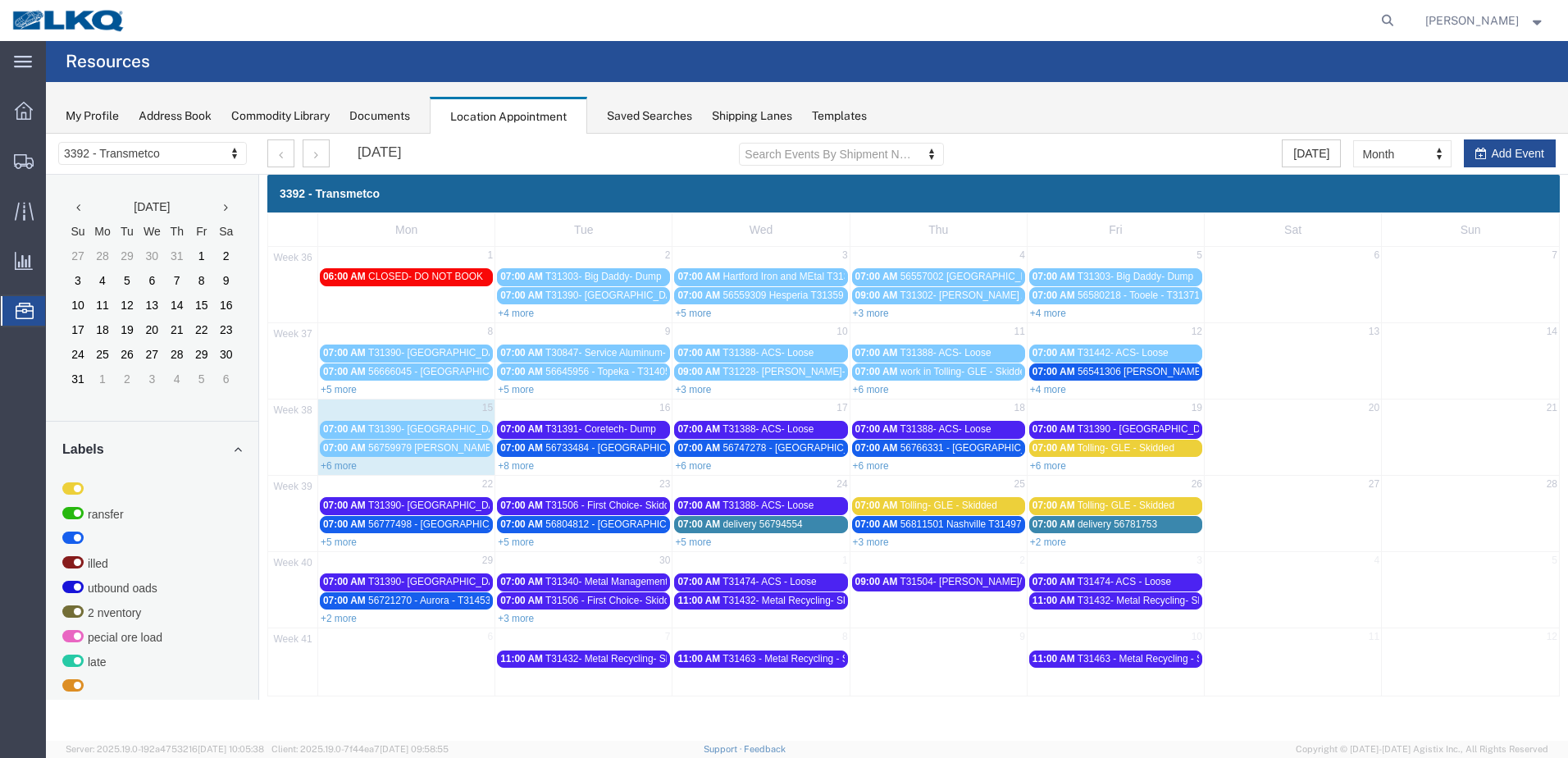
click at [334, 465] on link "+6 more" at bounding box center [339, 466] width 36 height 12
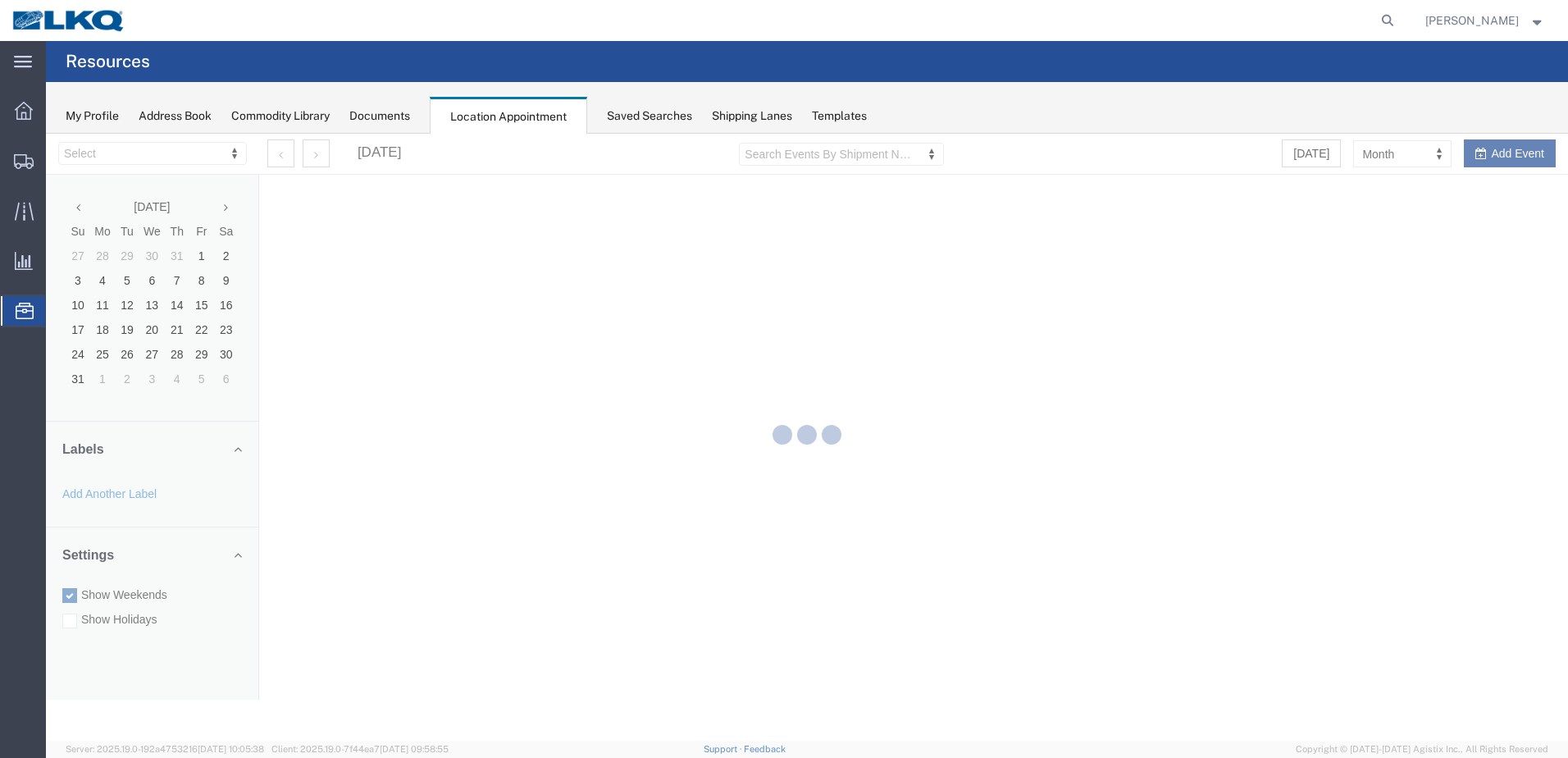
select select "28018"
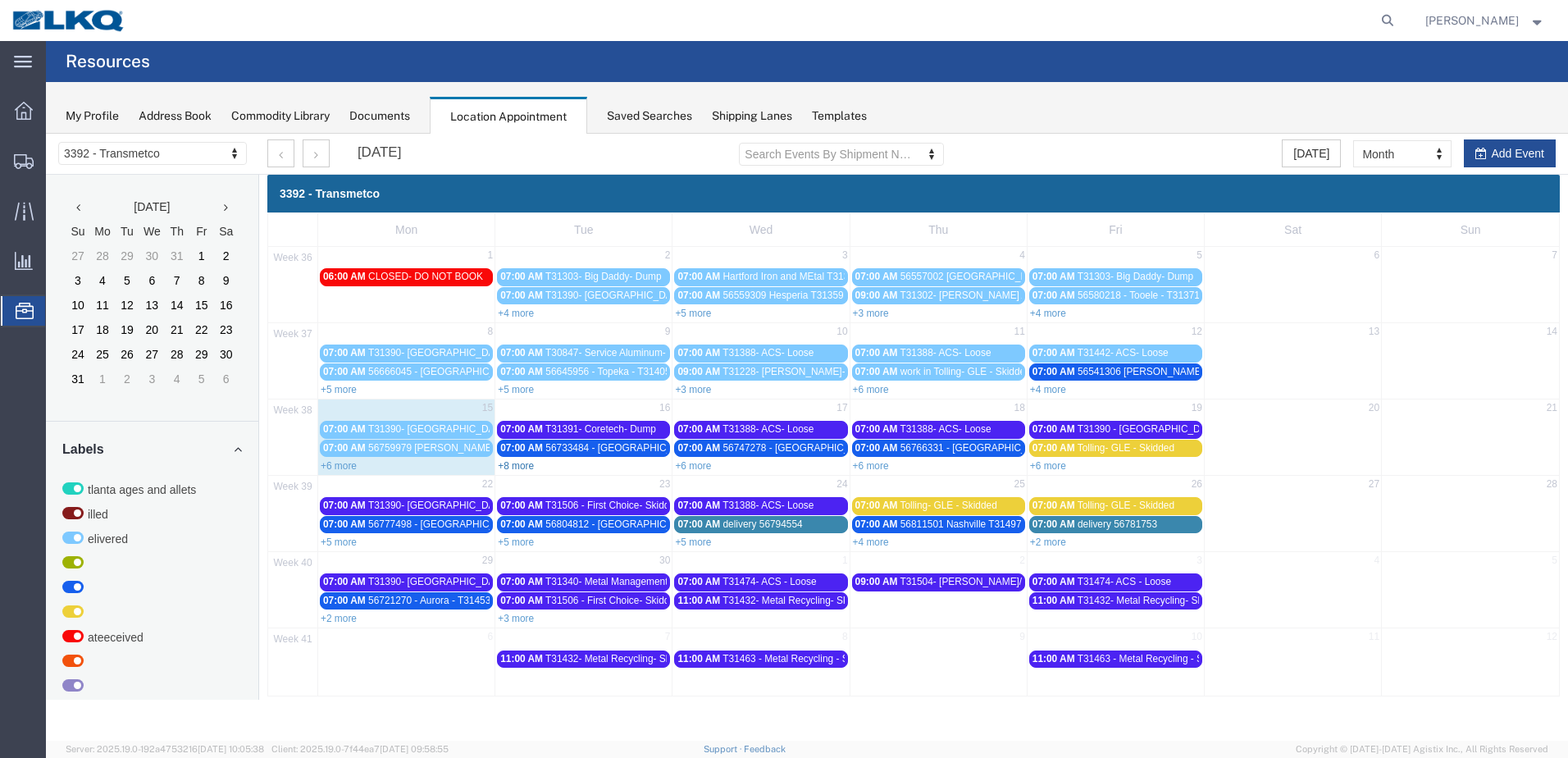
click at [522, 466] on link "+8 more" at bounding box center [516, 466] width 36 height 12
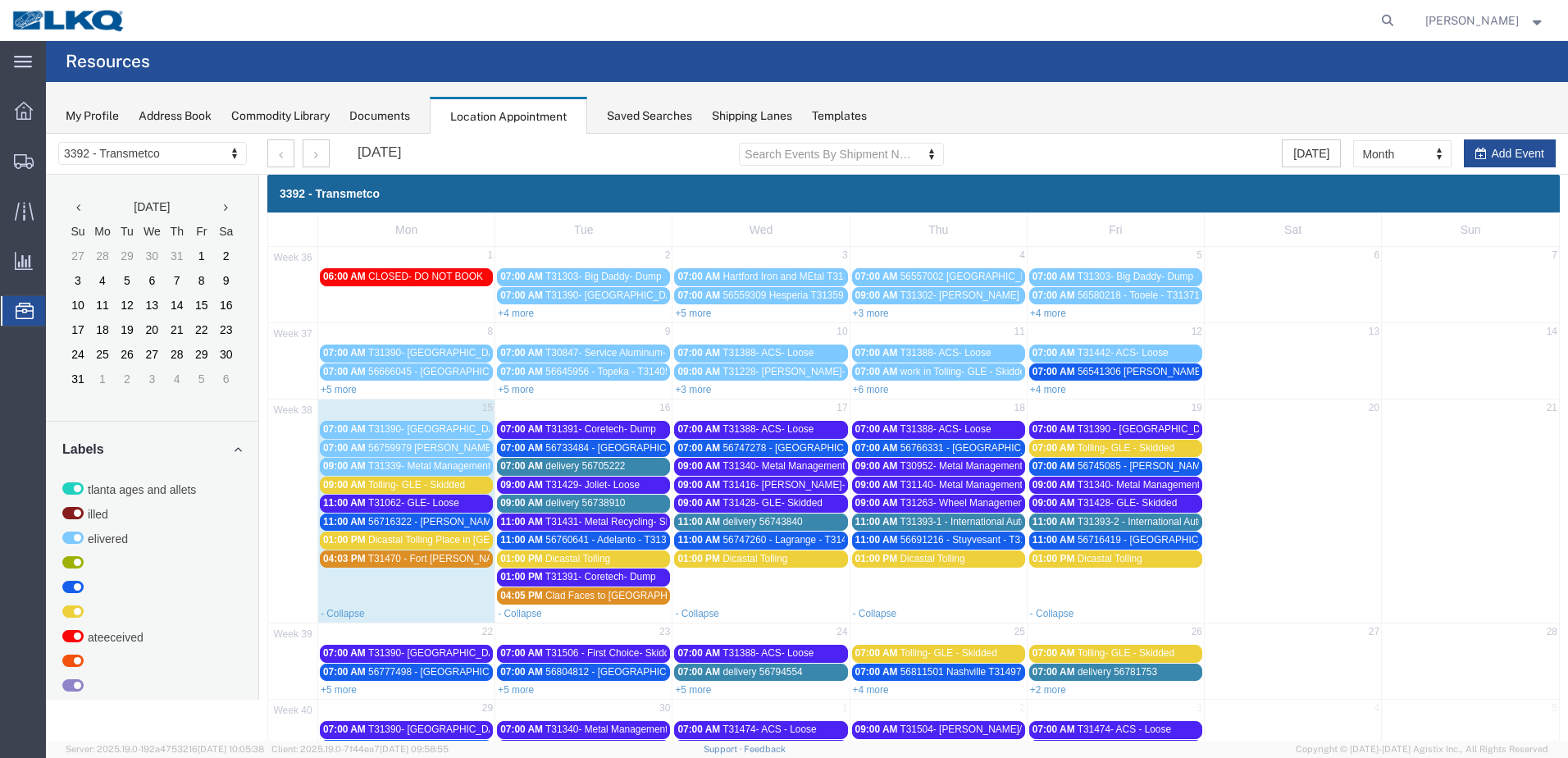
click at [512, 382] on div "+5 more" at bounding box center [583, 389] width 176 height 17
select select "1"
select select
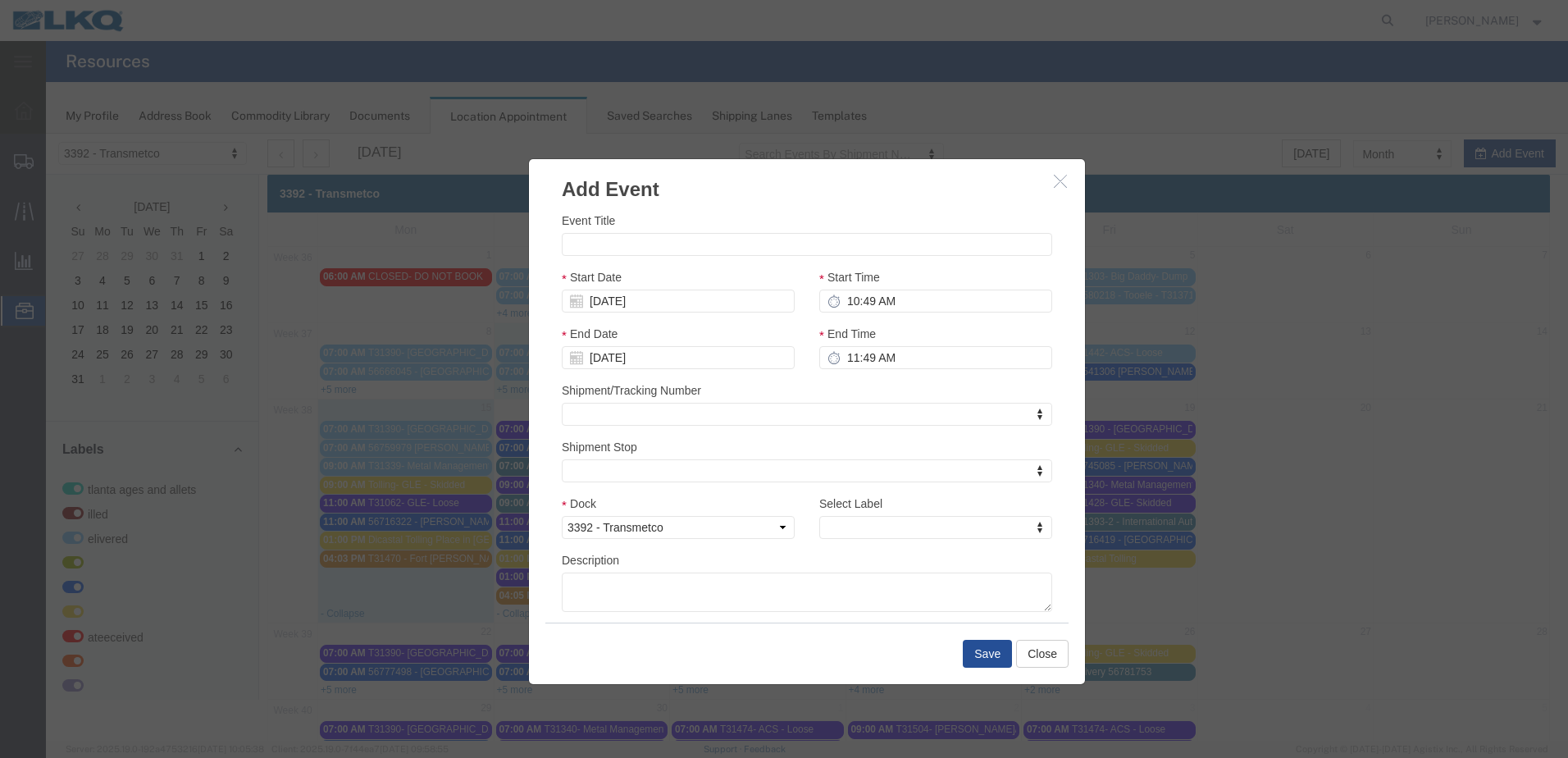
click at [1054, 179] on icon "button" at bounding box center [1060, 180] width 13 height 14
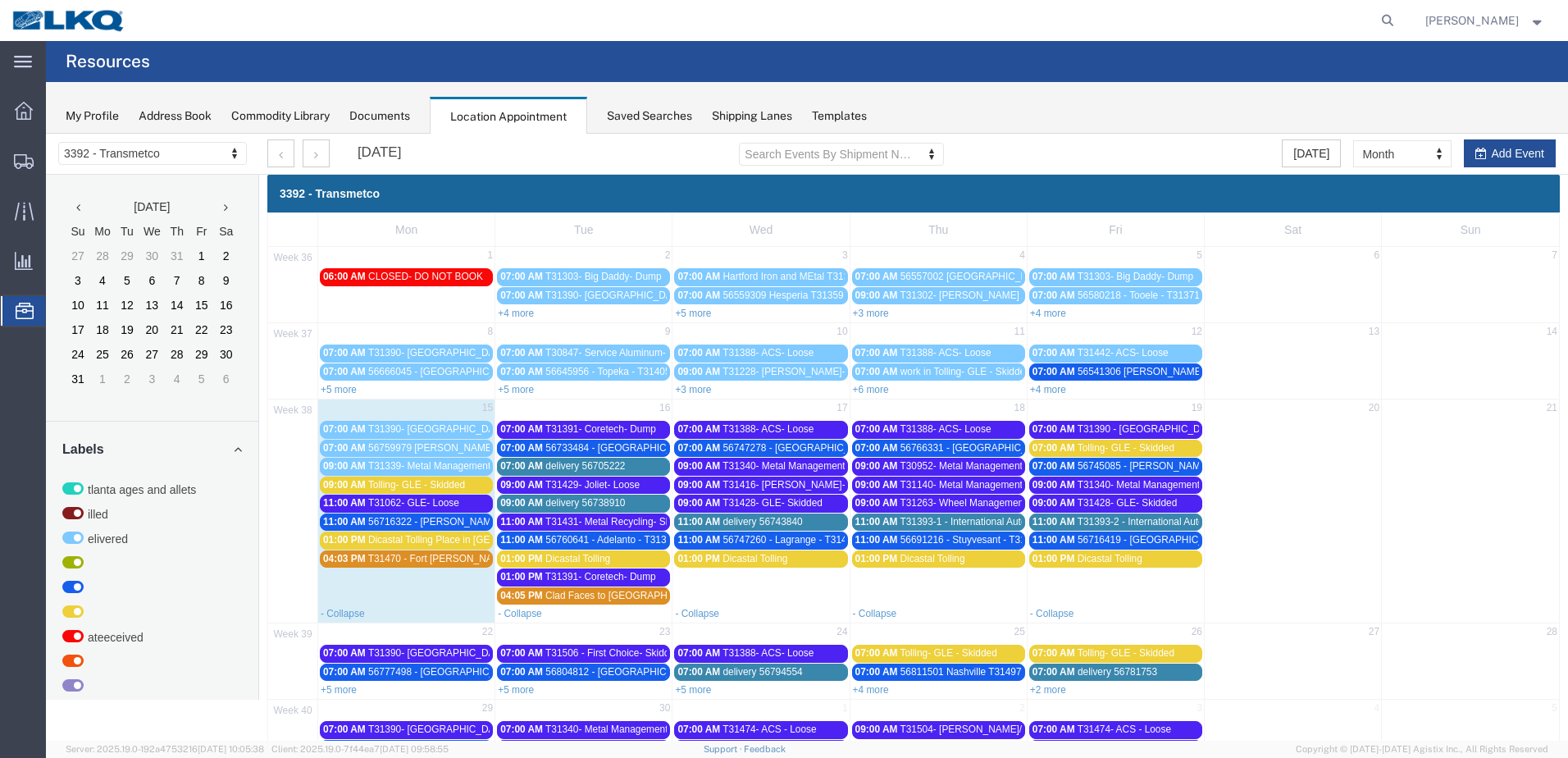
click at [1048, 390] on link "+4 more" at bounding box center [1048, 389] width 36 height 12
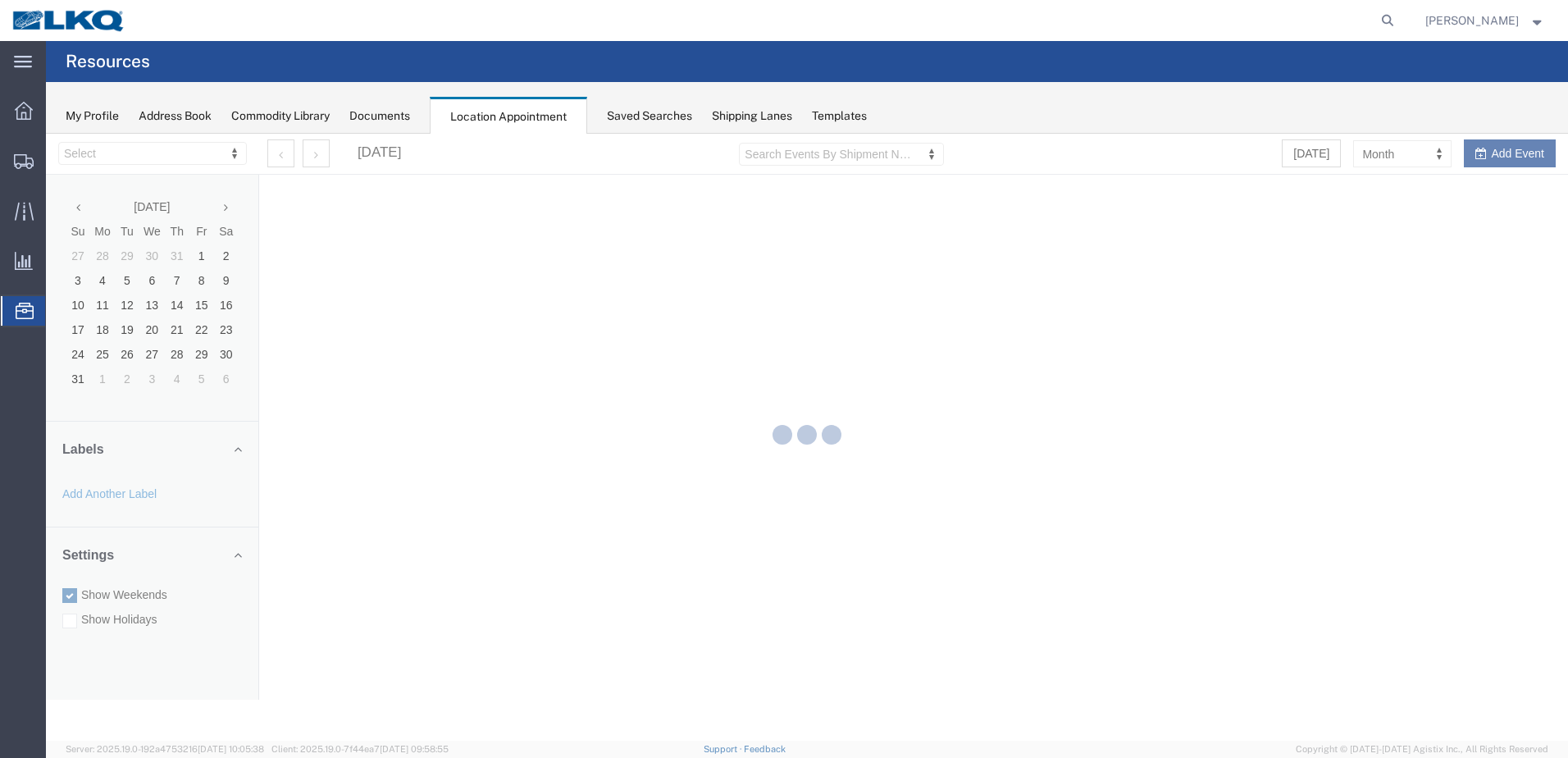
select select "28018"
